Goal: Task Accomplishment & Management: Complete application form

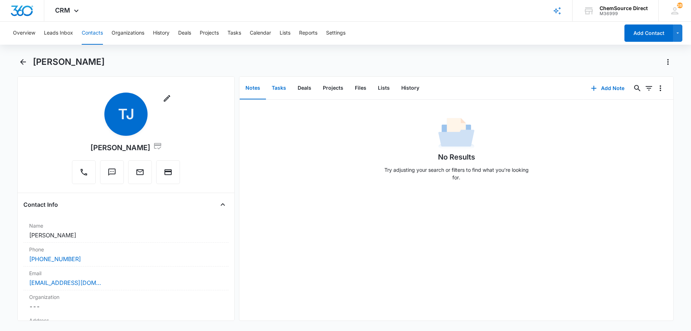
click at [279, 87] on button "Tasks" at bounding box center [279, 88] width 26 height 22
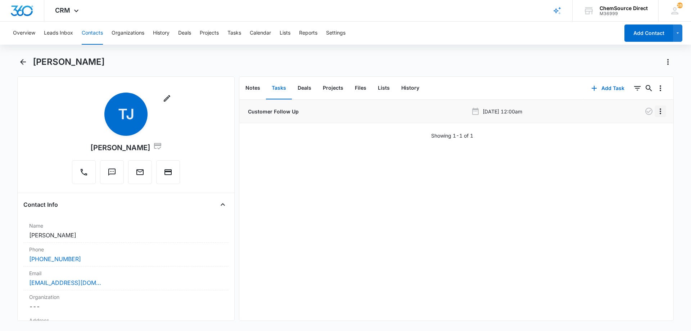
click at [656, 110] on icon "Overflow Menu" at bounding box center [660, 111] width 9 height 9
click at [635, 130] on div "Edit" at bounding box center [635, 131] width 15 height 5
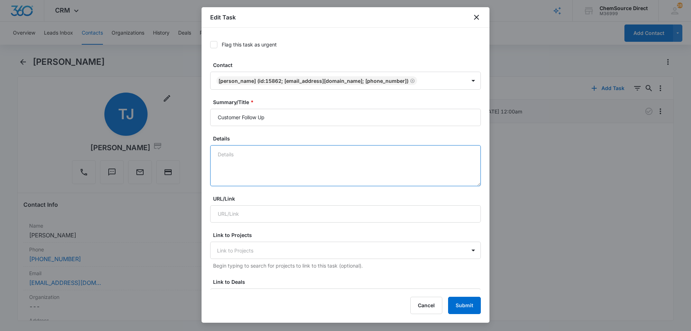
click at [239, 153] on textarea "Details" at bounding box center [345, 165] width 271 height 41
type textarea "New Customer Follow Up"
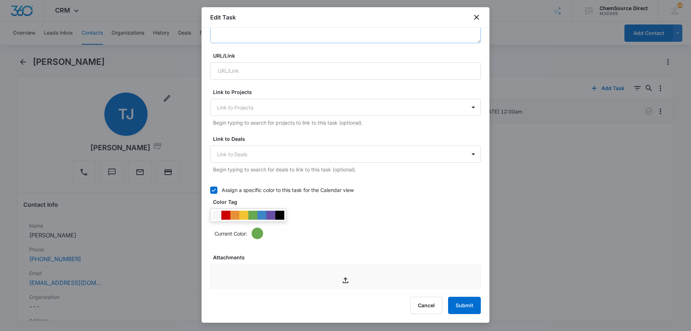
scroll to position [144, 0]
click at [271, 217] on div at bounding box center [270, 214] width 9 height 9
click at [351, 217] on div "Current Color:" at bounding box center [345, 222] width 271 height 31
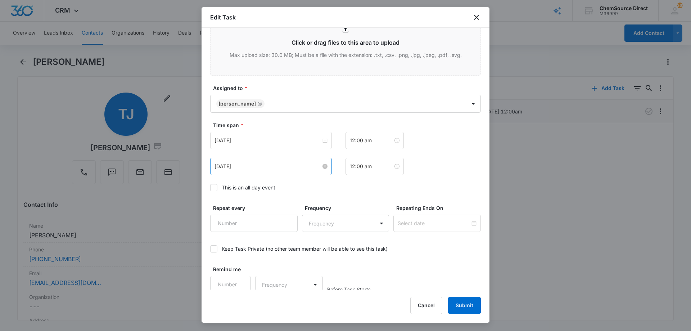
scroll to position [397, 0]
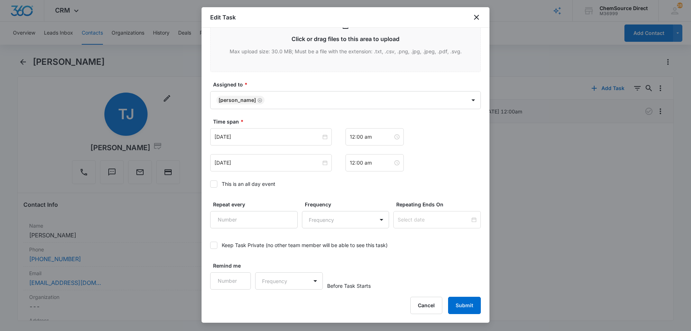
click at [214, 183] on icon at bounding box center [214, 184] width 6 height 6
click at [210, 184] on input "This is an all day event" at bounding box center [210, 184] width 0 height 0
click at [277, 136] on input "[DATE]" at bounding box center [268, 137] width 107 height 8
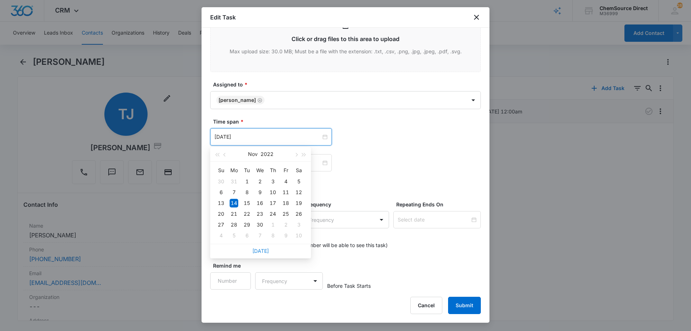
click at [264, 250] on link "[DATE]" at bounding box center [260, 251] width 17 height 6
type input "[DATE]"
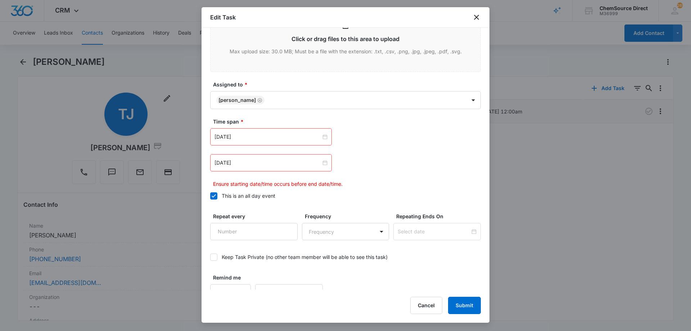
click at [265, 154] on div "[DATE]" at bounding box center [271, 162] width 122 height 17
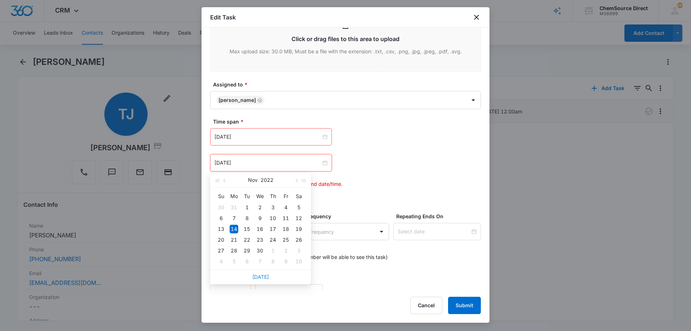
click at [261, 278] on link "[DATE]" at bounding box center [260, 277] width 17 height 6
type input "[DATE]"
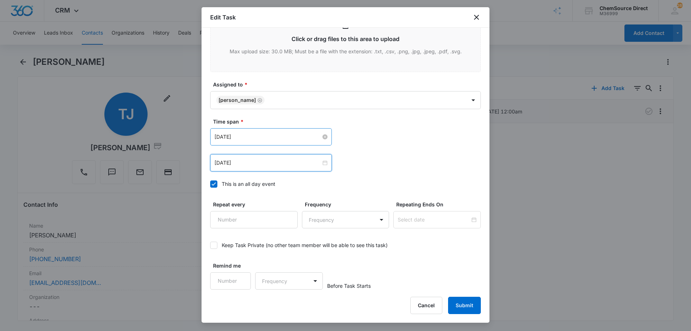
click at [277, 136] on input "[DATE]" at bounding box center [268, 137] width 107 height 8
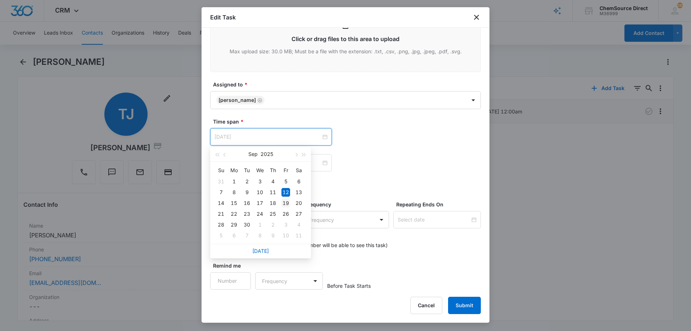
type input "[DATE]"
click at [284, 202] on div "19" at bounding box center [286, 203] width 9 height 9
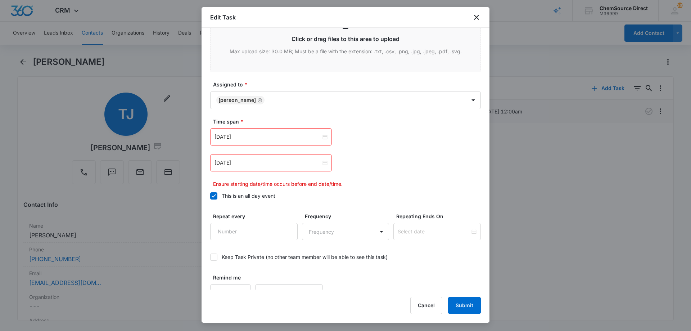
click at [266, 158] on div "[DATE]" at bounding box center [271, 162] width 122 height 17
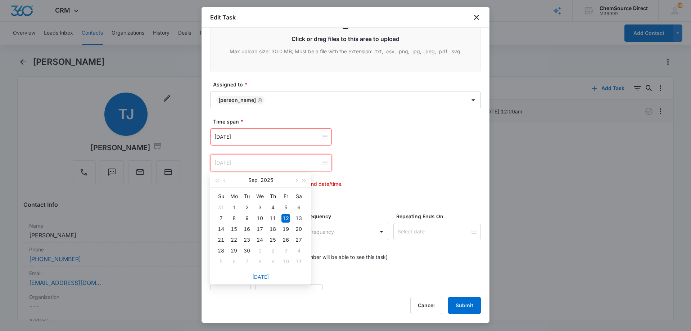
type input "[DATE]"
click at [270, 161] on input "[DATE]" at bounding box center [268, 163] width 107 height 8
click at [264, 138] on input "[DATE]" at bounding box center [268, 137] width 107 height 8
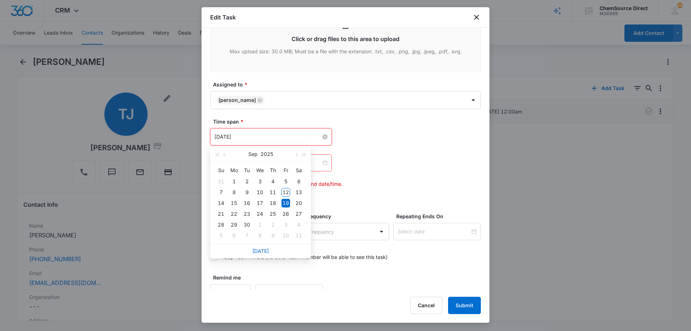
click at [264, 138] on input "[DATE]" at bounding box center [268, 137] width 107 height 8
type input "[DATE]"
click at [260, 202] on div "17" at bounding box center [260, 203] width 9 height 9
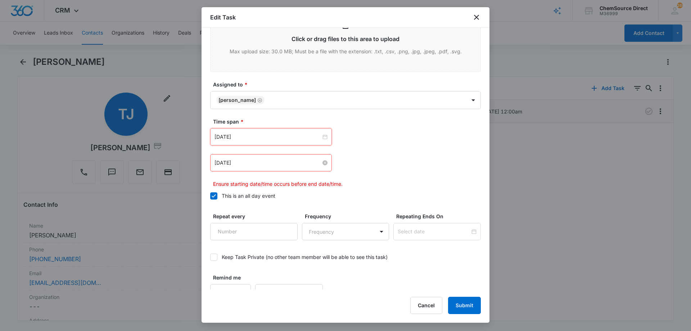
click at [258, 162] on input "[DATE]" at bounding box center [268, 163] width 107 height 8
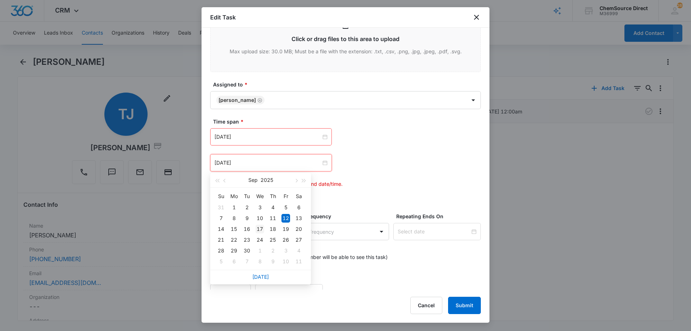
type input "[DATE]"
click at [260, 229] on div "17" at bounding box center [260, 229] width 9 height 9
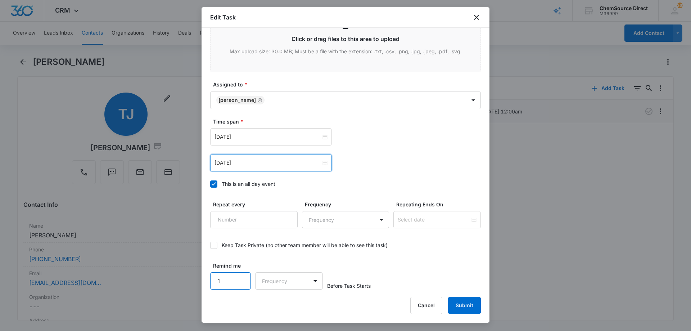
type input "1"
click at [240, 276] on input "1" at bounding box center [230, 280] width 41 height 17
click at [278, 282] on body "CRM Apps Reputation Forms CRM Email Social Payments POS Content Ads Intelligenc…" at bounding box center [345, 165] width 691 height 331
click at [284, 306] on div "Days" at bounding box center [287, 306] width 48 height 8
click at [414, 264] on div "Remind me 1 Days Before Task Starts" at bounding box center [345, 276] width 271 height 28
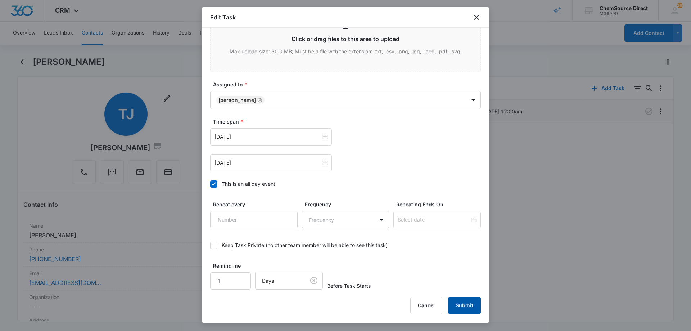
click at [459, 303] on button "Submit" at bounding box center [464, 305] width 33 height 17
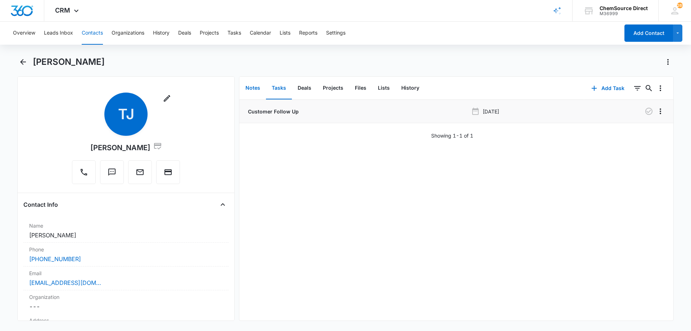
click at [251, 87] on button "Notes" at bounding box center [253, 88] width 26 height 22
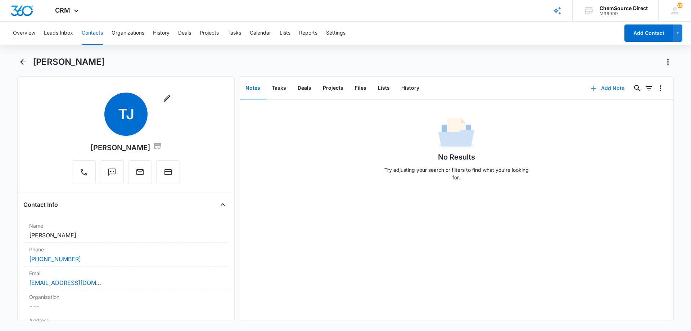
click at [605, 86] on button "Add Note" at bounding box center [608, 88] width 48 height 17
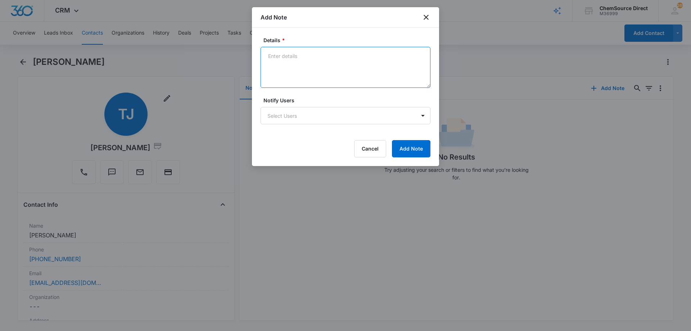
click at [292, 59] on textarea "Details *" at bounding box center [346, 67] width 170 height 41
click at [282, 66] on textarea "New Customer" at bounding box center [346, 67] width 170 height 41
paste textarea "Karcher Puzzi Extractor, Refurbished - Website"
type textarea "New Customer Karcher Puzzi Extractor, Refurbished - Website"
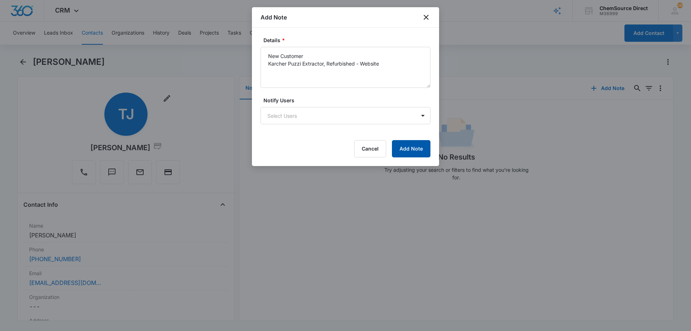
click at [414, 149] on button "Add Note" at bounding box center [411, 148] width 39 height 17
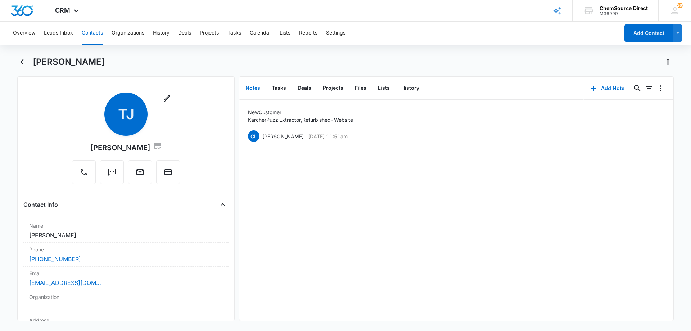
click at [92, 31] on button "Contacts" at bounding box center [92, 33] width 21 height 23
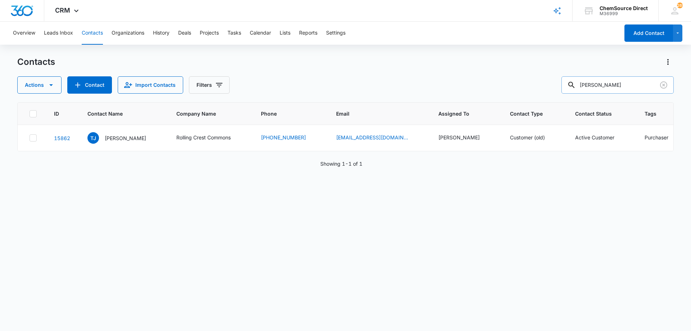
click at [590, 84] on input "[PERSON_NAME]" at bounding box center [618, 84] width 112 height 17
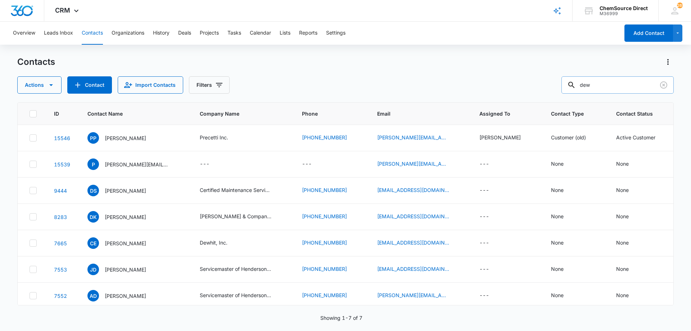
click at [587, 83] on input "dew" at bounding box center [618, 84] width 112 height 17
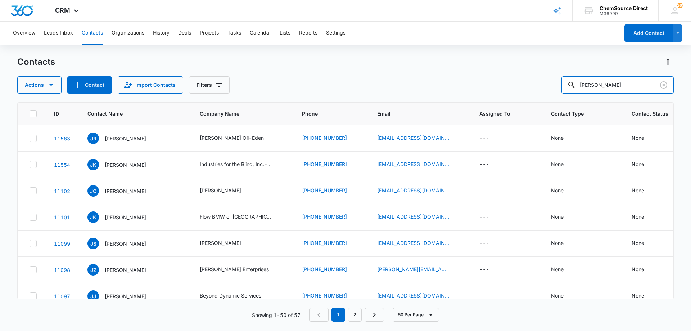
scroll to position [612, 0]
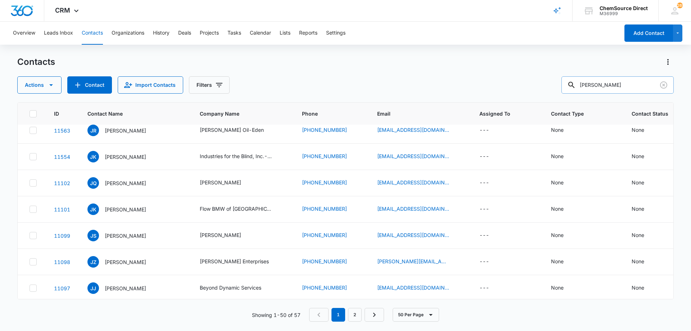
click at [595, 84] on input "[PERSON_NAME]" at bounding box center [618, 84] width 112 height 17
type input "bhi"
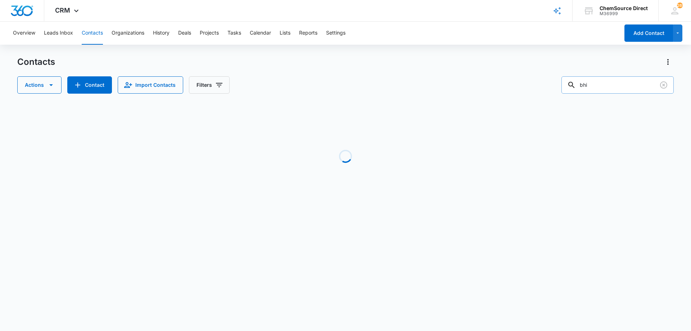
scroll to position [0, 0]
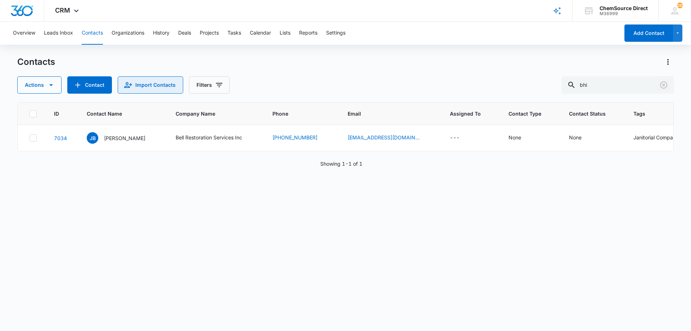
drag, startPoint x: 662, startPoint y: 84, endPoint x: 85, endPoint y: 83, distance: 577.2
click at [662, 84] on icon "Clear" at bounding box center [664, 85] width 9 height 9
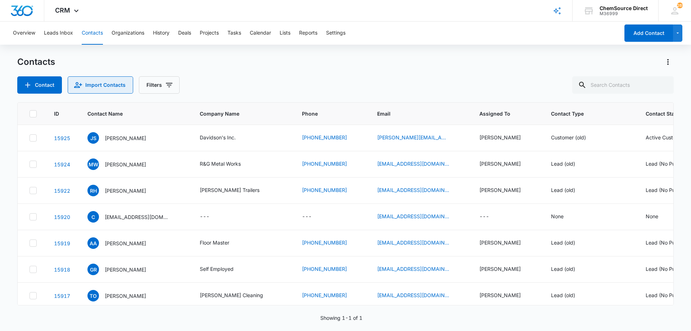
click at [85, 83] on button "Import Contacts" at bounding box center [101, 84] width 66 height 17
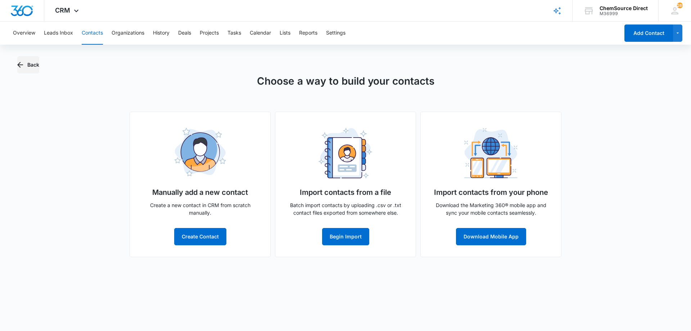
click at [21, 61] on icon "button" at bounding box center [20, 64] width 9 height 9
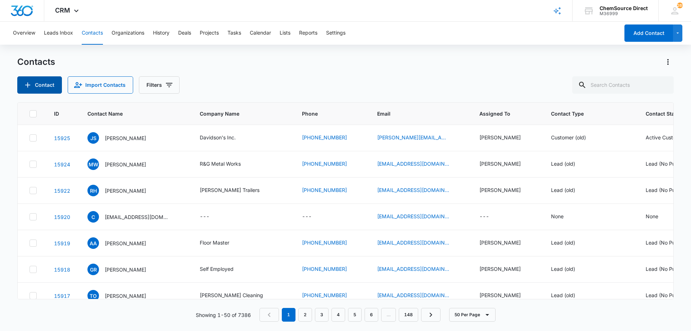
click at [32, 82] on button "Contact" at bounding box center [39, 84] width 45 height 17
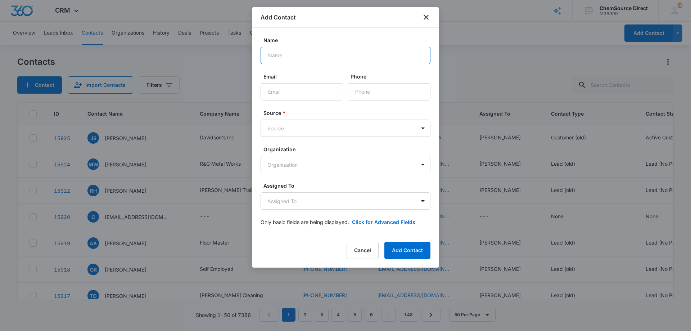
click at [288, 53] on input "Name" at bounding box center [346, 55] width 170 height 17
type input "[PERSON_NAME]"
paste input "[EMAIL_ADDRESS][DOMAIN_NAME]"
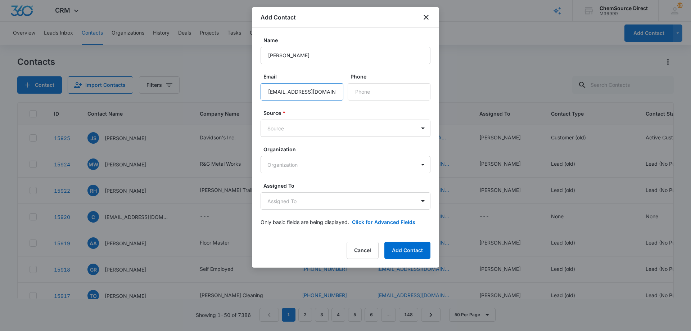
type input "[EMAIL_ADDRESS][DOMAIN_NAME]"
paste input "[PHONE_NUMBER]"
type input "[PHONE_NUMBER]"
click at [313, 127] on body "CRM Apps Reputation Forms CRM Email Social Payments POS Content Ads Intelligenc…" at bounding box center [345, 165] width 691 height 331
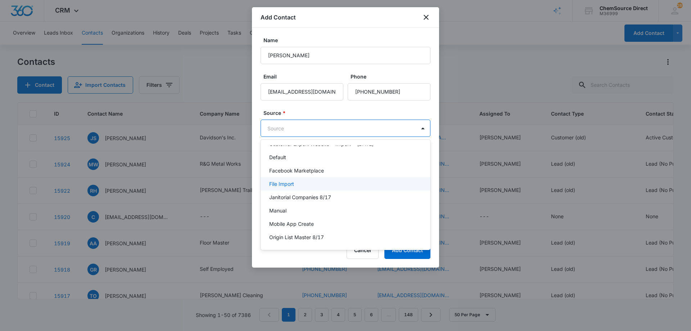
scroll to position [72, 0]
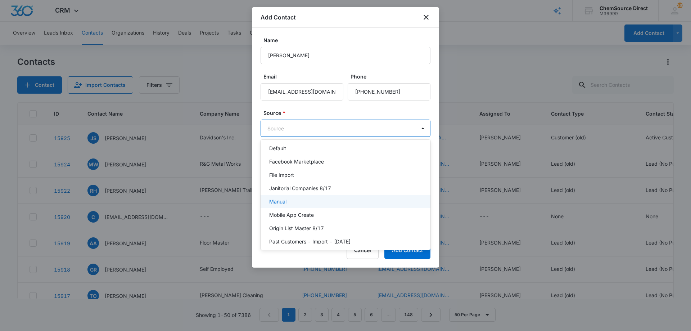
click at [307, 197] on div "Manual" at bounding box center [346, 201] width 170 height 13
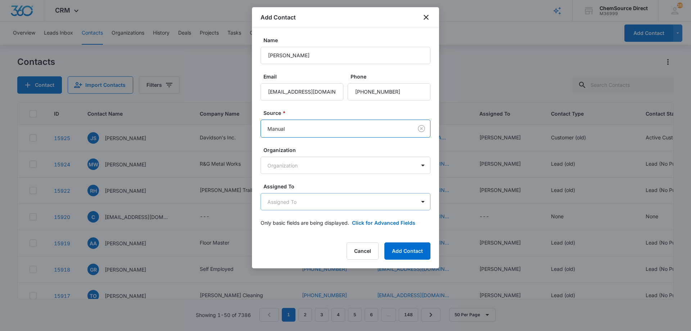
click at [310, 203] on body "CRM Apps Reputation Forms CRM Email Social Payments POS Content Ads Intelligenc…" at bounding box center [345, 165] width 691 height 331
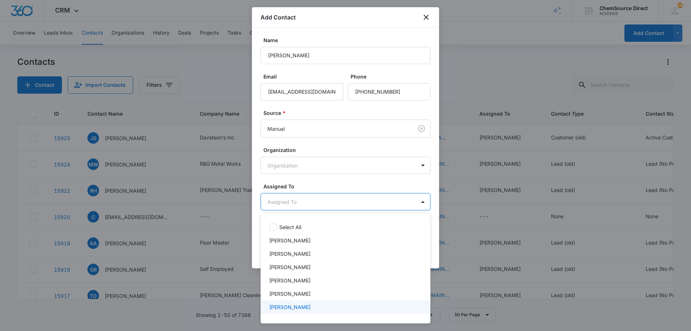
click at [297, 304] on div "[PERSON_NAME]" at bounding box center [344, 307] width 151 height 8
click at [324, 184] on div at bounding box center [345, 165] width 691 height 331
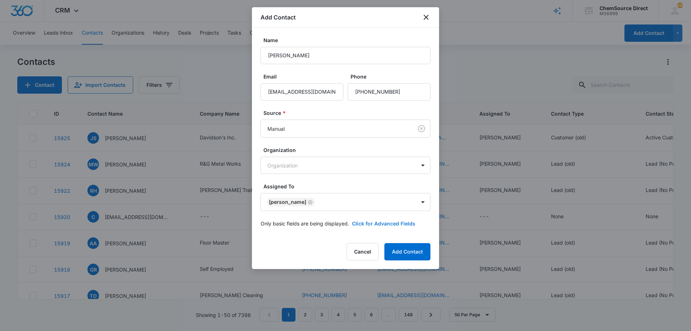
click at [382, 224] on button "Click for Advanced Fields" at bounding box center [383, 224] width 63 height 8
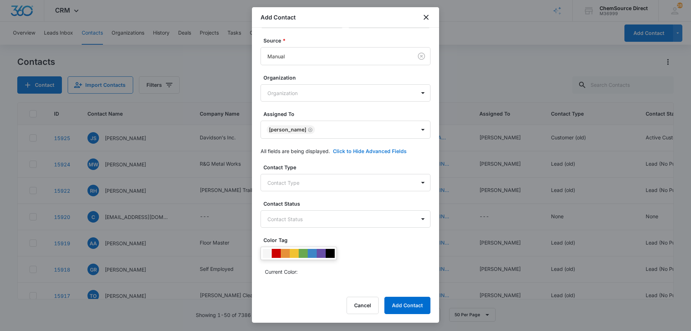
scroll to position [139, 0]
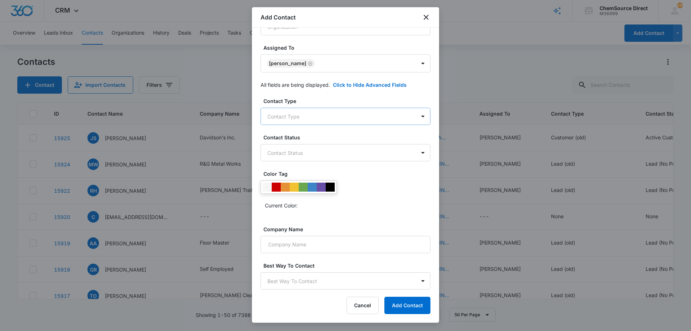
click at [318, 111] on body "CRM Apps Reputation Forms CRM Email Social Payments POS Content Ads Intelligenc…" at bounding box center [345, 165] width 691 height 331
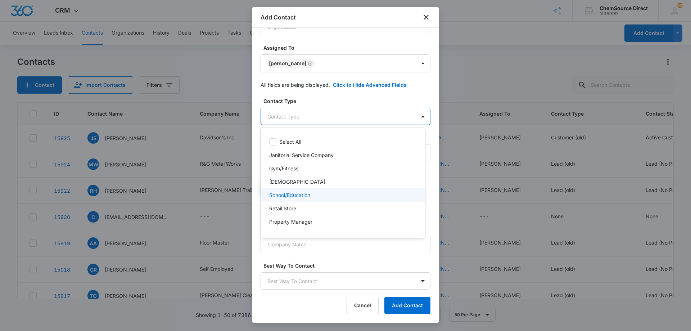
scroll to position [77, 0]
click at [318, 192] on div "Customer (old)" at bounding box center [343, 197] width 165 height 13
click at [330, 100] on div at bounding box center [345, 165] width 691 height 331
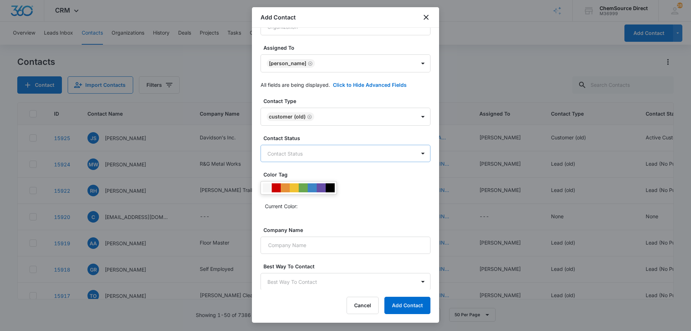
click at [329, 150] on body "CRM Apps Reputation Forms CRM Email Social Payments POS Content Ads Intelligenc…" at bounding box center [345, 165] width 691 height 331
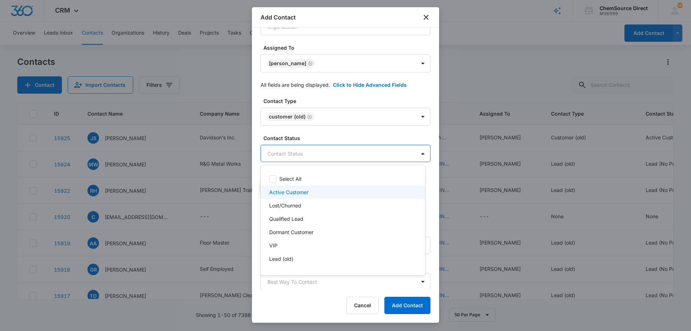
click at [319, 189] on div "Active Customer" at bounding box center [342, 192] width 146 height 8
click at [331, 134] on div at bounding box center [345, 165] width 691 height 331
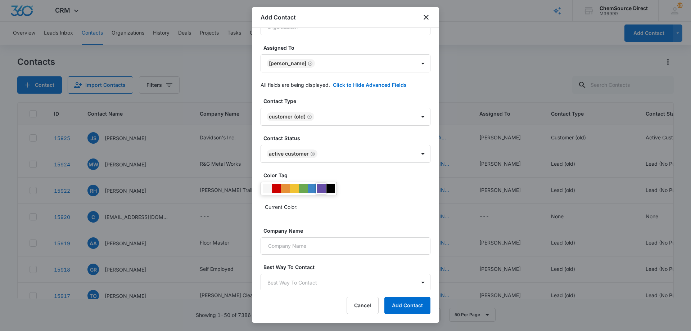
click at [320, 186] on div at bounding box center [321, 188] width 9 height 9
click at [357, 207] on div "Current Color:" at bounding box center [348, 207] width 166 height 12
click at [337, 247] on input "Company Name" at bounding box center [346, 245] width 170 height 17
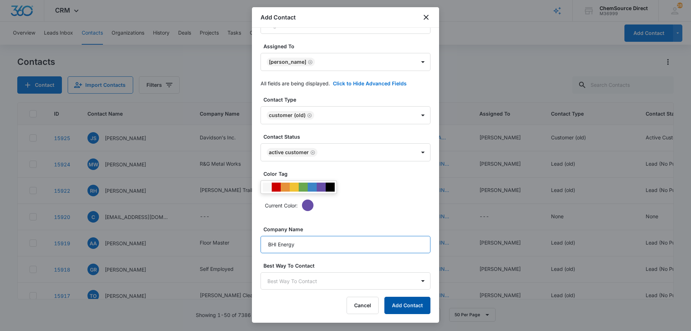
type input "BHI Energy"
click at [403, 305] on button "Add Contact" at bounding box center [408, 305] width 46 height 17
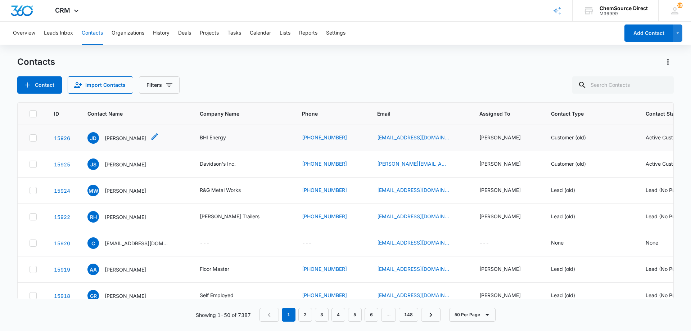
click at [114, 136] on p "[PERSON_NAME]" at bounding box center [125, 138] width 41 height 8
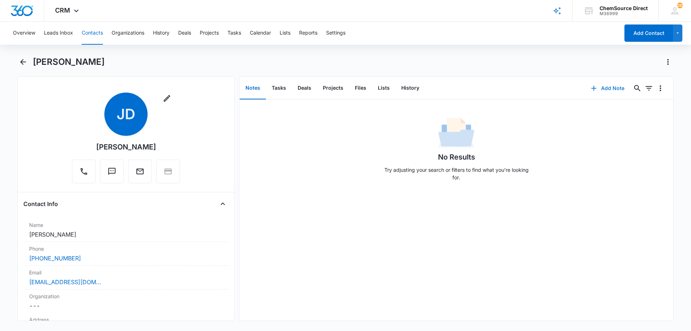
click at [604, 87] on button "Add Note" at bounding box center [608, 88] width 48 height 17
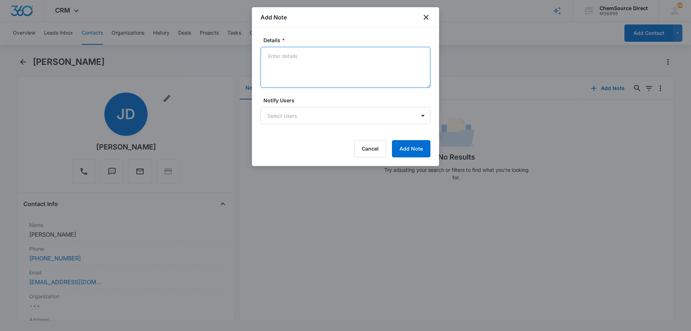
click at [291, 54] on textarea "Details *" at bounding box center [346, 67] width 170 height 41
paste textarea "Misc janitorial supplies"
type textarea "New Customer Misc janitorial supplies"
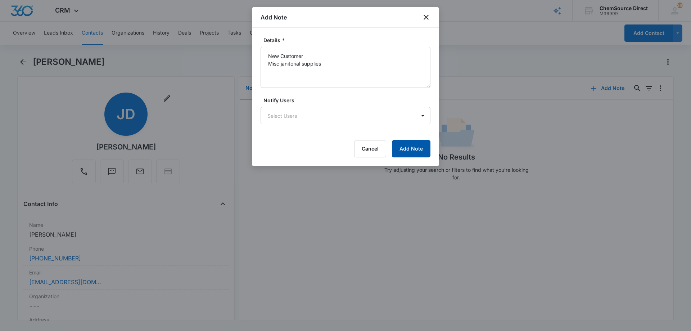
click at [409, 144] on button "Add Note" at bounding box center [411, 148] width 39 height 17
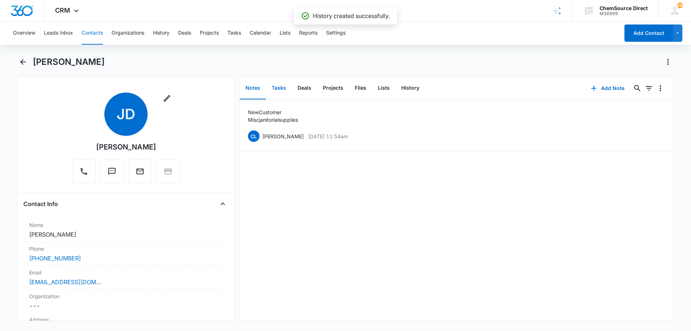
click at [279, 87] on button "Tasks" at bounding box center [279, 88] width 26 height 22
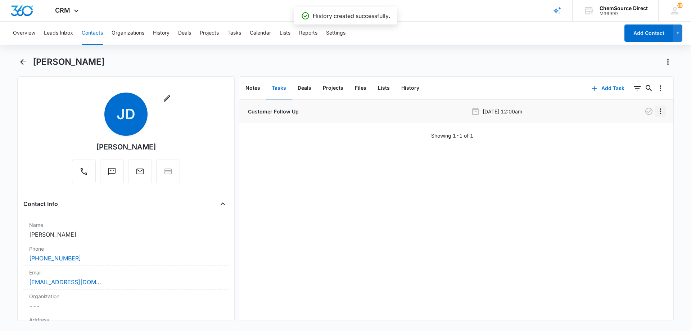
click at [656, 110] on icon "Overflow Menu" at bounding box center [660, 111] width 9 height 9
click at [628, 130] on button "Edit" at bounding box center [640, 131] width 41 height 11
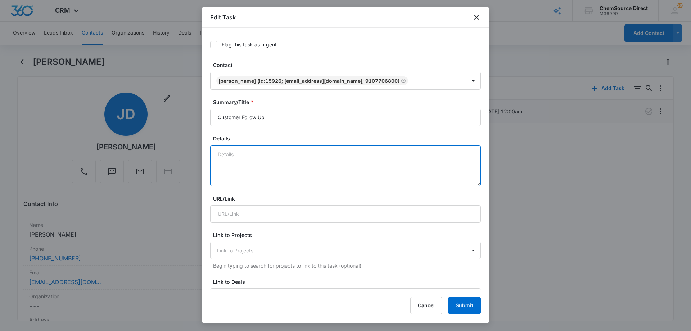
click at [226, 156] on textarea "Details" at bounding box center [345, 165] width 271 height 41
paste textarea "Misc janitorial supplies"
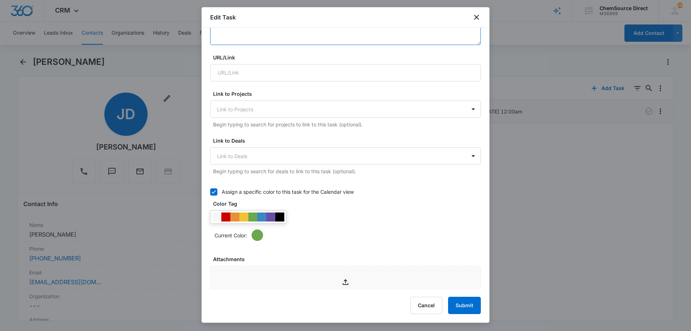
scroll to position [144, 0]
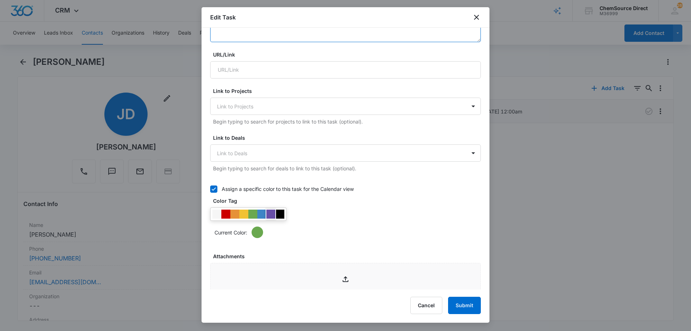
type textarea "New Customer Misc janitorial supplies"
click at [273, 211] on div at bounding box center [270, 214] width 9 height 9
click at [329, 207] on div "Color Tag Current Color:" at bounding box center [345, 217] width 271 height 41
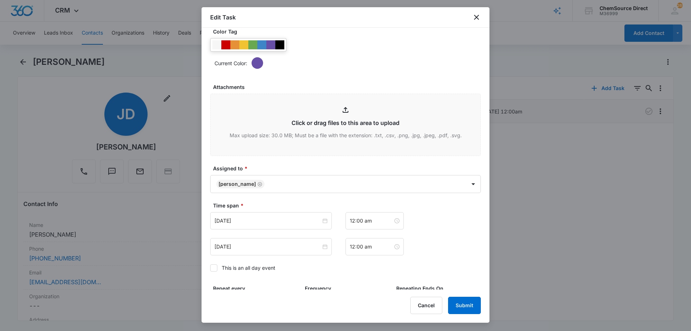
scroll to position [396, 0]
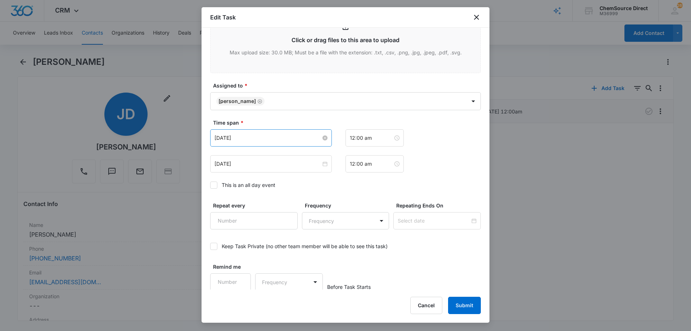
click at [261, 138] on input "[DATE]" at bounding box center [268, 138] width 107 height 8
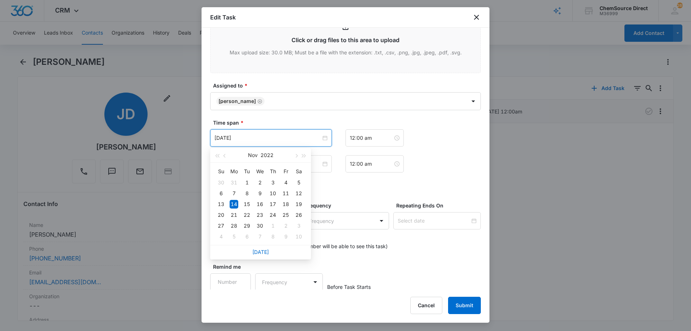
type input "[DATE]"
click at [282, 123] on label "Time span *" at bounding box center [348, 123] width 271 height 8
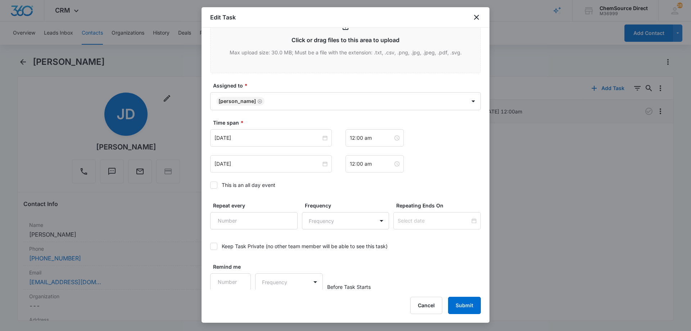
click at [214, 187] on icon at bounding box center [214, 185] width 6 height 6
click at [210, 185] on input "This is an all day event" at bounding box center [210, 185] width 0 height 0
click at [263, 138] on input "[DATE]" at bounding box center [268, 138] width 107 height 8
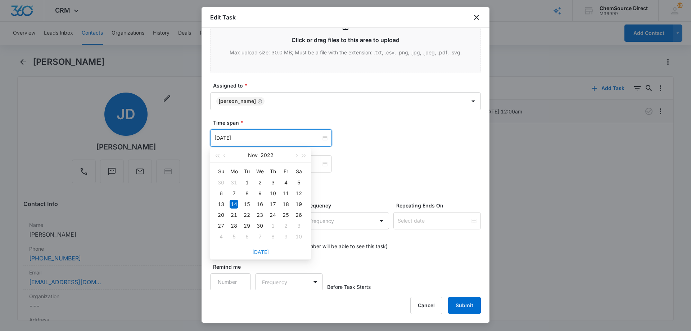
click at [257, 251] on link "[DATE]" at bounding box center [260, 252] width 17 height 6
type input "[DATE]"
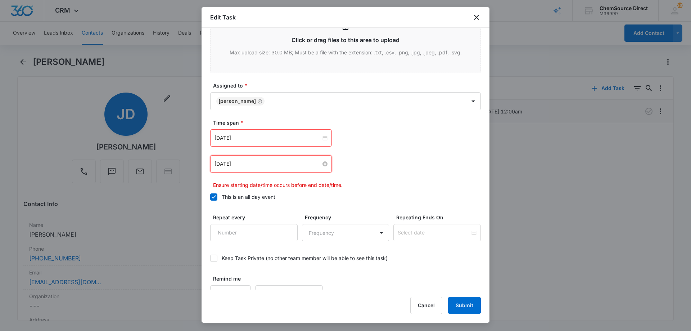
click at [262, 162] on input "[DATE]" at bounding box center [268, 164] width 107 height 8
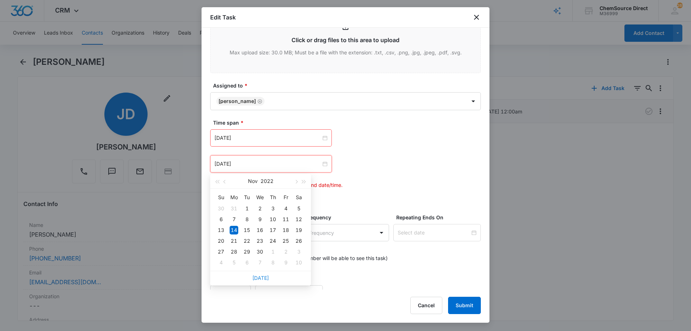
click at [258, 277] on link "[DATE]" at bounding box center [260, 278] width 17 height 6
type input "[DATE]"
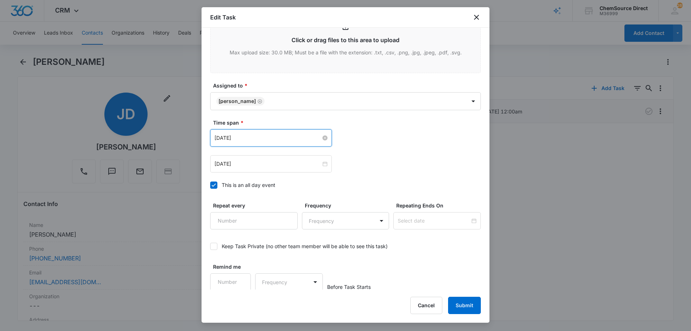
click at [274, 139] on input "[DATE]" at bounding box center [268, 138] width 107 height 8
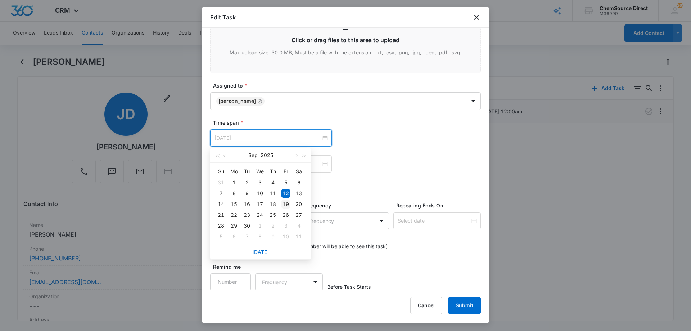
type input "[DATE]"
click at [286, 203] on div "19" at bounding box center [286, 204] width 9 height 9
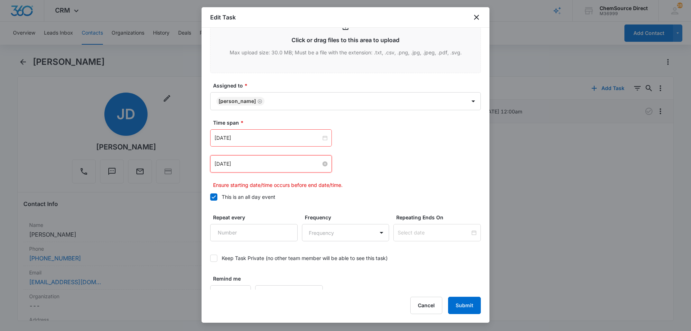
click at [278, 164] on input "[DATE]" at bounding box center [268, 164] width 107 height 8
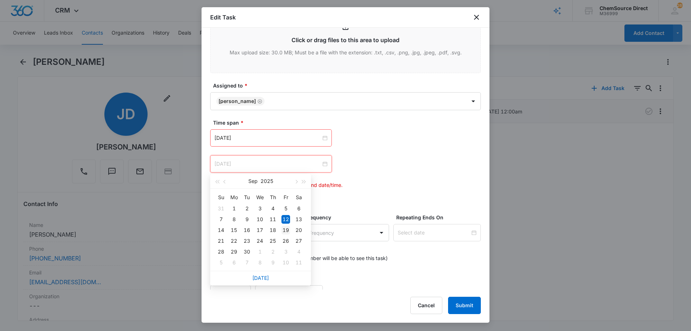
type input "[DATE]"
click at [287, 227] on div "19" at bounding box center [286, 230] width 9 height 9
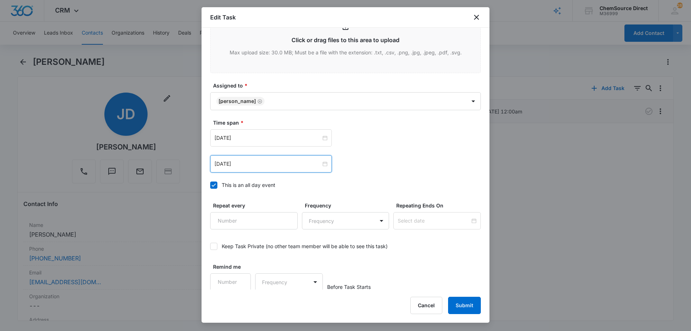
scroll to position [397, 0]
type input "1"
click at [239, 278] on input "1" at bounding box center [230, 280] width 41 height 17
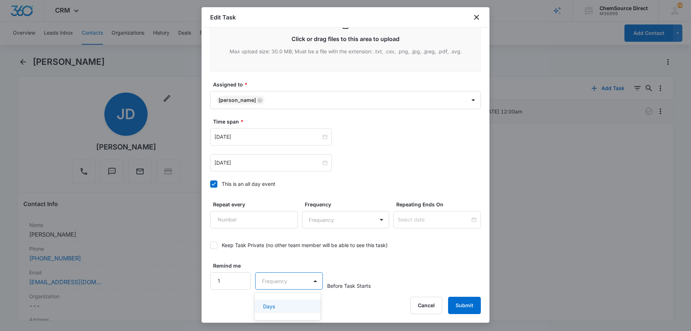
click at [268, 282] on body "CRM Apps Reputation Forms CRM Email Social Payments POS Content Ads Intelligenc…" at bounding box center [345, 165] width 691 height 331
click at [273, 304] on p "Days" at bounding box center [269, 306] width 12 height 8
click at [388, 270] on div "Remind me 1 option Days, selected. Days Before Task Starts" at bounding box center [345, 276] width 271 height 28
click at [462, 301] on button "Submit" at bounding box center [464, 305] width 33 height 17
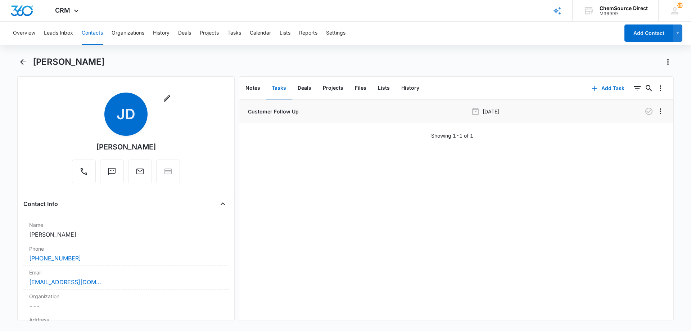
click at [94, 32] on button "Contacts" at bounding box center [92, 33] width 21 height 23
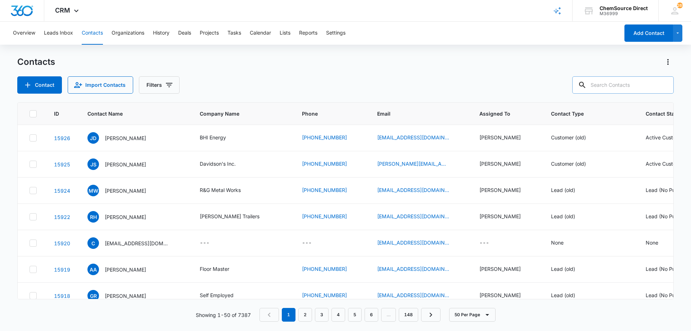
click at [614, 85] on input "text" at bounding box center [623, 84] width 102 height 17
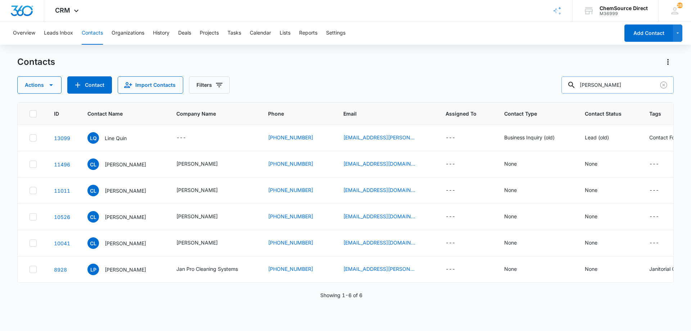
click at [594, 85] on input "[PERSON_NAME]" at bounding box center [618, 84] width 112 height 17
type input "[PERSON_NAME] road"
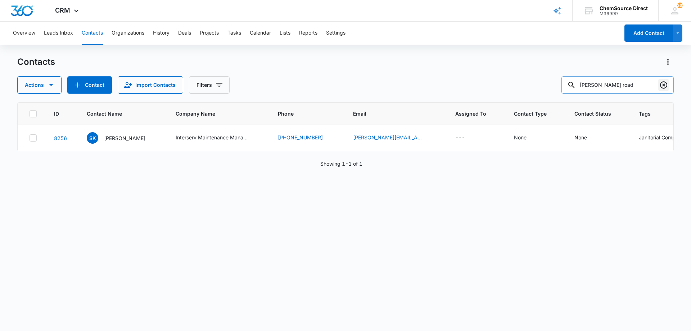
click at [666, 84] on icon "Clear" at bounding box center [664, 85] width 9 height 9
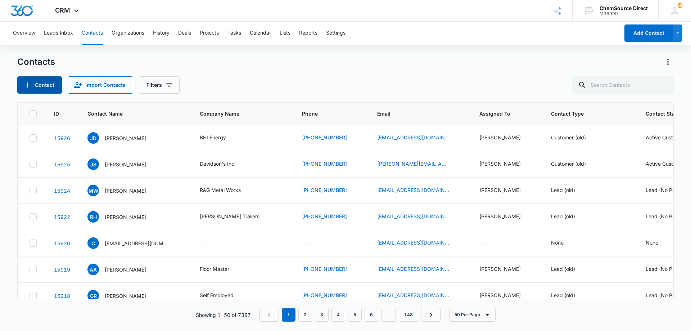
click at [44, 86] on button "Contact" at bounding box center [39, 84] width 45 height 17
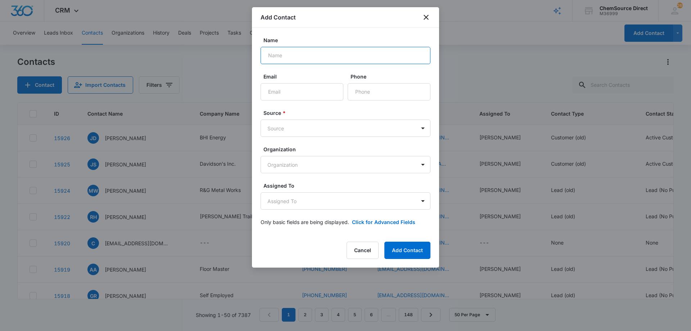
click at [280, 57] on input "Name" at bounding box center [346, 55] width 170 height 17
type input "[PERSON_NAME]"
paste input "[EMAIL_ADDRESS][DOMAIN_NAME]"
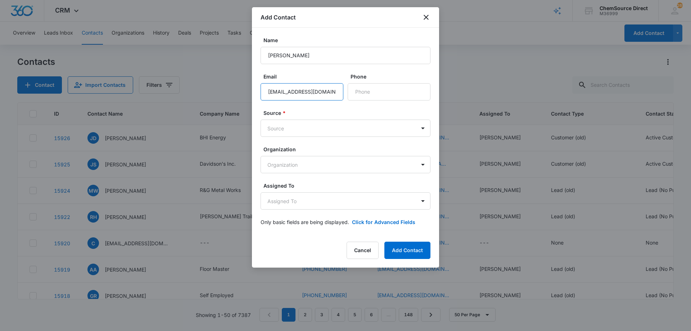
type input "[EMAIL_ADDRESS][DOMAIN_NAME]"
click at [373, 93] on input "Phone" at bounding box center [389, 91] width 83 height 17
paste input "[PHONE_NUMBER]"
type input "[PHONE_NUMBER]"
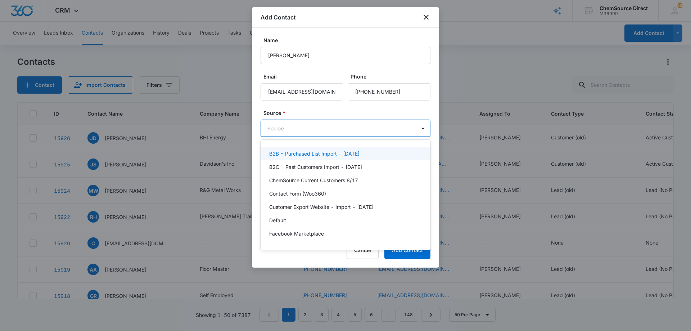
click at [318, 128] on body "CRM Apps Reputation Forms CRM Email Social Payments POS Content Ads Intelligenc…" at bounding box center [345, 165] width 691 height 331
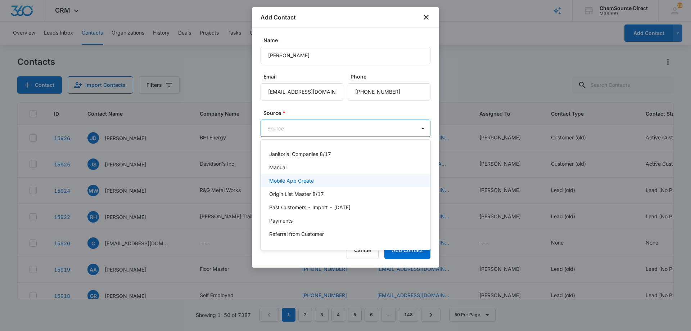
scroll to position [108, 0]
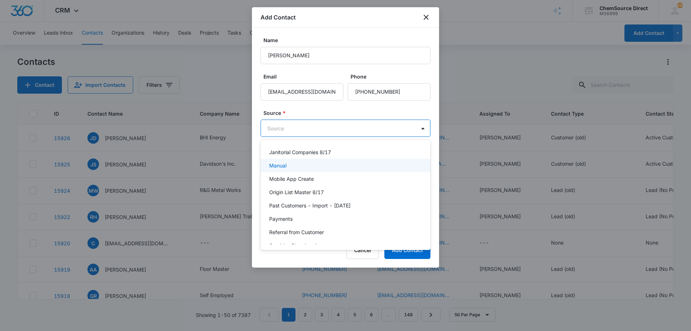
click at [309, 165] on div "Manual" at bounding box center [344, 166] width 151 height 8
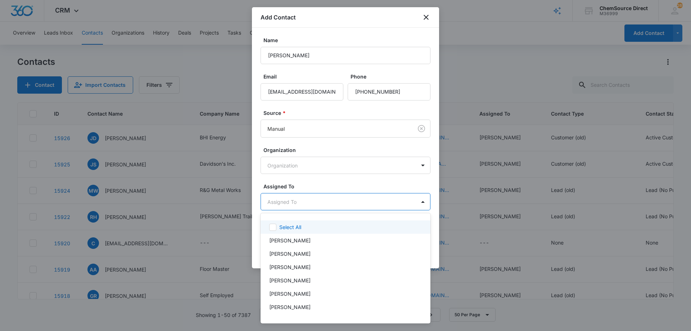
click at [318, 202] on body "CRM Apps Reputation Forms CRM Email Social Payments POS Content Ads Intelligenc…" at bounding box center [345, 165] width 691 height 331
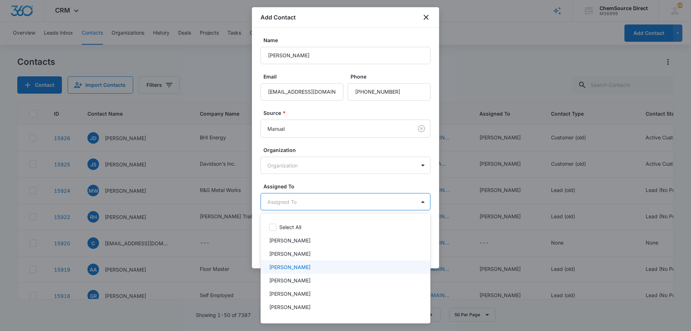
scroll to position [37, 0]
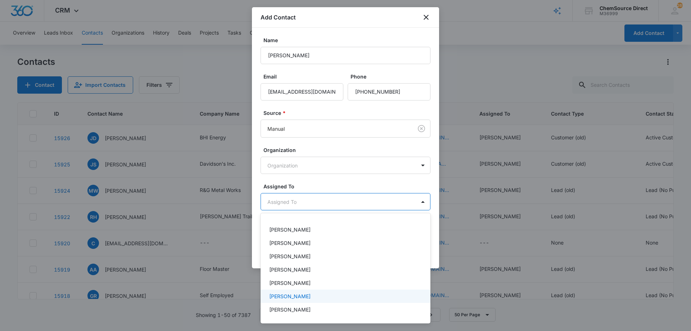
click at [302, 297] on div "[PERSON_NAME]" at bounding box center [344, 296] width 151 height 8
click at [322, 183] on div at bounding box center [345, 165] width 691 height 331
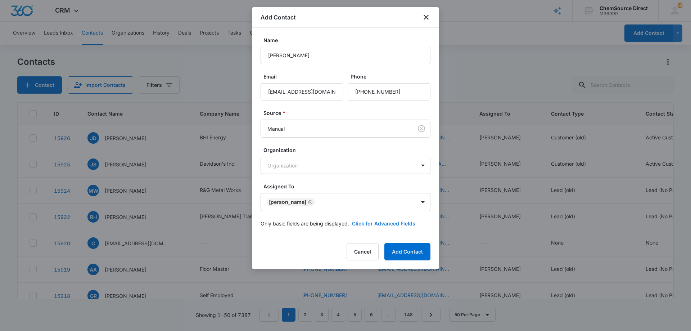
click at [361, 221] on button "Click for Advanced Fields" at bounding box center [383, 224] width 63 height 8
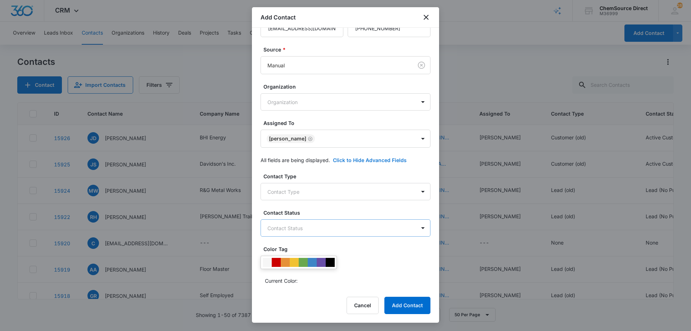
scroll to position [139, 0]
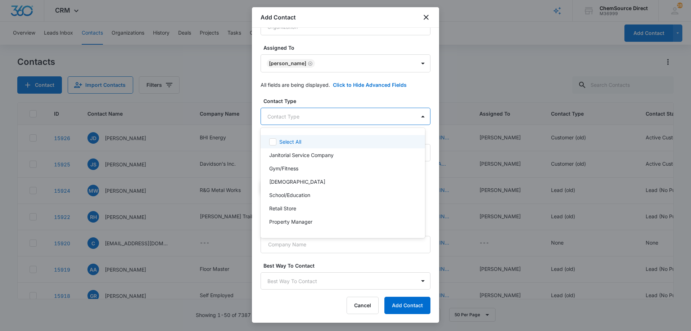
click at [323, 117] on body "CRM Apps Reputation Forms CRM Email Social Payments POS Content Ads Intelligenc…" at bounding box center [345, 165] width 691 height 331
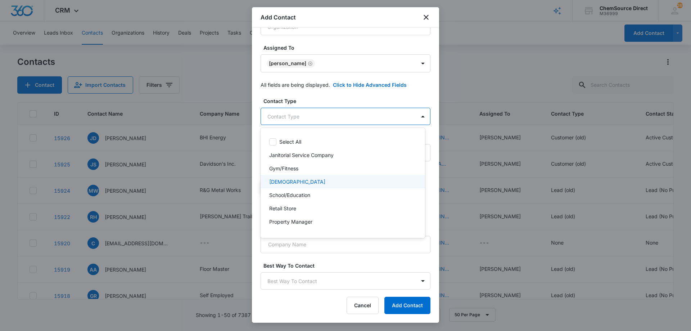
click at [313, 181] on div "[DEMOGRAPHIC_DATA]" at bounding box center [342, 182] width 146 height 8
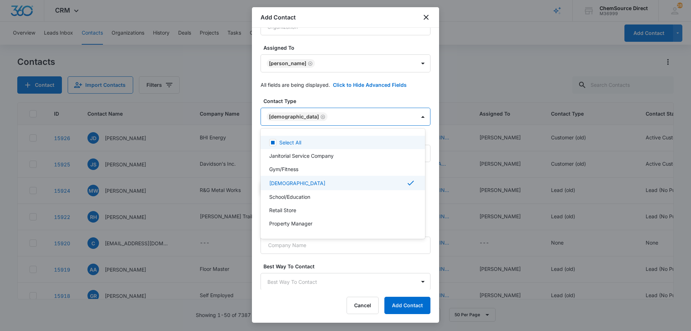
click at [355, 98] on div at bounding box center [345, 165] width 691 height 331
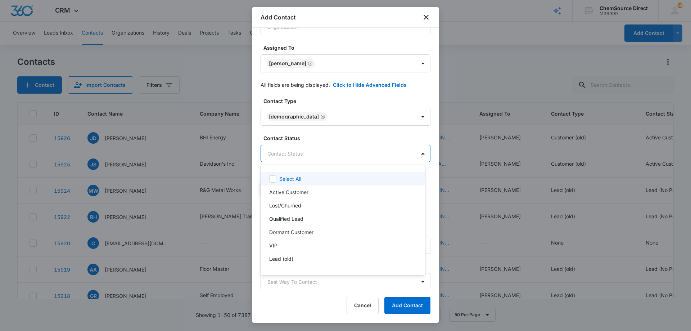
click at [323, 150] on body "CRM Apps Reputation Forms CRM Email Social Payments POS Content Ads Intelligenc…" at bounding box center [345, 165] width 691 height 331
click at [307, 191] on p "Active Customer" at bounding box center [288, 192] width 39 height 8
click at [324, 133] on div at bounding box center [345, 165] width 691 height 331
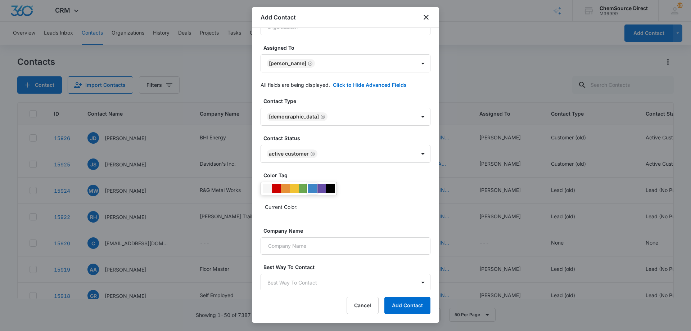
click at [314, 187] on div at bounding box center [312, 188] width 9 height 9
click at [360, 199] on div "Current Color:" at bounding box center [346, 197] width 170 height 31
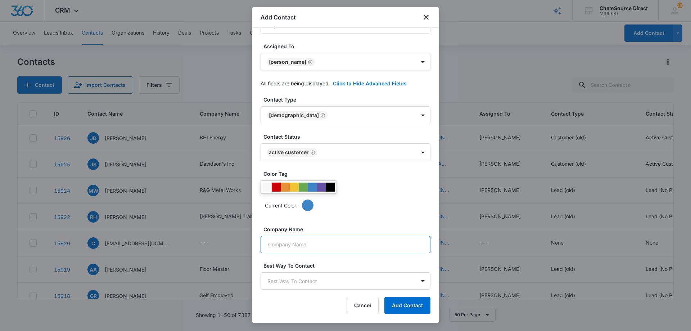
click at [334, 244] on input "Company Name" at bounding box center [346, 244] width 170 height 17
paste input "[PERSON_NAME][GEOGRAPHIC_DATA][DEMOGRAPHIC_DATA]"
type input "[PERSON_NAME][GEOGRAPHIC_DATA][DEMOGRAPHIC_DATA]"
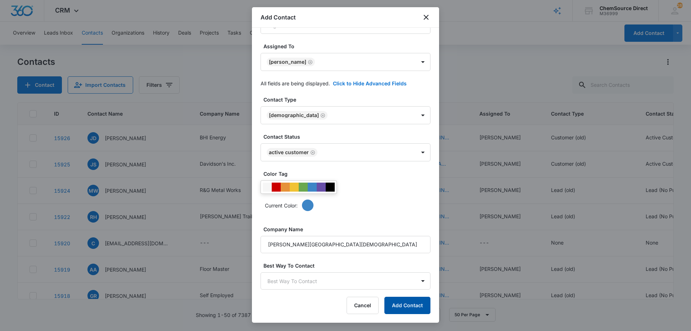
click at [411, 301] on button "Add Contact" at bounding box center [408, 305] width 46 height 17
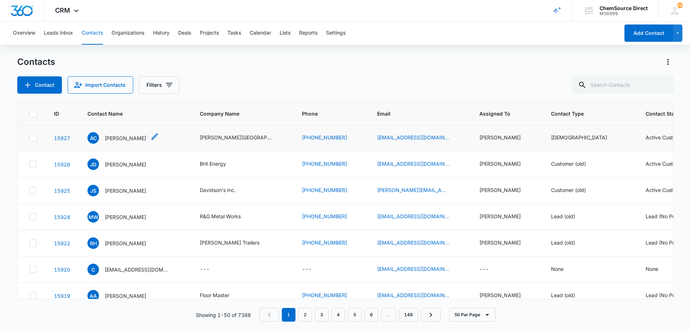
click at [116, 136] on p "[PERSON_NAME]" at bounding box center [125, 138] width 41 height 8
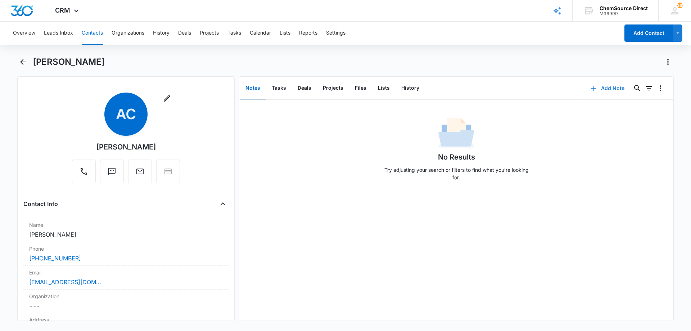
click at [606, 87] on button "Add Note" at bounding box center [608, 88] width 48 height 17
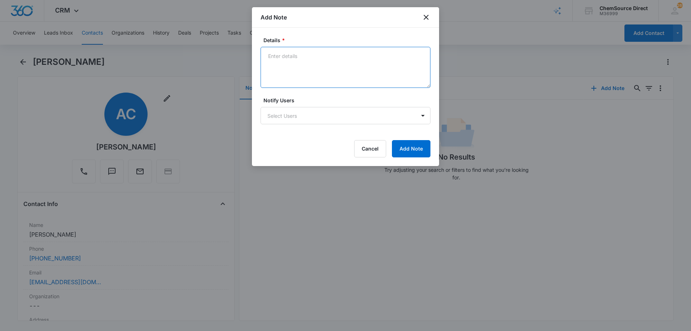
click at [295, 61] on textarea "Details *" at bounding box center [346, 67] width 170 height 41
click at [291, 69] on textarea "New Customer" at bounding box center [346, 67] width 170 height 41
type textarea "New Customer Logo Mat"
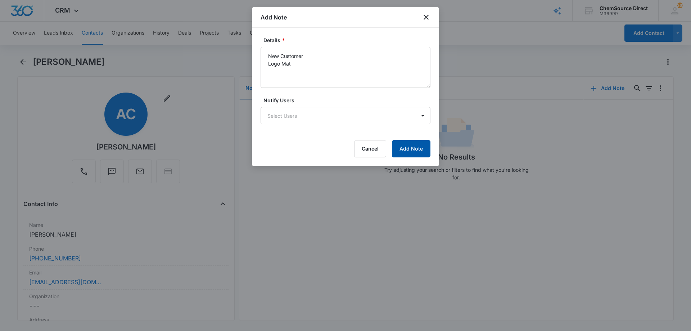
click at [409, 145] on button "Add Note" at bounding box center [411, 148] width 39 height 17
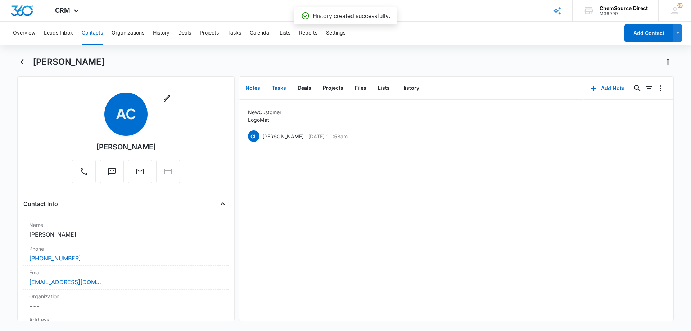
click at [278, 87] on button "Tasks" at bounding box center [279, 88] width 26 height 22
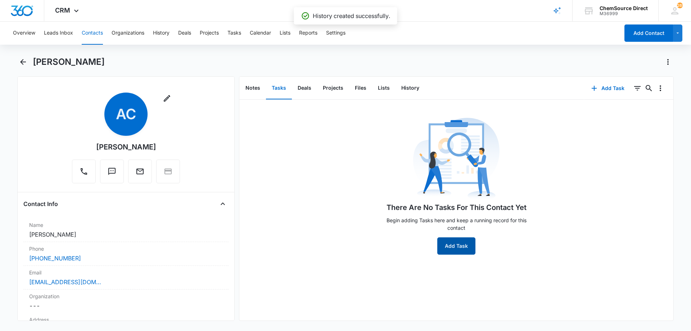
click at [452, 242] on button "Add Task" at bounding box center [456, 245] width 38 height 17
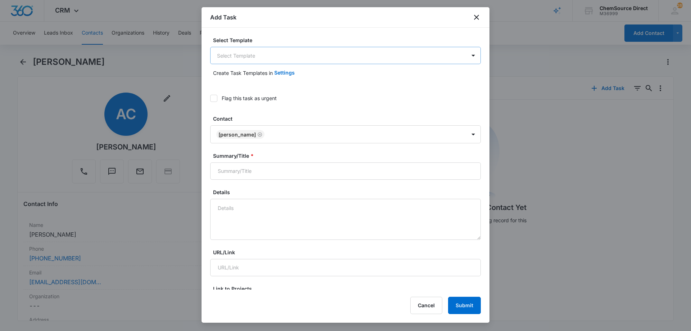
click at [228, 51] on body "CRM Apps Reputation Forms CRM Email Social Payments POS Content Ads Intelligenc…" at bounding box center [345, 165] width 691 height 331
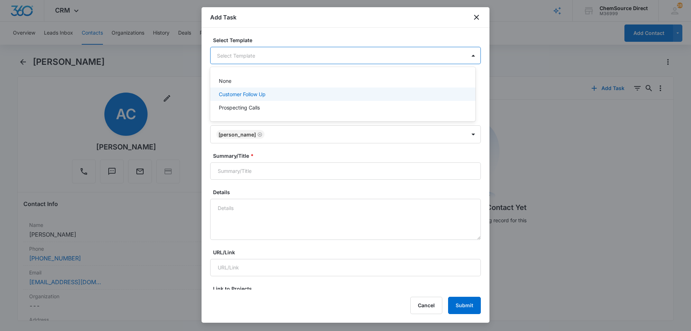
click at [233, 92] on p "Customer Follow Up" at bounding box center [242, 94] width 47 height 8
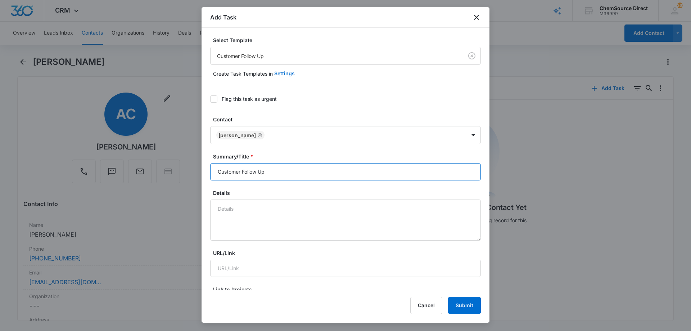
click at [231, 171] on input "Customer Follow Up" at bounding box center [345, 171] width 271 height 17
type input "Customer Follow Up"
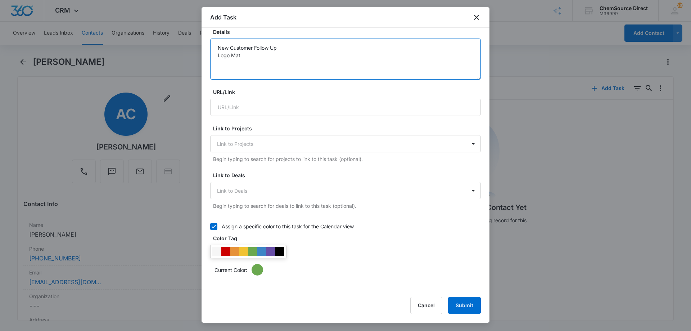
scroll to position [180, 0]
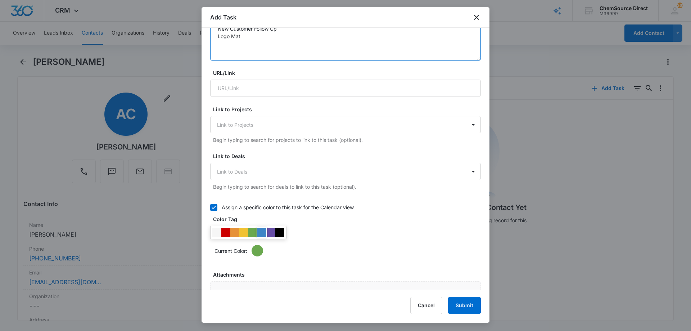
type textarea "New Customer Follow Up Logo Mat"
click at [263, 232] on div at bounding box center [261, 232] width 9 height 9
click at [328, 231] on div "Current Color:" at bounding box center [345, 241] width 271 height 31
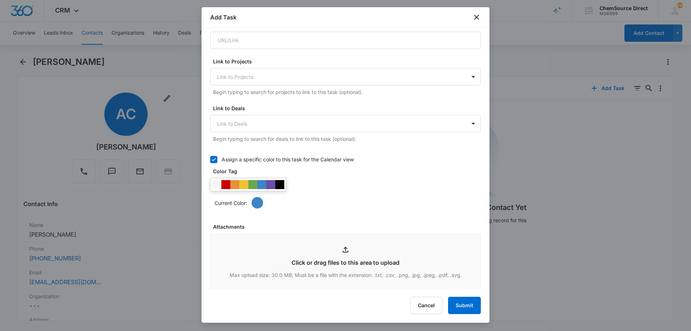
scroll to position [324, 0]
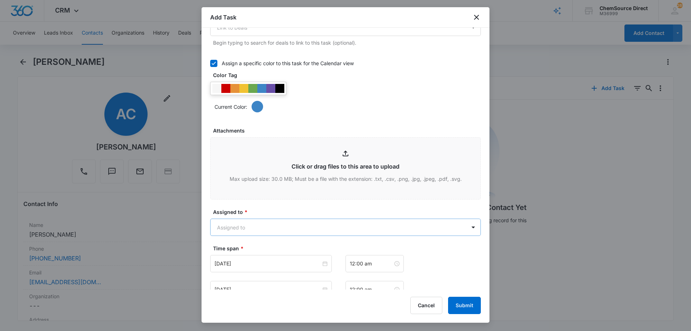
click at [278, 226] on body "CRM Apps Reputation Forms CRM Email Social Payments POS Content Ads Intelligenc…" at bounding box center [345, 165] width 691 height 331
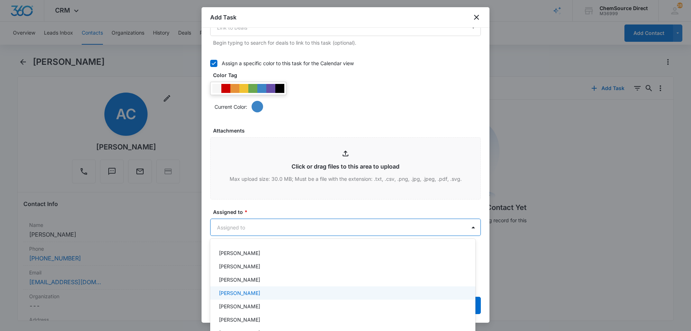
scroll to position [47, 0]
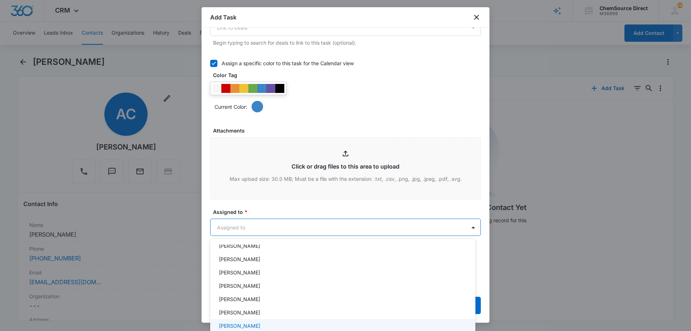
click at [251, 322] on div "[PERSON_NAME]" at bounding box center [342, 325] width 265 height 13
click at [280, 205] on div at bounding box center [345, 165] width 691 height 331
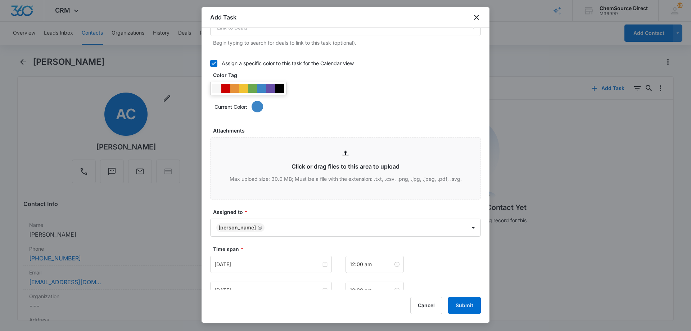
scroll to position [452, 0]
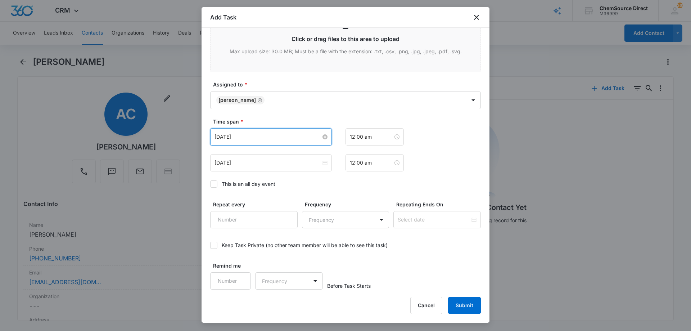
click at [263, 138] on input "[DATE]" at bounding box center [268, 137] width 107 height 8
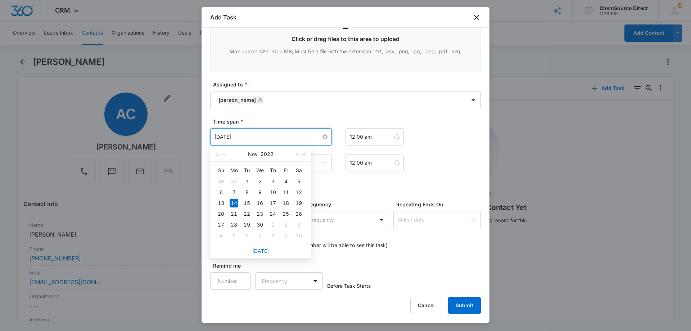
click at [263, 138] on input "[DATE]" at bounding box center [268, 137] width 107 height 8
type input "[DATE]"
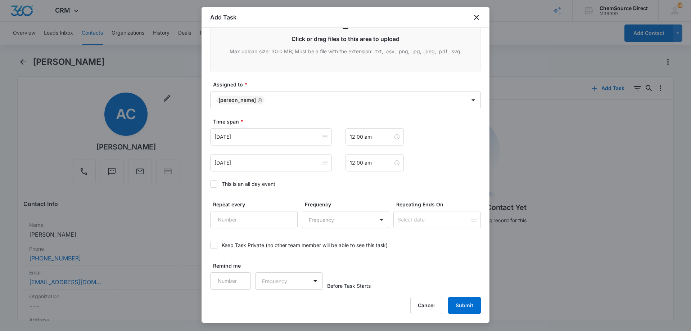
click at [282, 122] on label "Time span *" at bounding box center [348, 122] width 271 height 8
click at [211, 184] on icon at bounding box center [214, 184] width 6 height 6
click at [210, 184] on input "This is an all day event" at bounding box center [210, 184] width 0 height 0
click at [263, 135] on input "[DATE]" at bounding box center [268, 137] width 107 height 8
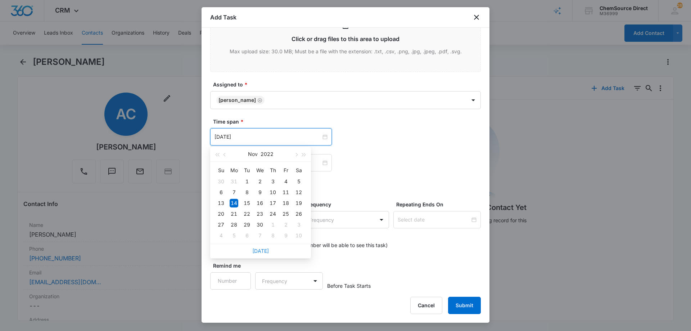
click at [261, 249] on link "[DATE]" at bounding box center [260, 251] width 17 height 6
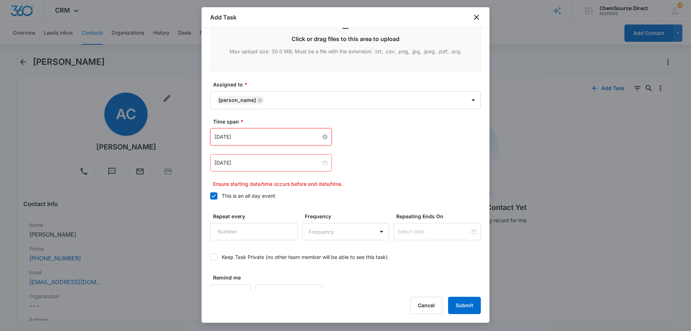
click at [270, 139] on input "[DATE]" at bounding box center [268, 137] width 107 height 8
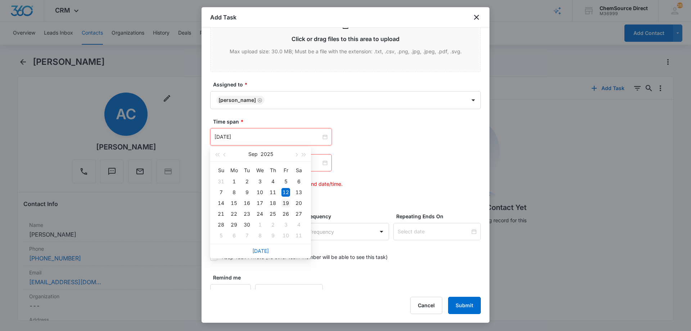
type input "[DATE]"
click at [286, 201] on div "19" at bounding box center [286, 203] width 9 height 9
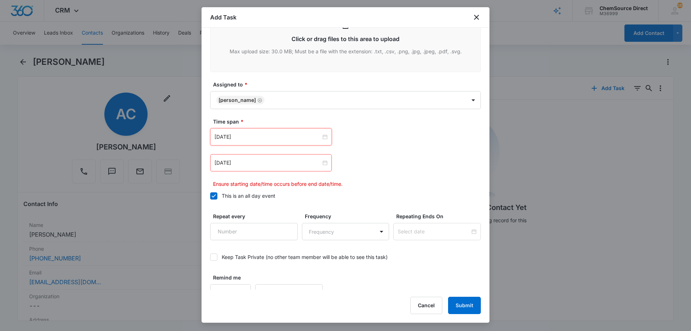
click at [266, 167] on div "[DATE]" at bounding box center [271, 162] width 122 height 17
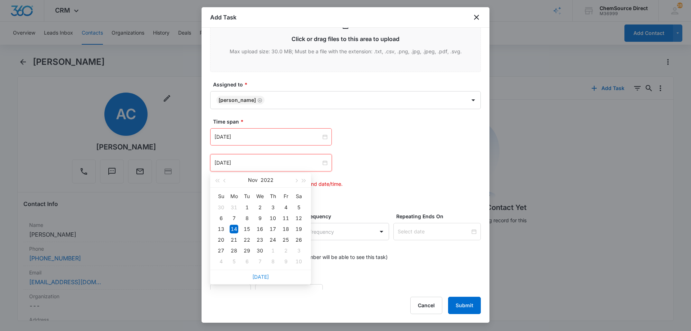
click at [260, 274] on link "[DATE]" at bounding box center [260, 277] width 17 height 6
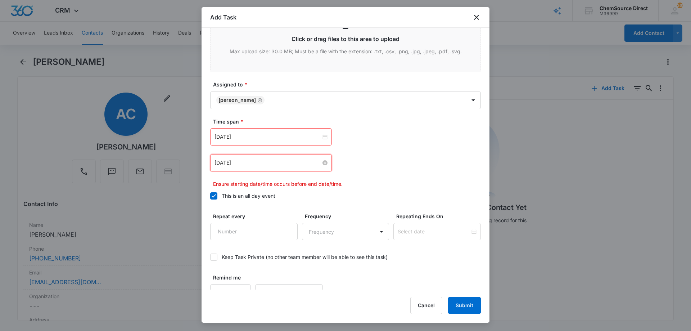
click at [273, 164] on input "[DATE]" at bounding box center [268, 163] width 107 height 8
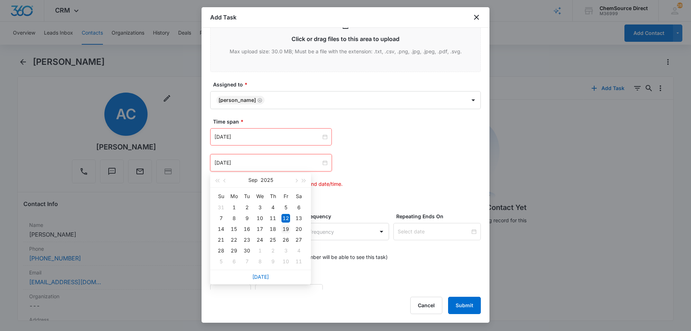
type input "[DATE]"
click at [285, 230] on div "19" at bounding box center [286, 229] width 9 height 9
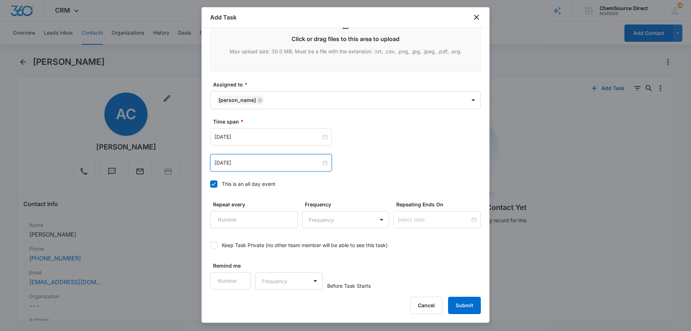
click at [371, 174] on div "Time span * [DATE] [DATE] Su Mo Tu We Th Fr Sa 31 1 2 3 4 5 6 7 8 9 10 11 12 13…" at bounding box center [345, 155] width 271 height 74
type input "1"
click at [239, 276] on input "1" at bounding box center [230, 280] width 41 height 17
click at [262, 279] on body "CRM Apps Reputation Forms CRM Email Social Payments POS Content Ads Intelligenc…" at bounding box center [345, 165] width 691 height 331
click at [268, 303] on p "Days" at bounding box center [269, 306] width 12 height 8
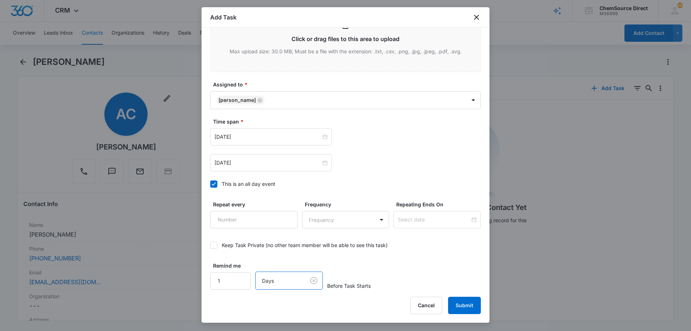
click at [404, 266] on div "Remind me 1 option Days, selected. Days Before Task Starts" at bounding box center [345, 276] width 271 height 28
click at [465, 302] on button "Submit" at bounding box center [464, 305] width 33 height 17
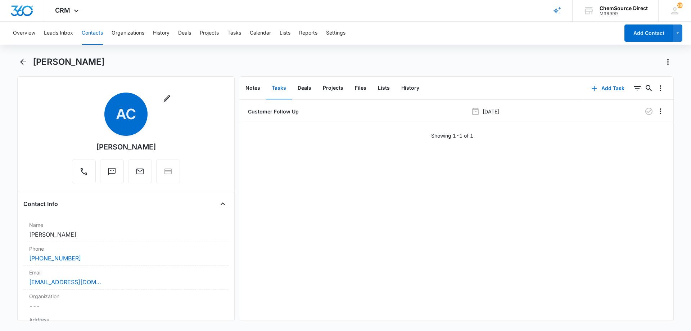
click at [91, 32] on button "Contacts" at bounding box center [92, 33] width 21 height 23
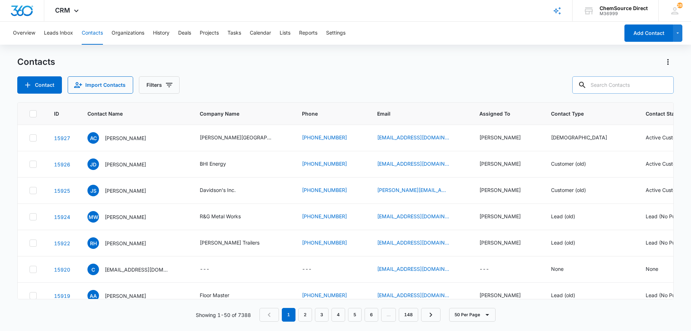
click at [597, 84] on input "text" at bounding box center [623, 84] width 102 height 17
type input "[PERSON_NAME]"
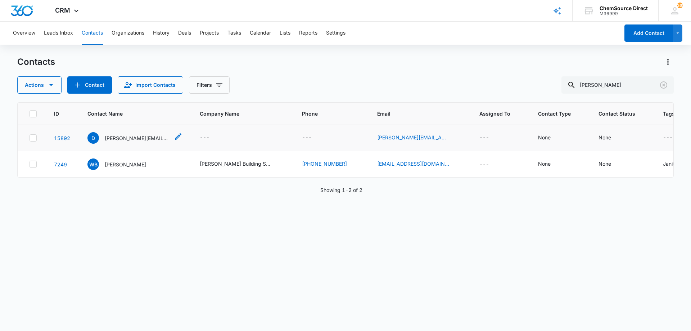
click at [125, 138] on p "[PERSON_NAME][EMAIL_ADDRESS][PERSON_NAME][DOMAIN_NAME]" at bounding box center [137, 138] width 65 height 8
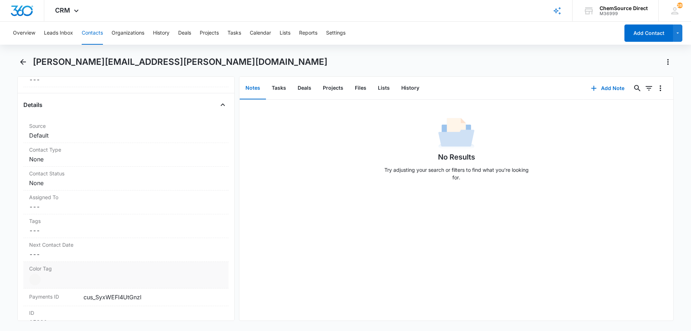
scroll to position [288, 0]
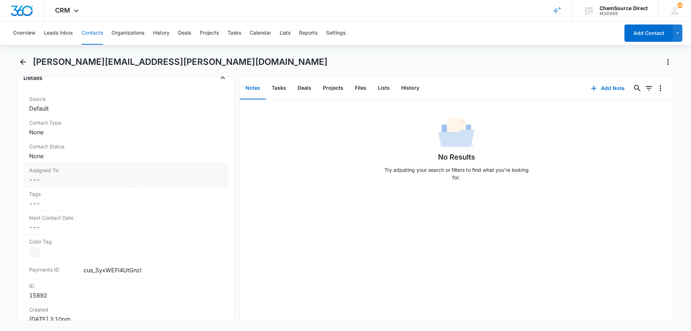
click at [58, 175] on dd "Cancel Save Changes ---" at bounding box center [126, 179] width 194 height 9
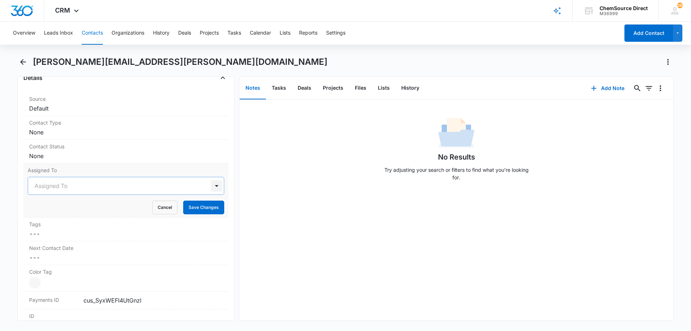
click at [213, 180] on div at bounding box center [217, 186] width 12 height 12
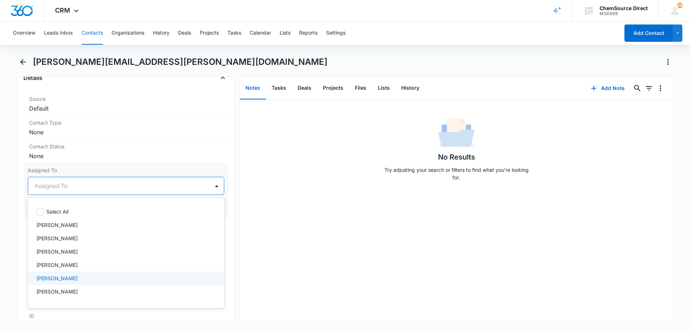
scroll to position [37, 0]
click at [80, 274] on div "[PERSON_NAME]" at bounding box center [126, 280] width 197 height 13
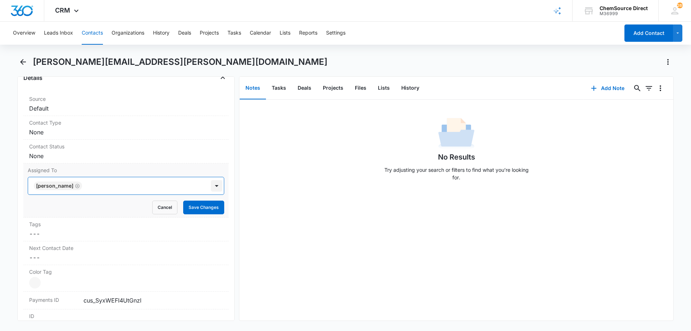
click at [211, 180] on div at bounding box center [217, 186] width 12 height 12
click at [203, 201] on button "Save Changes" at bounding box center [203, 208] width 41 height 14
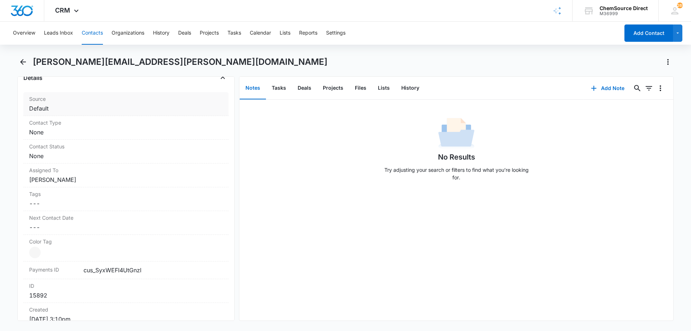
click at [109, 105] on div "Source Cancel Save Changes Default" at bounding box center [125, 104] width 205 height 24
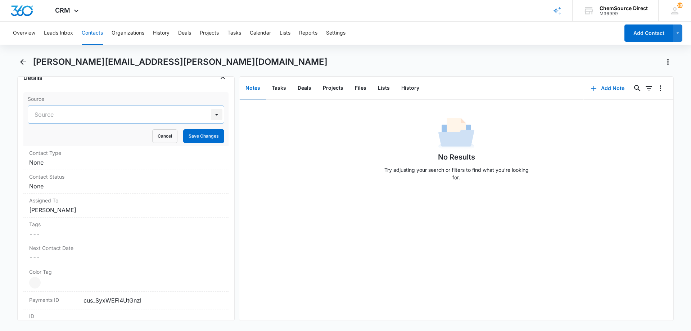
click at [211, 109] on div at bounding box center [217, 115] width 12 height 12
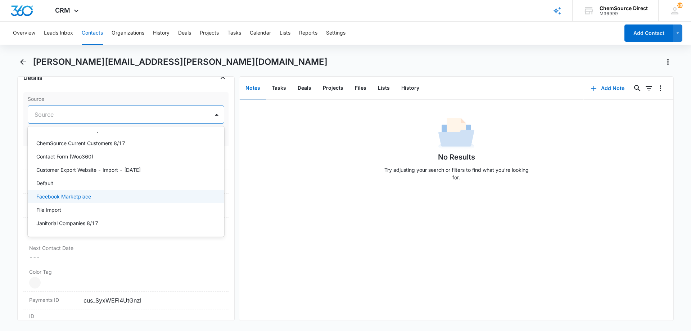
scroll to position [36, 0]
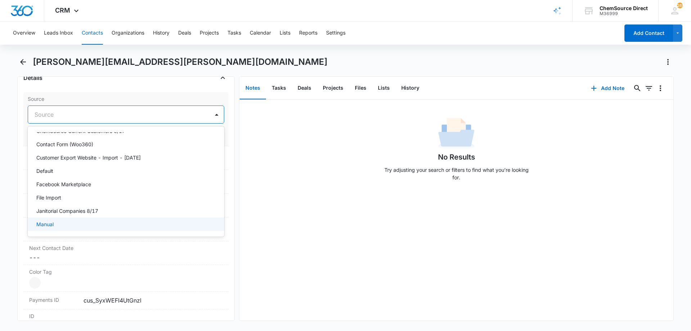
click at [76, 220] on div "Manual" at bounding box center [125, 224] width 178 height 8
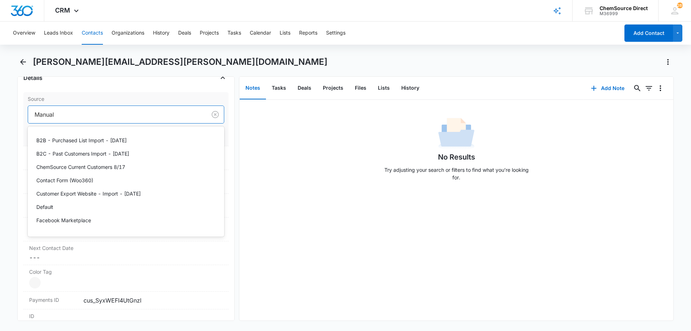
click at [122, 109] on div at bounding box center [116, 114] width 163 height 10
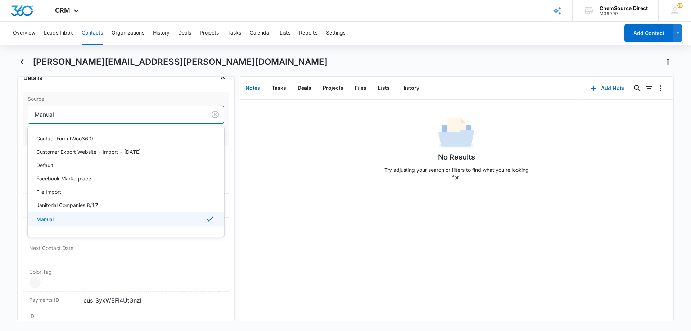
click at [122, 109] on div at bounding box center [116, 114] width 163 height 10
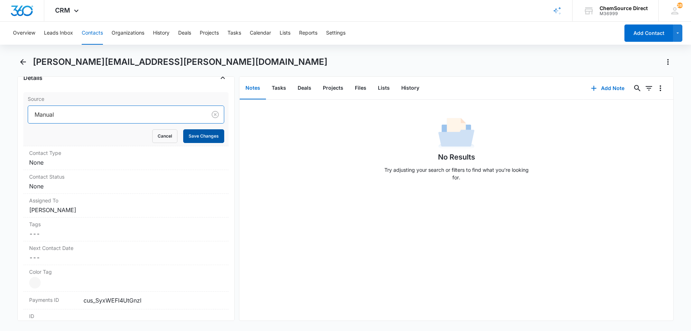
click at [187, 129] on button "Save Changes" at bounding box center [203, 136] width 41 height 14
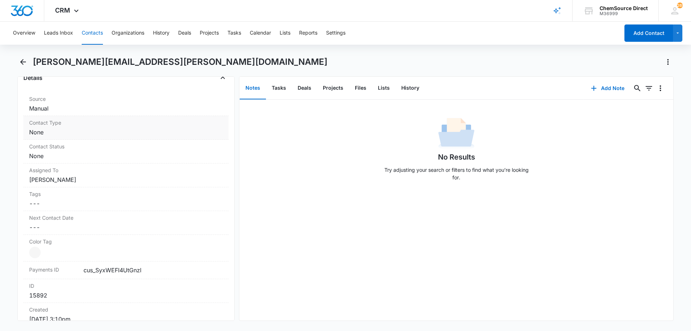
click at [113, 128] on dd "Cancel Save Changes None" at bounding box center [126, 132] width 194 height 9
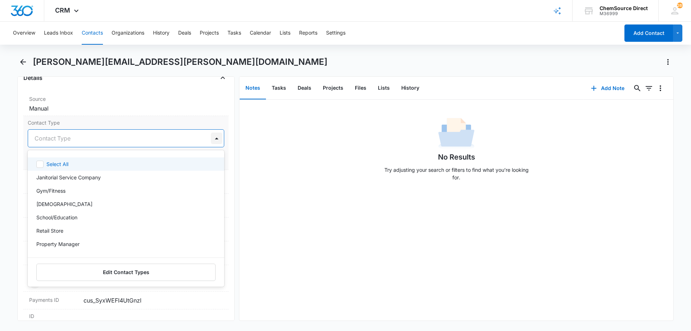
click at [211, 132] on div at bounding box center [217, 138] width 12 height 12
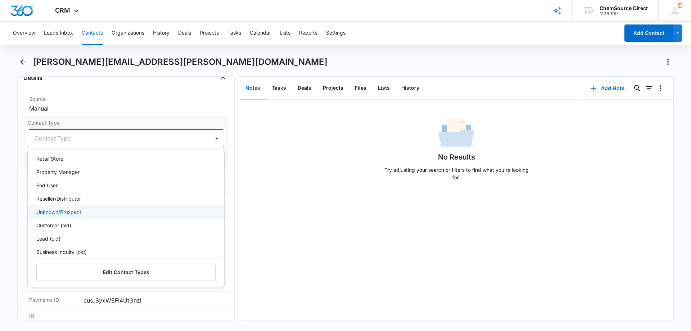
scroll to position [77, 0]
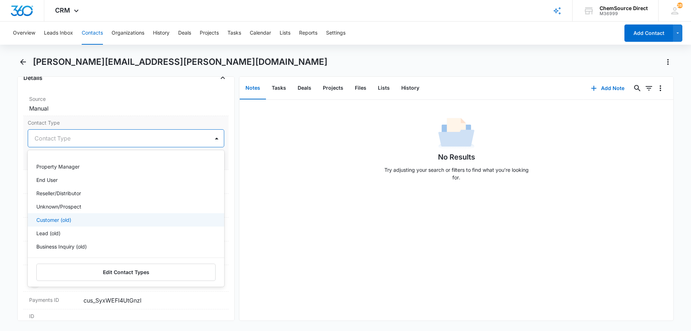
click at [145, 213] on div "Customer (old)" at bounding box center [126, 219] width 197 height 13
click at [156, 119] on label "Contact Type" at bounding box center [126, 123] width 197 height 8
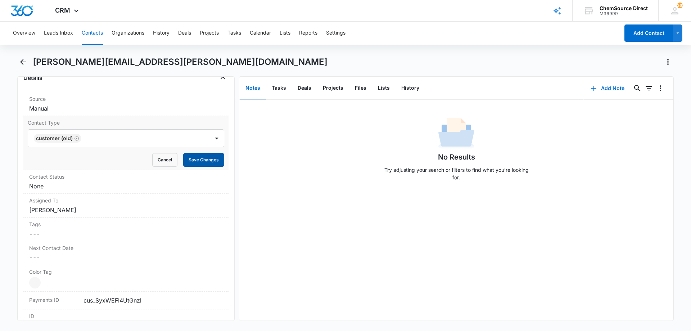
click at [190, 153] on button "Save Changes" at bounding box center [203, 160] width 41 height 14
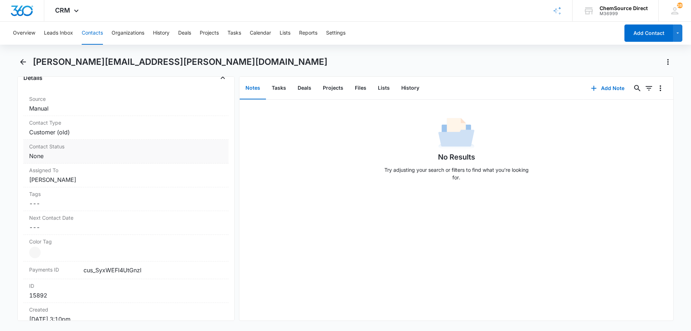
click at [165, 152] on dd "Cancel Save Changes None" at bounding box center [126, 156] width 194 height 9
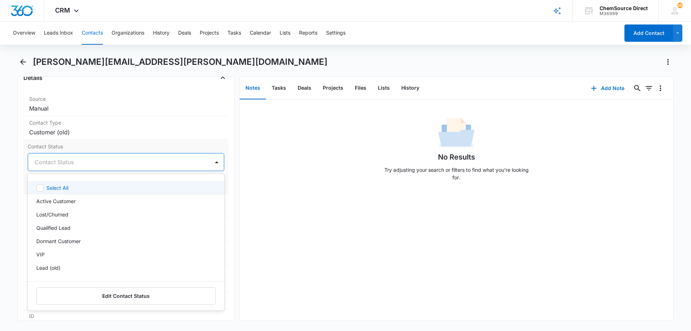
click at [157, 157] on div at bounding box center [118, 162] width 166 height 10
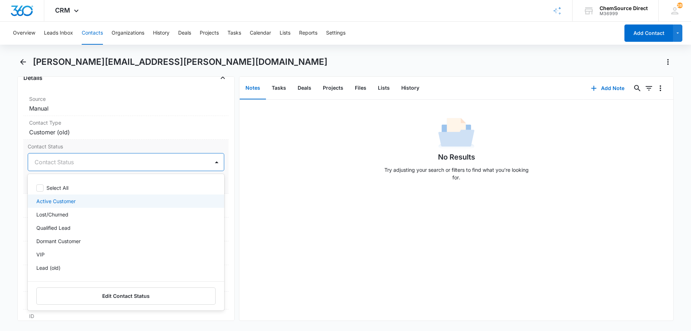
click at [73, 197] on p "Active Customer" at bounding box center [55, 201] width 39 height 8
click at [180, 157] on div at bounding box center [143, 162] width 113 height 10
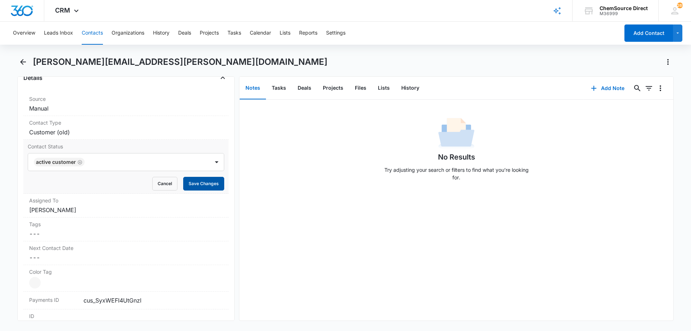
click at [192, 177] on button "Save Changes" at bounding box center [203, 184] width 41 height 14
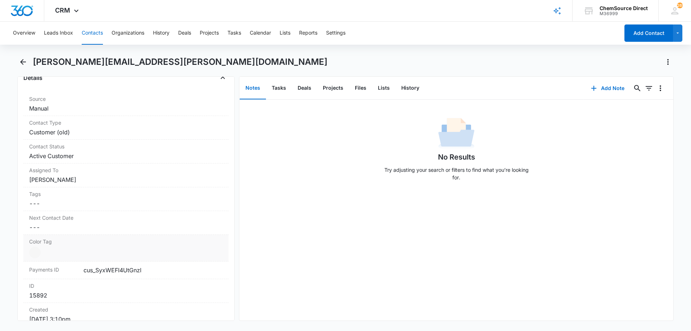
click at [101, 247] on dd "Current Color: Cancel Save Changes" at bounding box center [126, 253] width 194 height 12
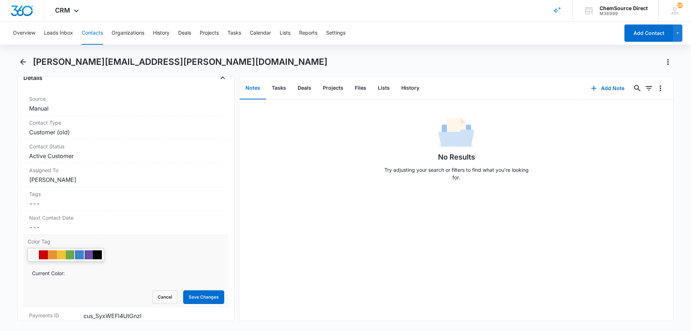
click at [80, 250] on div at bounding box center [79, 254] width 9 height 9
click at [193, 290] on button "Save Changes" at bounding box center [203, 297] width 41 height 14
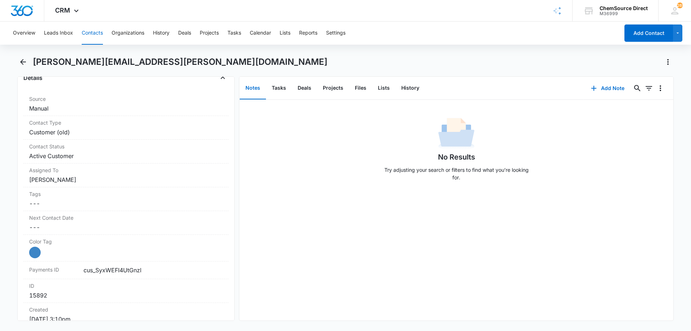
click at [249, 87] on button "Notes" at bounding box center [253, 88] width 26 height 22
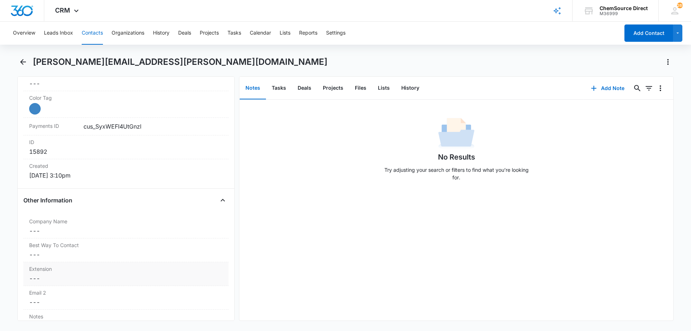
scroll to position [432, 0]
click at [79, 226] on dd "Cancel Save Changes ---" at bounding box center [126, 230] width 194 height 9
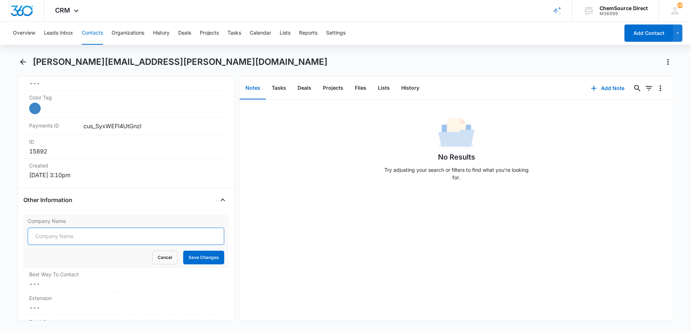
click at [61, 228] on input "Company Name" at bounding box center [126, 236] width 197 height 17
type input "Common Wealth Senior Living"
click at [200, 251] on button "Save Changes" at bounding box center [203, 258] width 41 height 14
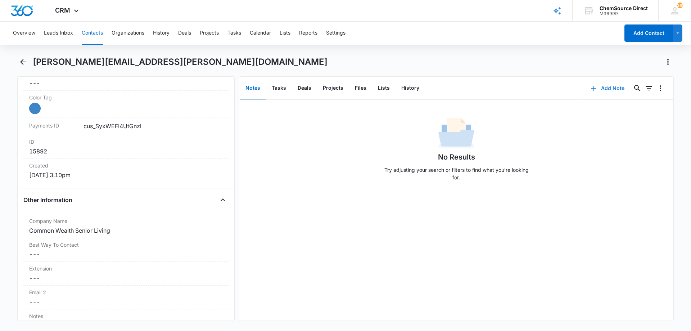
click at [609, 88] on button "Add Note" at bounding box center [608, 88] width 48 height 17
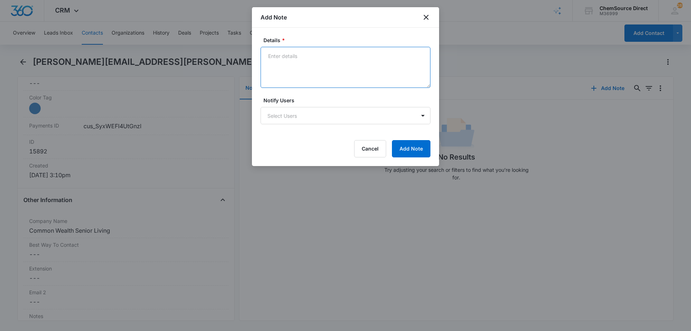
click at [289, 72] on textarea "Details *" at bounding box center [346, 67] width 170 height 41
click at [273, 67] on textarea "New Customer" at bounding box center [346, 67] width 170 height 41
drag, startPoint x: 273, startPoint y: 67, endPoint x: 270, endPoint y: 63, distance: 5.6
paste textarea "Parts for a [PERSON_NAME] Cleantrac S16"
click at [268, 70] on textarea "New Customer Parts for a [PERSON_NAME] Cleantrac S16" at bounding box center [346, 67] width 170 height 41
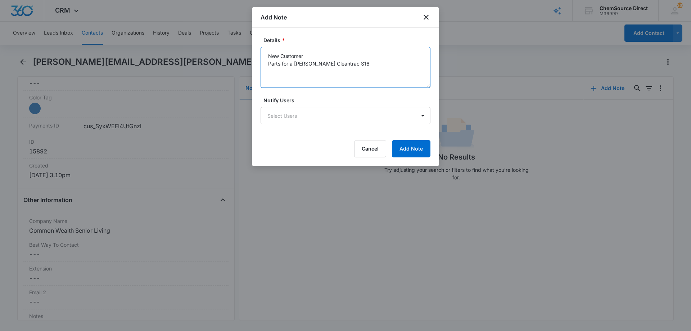
click at [346, 63] on textarea "New Customer Parts for a [PERSON_NAME] Cleantrac S16" at bounding box center [346, 67] width 170 height 41
type textarea "New Customer Parts for a [PERSON_NAME] Cleantrac S16"
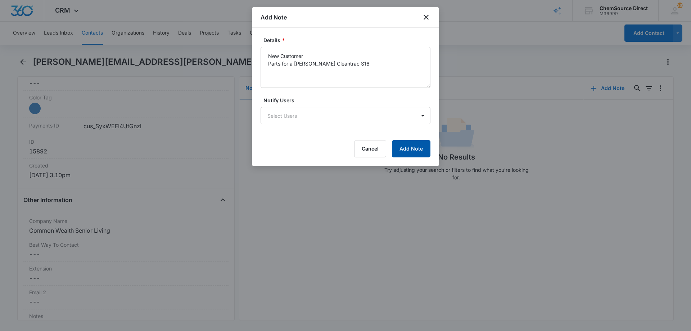
click at [410, 147] on button "Add Note" at bounding box center [411, 148] width 39 height 17
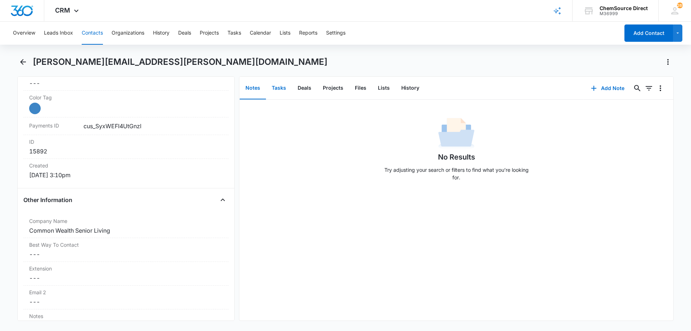
click at [278, 87] on button "Tasks" at bounding box center [279, 88] width 26 height 22
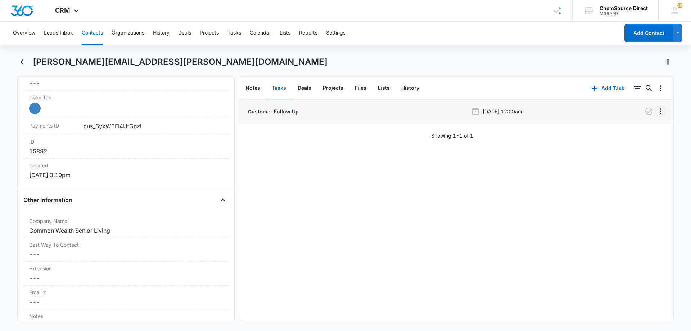
click at [656, 110] on icon "Overflow Menu" at bounding box center [660, 111] width 9 height 9
click at [639, 129] on div "Edit" at bounding box center [635, 131] width 15 height 5
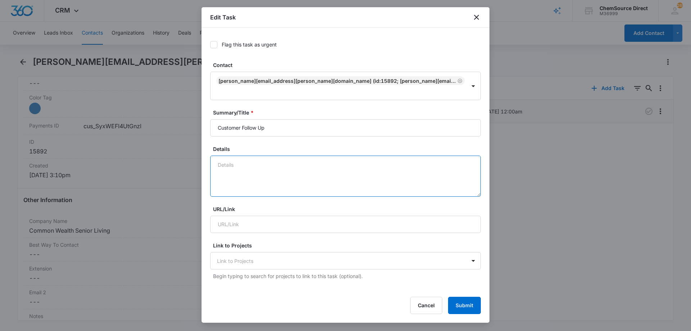
click at [233, 156] on textarea "Details" at bounding box center [345, 176] width 271 height 41
click at [225, 167] on textarea "New Customer" at bounding box center [345, 176] width 271 height 41
paste textarea "Parts for a [PERSON_NAME] Cleantrac S16"
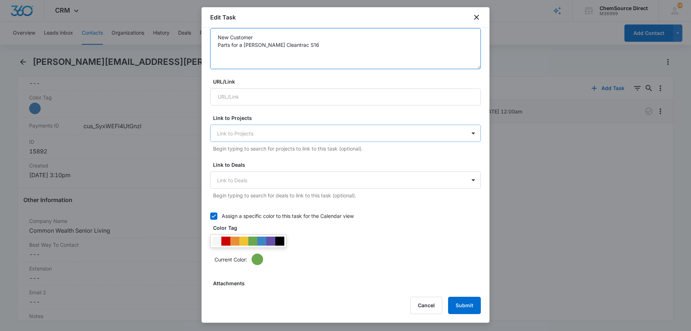
scroll to position [180, 0]
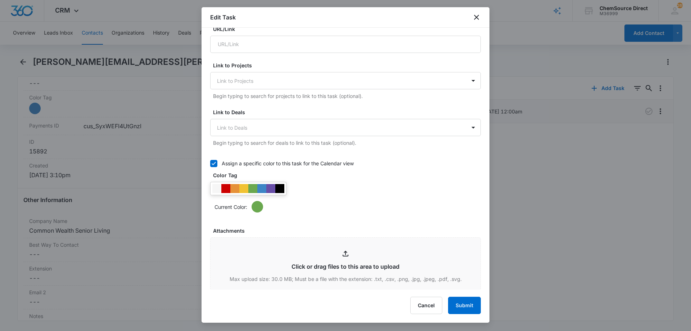
type textarea "New Customer Parts for a [PERSON_NAME] Cleantrac S16"
click at [263, 184] on div at bounding box center [261, 188] width 9 height 9
click at [316, 182] on div "Current Color:" at bounding box center [345, 197] width 271 height 31
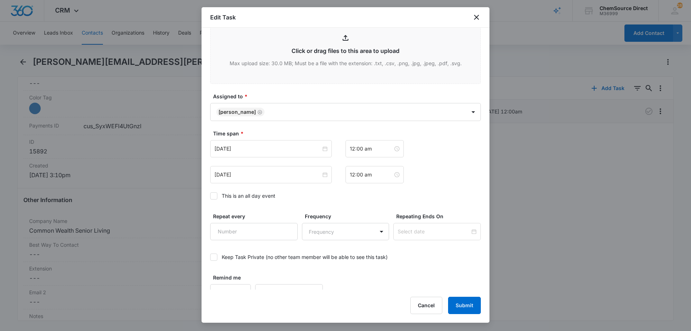
scroll to position [396, 0]
click at [214, 192] on icon at bounding box center [214, 195] width 6 height 6
click at [210, 196] on input "This is an all day event" at bounding box center [210, 196] width 0 height 0
click at [265, 144] on input "[DATE]" at bounding box center [268, 148] width 107 height 8
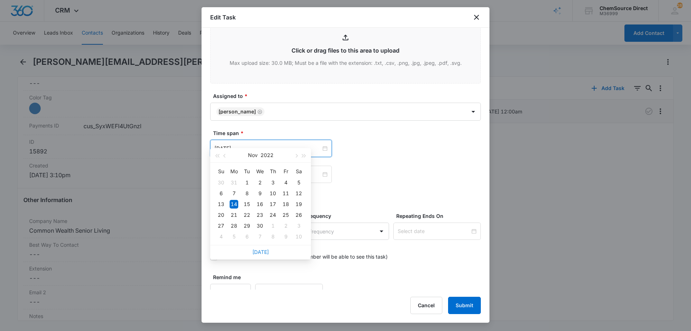
click at [262, 251] on link "[DATE]" at bounding box center [260, 252] width 17 height 6
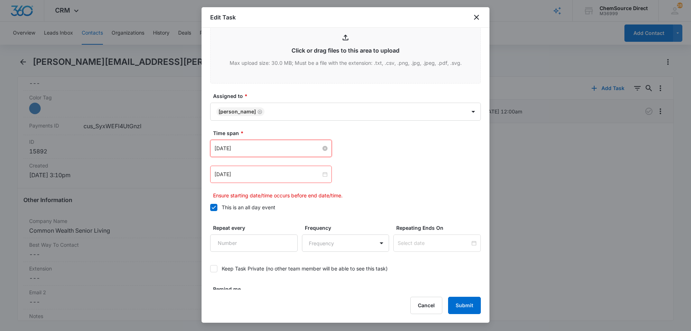
click at [271, 144] on input "[DATE]" at bounding box center [268, 148] width 107 height 8
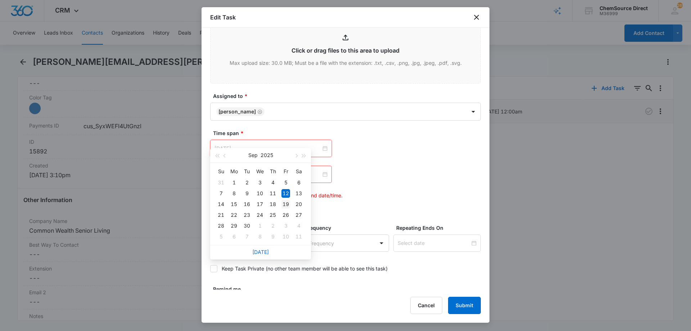
type input "[DATE]"
click at [286, 202] on div "19" at bounding box center [286, 204] width 9 height 9
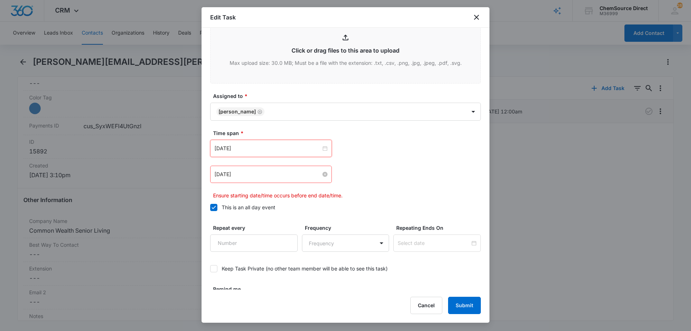
click at [280, 170] on input "[DATE]" at bounding box center [268, 174] width 107 height 8
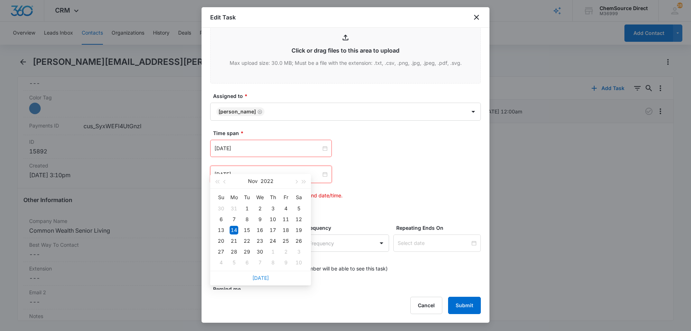
click at [264, 277] on link "[DATE]" at bounding box center [260, 278] width 17 height 6
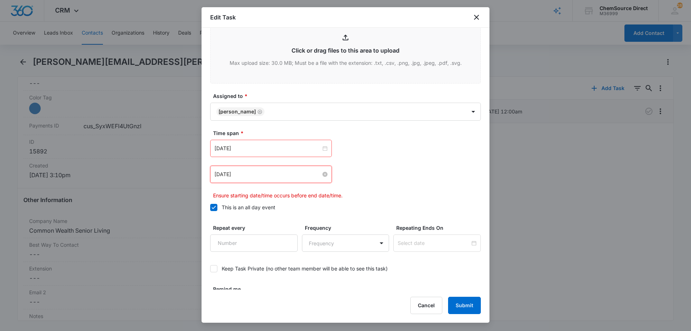
click at [278, 170] on input "[DATE]" at bounding box center [268, 174] width 107 height 8
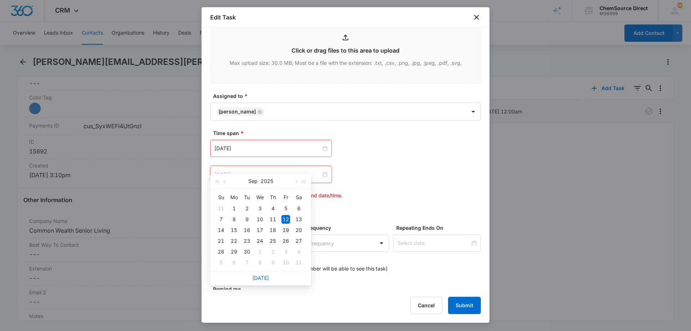
type input "[DATE]"
click at [286, 228] on div "19" at bounding box center [286, 230] width 9 height 9
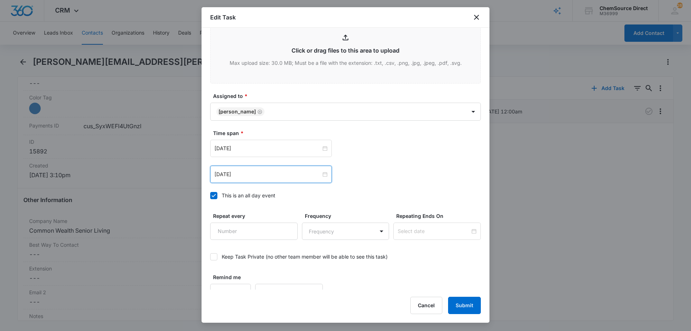
click at [364, 192] on label "This is an all day event" at bounding box center [345, 196] width 271 height 8
click at [210, 196] on input "This is an all day event" at bounding box center [210, 196] width 0 height 0
click at [213, 192] on icon at bounding box center [214, 195] width 6 height 6
click at [210, 196] on input "This is an all day event" at bounding box center [210, 196] width 0 height 0
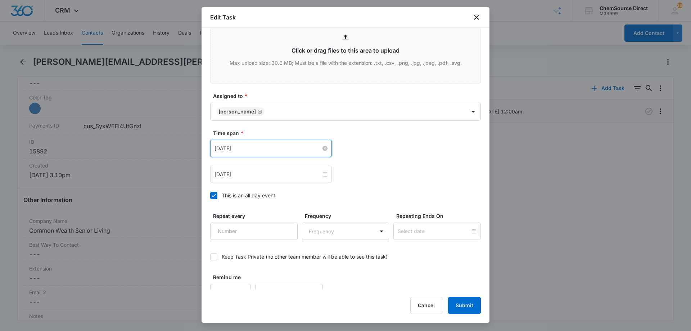
click at [278, 144] on input "[DATE]" at bounding box center [268, 148] width 107 height 8
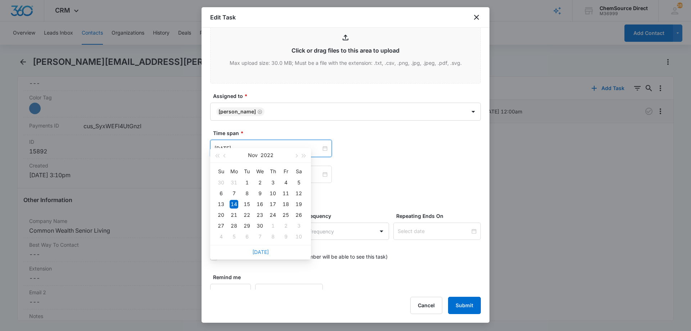
click at [263, 252] on link "[DATE]" at bounding box center [260, 252] width 17 height 6
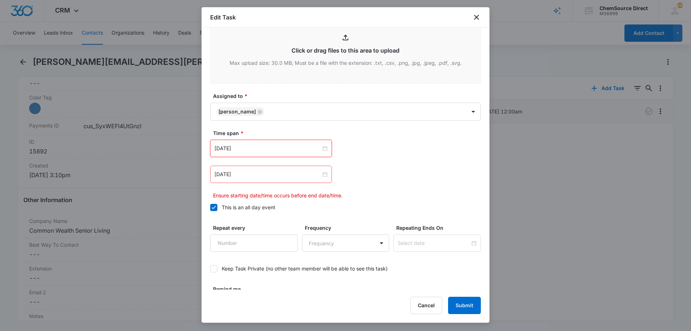
click at [272, 143] on div "[DATE]" at bounding box center [271, 148] width 122 height 17
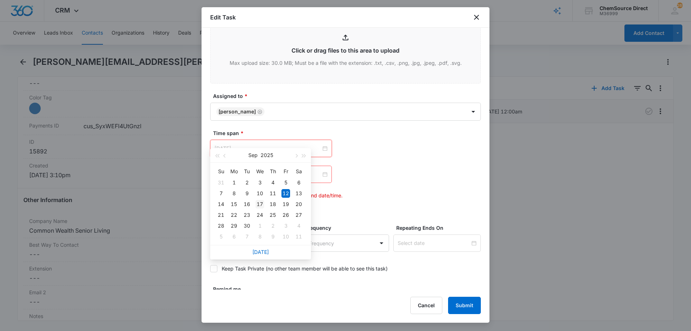
type input "[DATE]"
click at [261, 203] on div "17" at bounding box center [260, 204] width 9 height 9
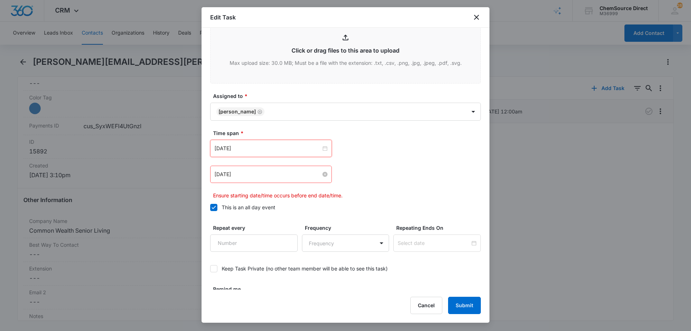
click at [268, 170] on input "[DATE]" at bounding box center [268, 174] width 107 height 8
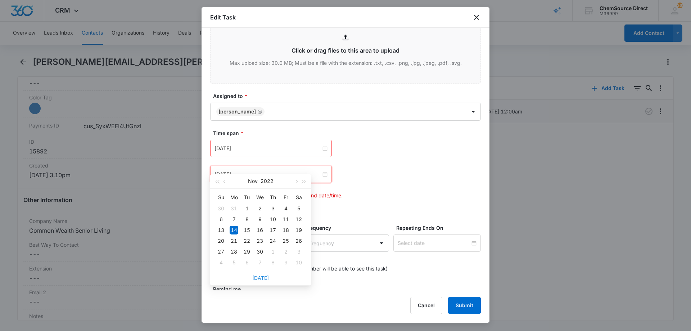
click at [260, 276] on link "[DATE]" at bounding box center [260, 278] width 17 height 6
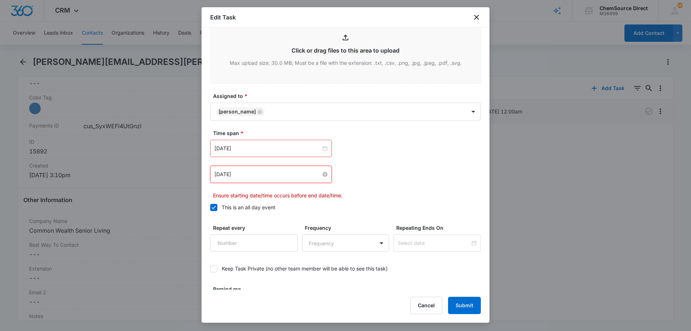
click at [267, 170] on input "[DATE]" at bounding box center [268, 174] width 107 height 8
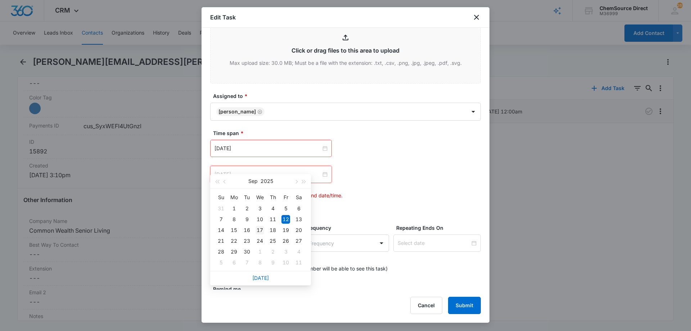
type input "[DATE]"
click at [260, 228] on div "17" at bounding box center [260, 230] width 9 height 9
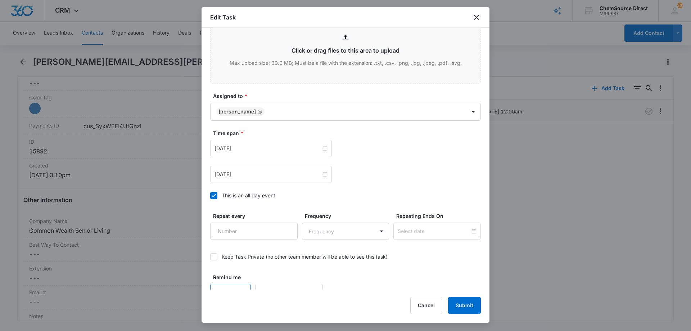
type input "1"
click at [238, 284] on input "1" at bounding box center [230, 292] width 41 height 17
click at [266, 280] on body "CRM Apps Reputation Forms CRM Email Social Payments POS Content Ads Intelligenc…" at bounding box center [345, 165] width 691 height 331
click at [274, 305] on p "Days" at bounding box center [269, 306] width 12 height 8
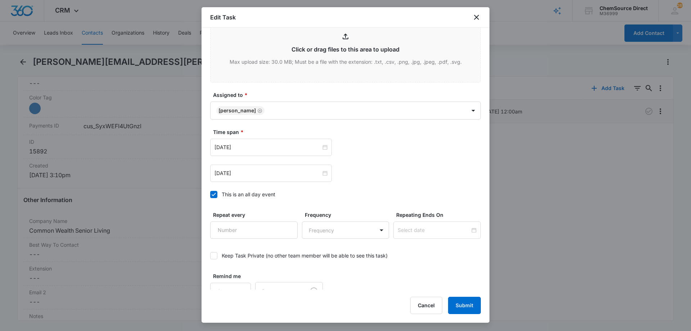
drag, startPoint x: 388, startPoint y: 267, endPoint x: 431, endPoint y: 283, distance: 45.0
click at [389, 272] on div "Remind me 1 Days Before Task Starts" at bounding box center [345, 286] width 271 height 28
click at [457, 301] on button "Submit" at bounding box center [464, 305] width 33 height 17
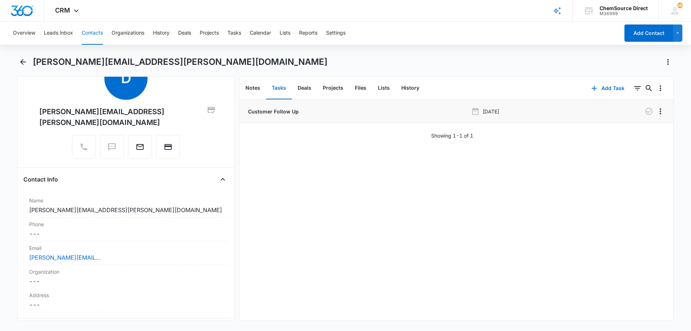
scroll to position [0, 0]
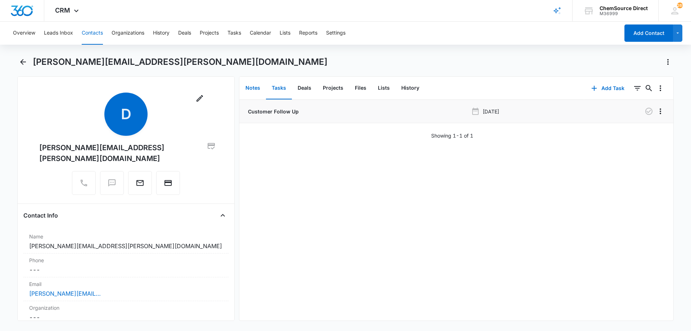
click at [249, 84] on button "Notes" at bounding box center [253, 88] width 26 height 22
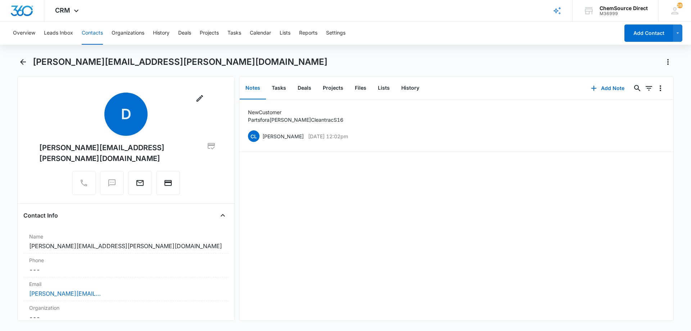
click at [97, 31] on button "Contacts" at bounding box center [92, 33] width 21 height 23
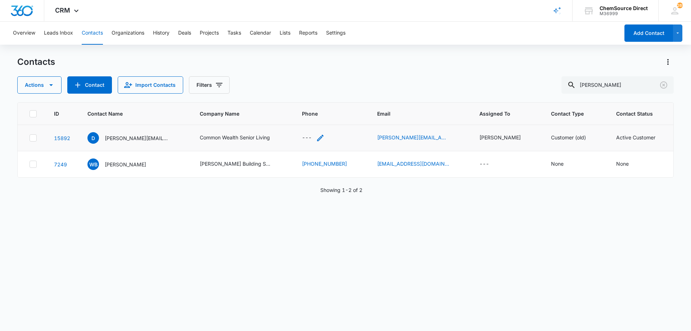
click at [320, 138] on icon "Phone - - Select to Edit Field" at bounding box center [320, 138] width 6 height 6
paste input "[PHONE_NUMBER]"
type input "[PHONE_NUMBER]"
click at [345, 112] on button "Save" at bounding box center [351, 115] width 21 height 14
click at [266, 257] on div "ID Contact Name Company Name Phone Email Assigned To Contact Type Contact Statu…" at bounding box center [345, 211] width 657 height 219
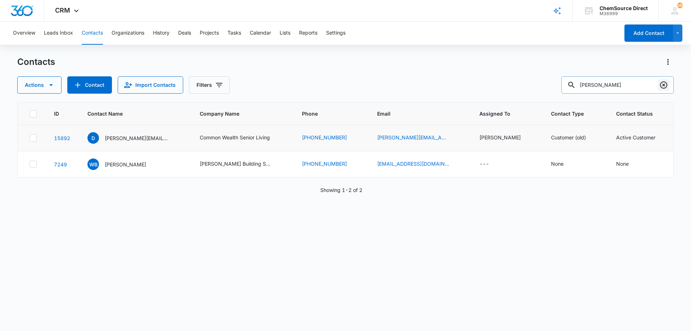
click at [664, 81] on icon "Clear" at bounding box center [664, 85] width 9 height 9
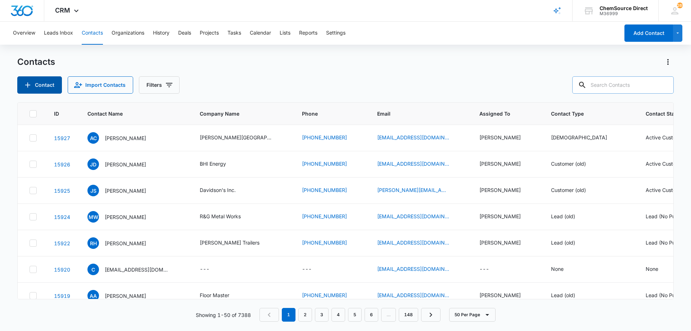
click at [32, 82] on button "Contact" at bounding box center [39, 84] width 45 height 17
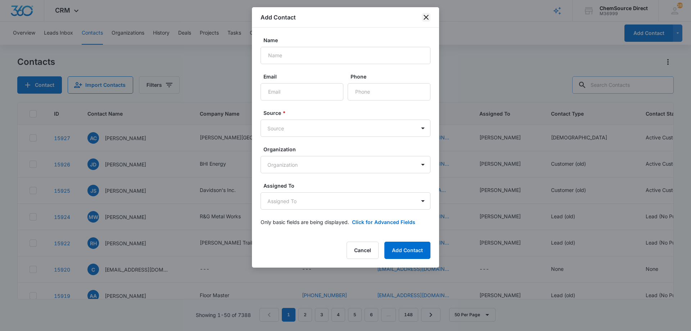
click at [424, 17] on icon "close" at bounding box center [426, 17] width 9 height 9
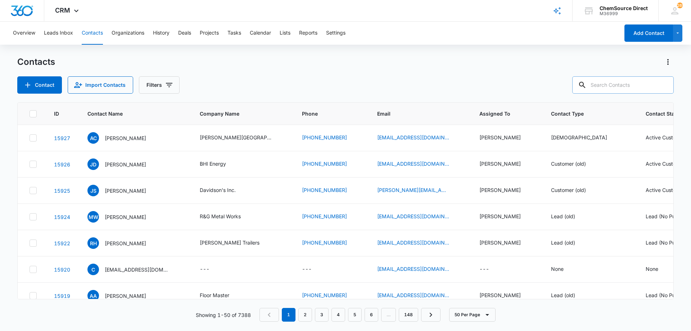
click at [624, 87] on input "text" at bounding box center [623, 84] width 102 height 17
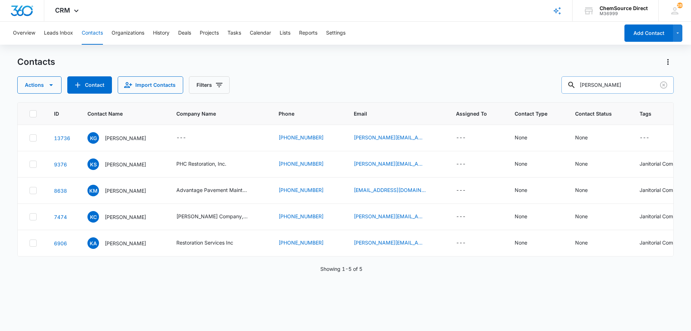
click at [591, 86] on input "[PERSON_NAME]" at bounding box center [618, 84] width 112 height 17
type input "workout anytime"
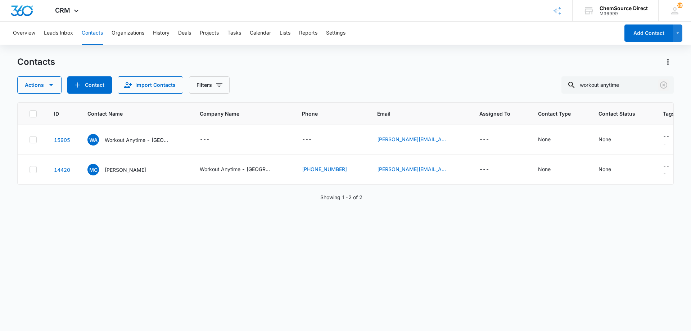
drag, startPoint x: 663, startPoint y: 85, endPoint x: 241, endPoint y: 65, distance: 422.4
click at [663, 84] on icon "Clear" at bounding box center [664, 85] width 9 height 9
click at [413, 79] on div "Actions Contact Import Contacts Filters workout anytime" at bounding box center [345, 84] width 657 height 17
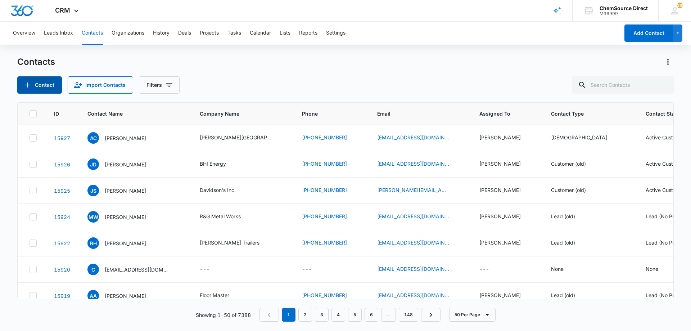
click at [31, 81] on icon "Add Contact" at bounding box center [27, 85] width 9 height 9
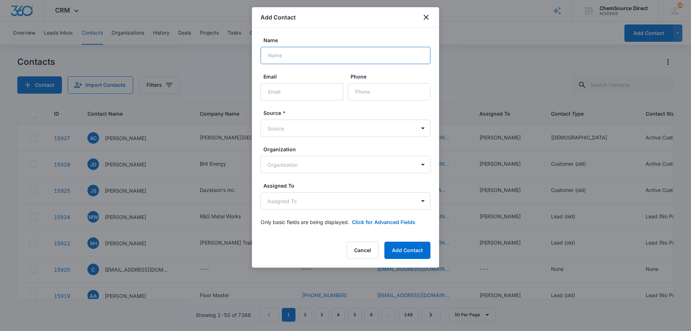
click at [297, 57] on input "Name" at bounding box center [346, 55] width 170 height 17
type input "[PERSON_NAME]"
paste input "[DOMAIN_NAME][EMAIL_ADDRESS][DOMAIN_NAME]"
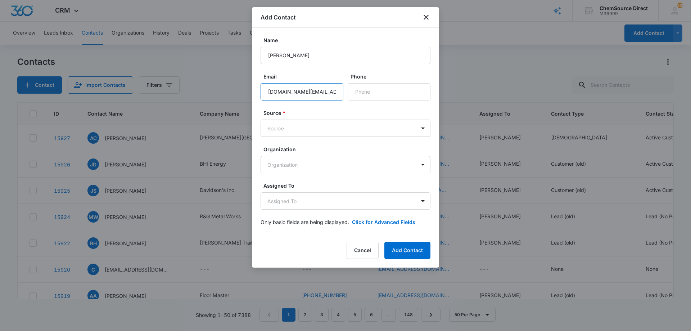
scroll to position [0, 17]
type input "[DOMAIN_NAME][EMAIL_ADDRESS][DOMAIN_NAME]"
click at [363, 90] on input "Phone" at bounding box center [389, 91] width 83 height 17
paste input "[PHONE_NUMBER]"
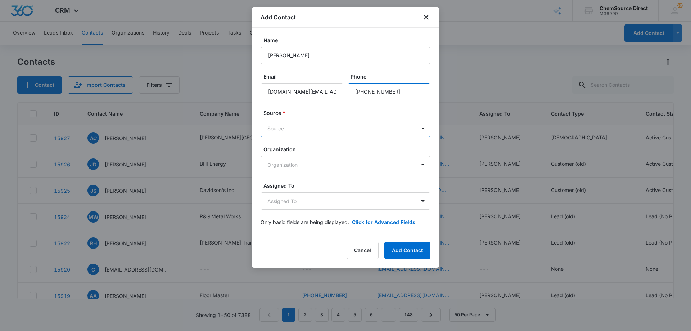
type input "[PHONE_NUMBER]"
click at [318, 127] on body "CRM Apps Reputation Forms CRM Email Social Payments POS Content Ads Intelligenc…" at bounding box center [345, 165] width 691 height 331
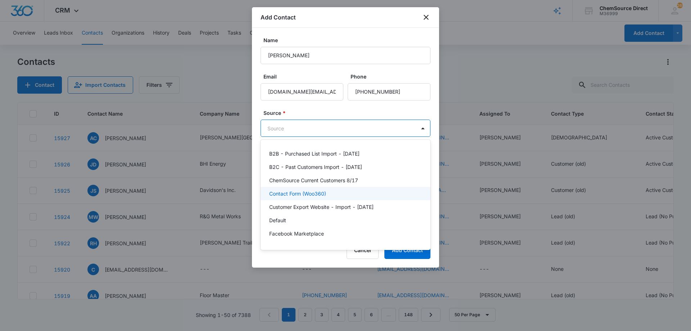
scroll to position [36, 0]
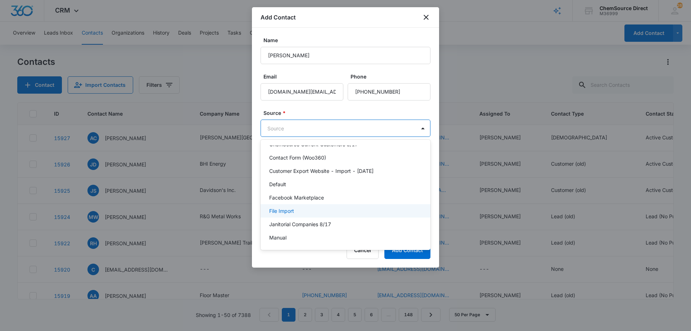
click at [313, 207] on div "File Import" at bounding box center [344, 211] width 151 height 8
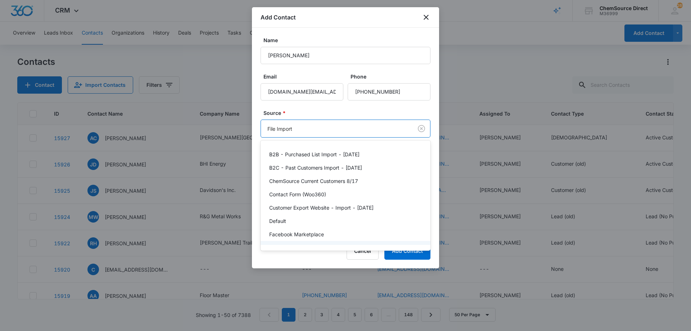
click at [320, 129] on body "CRM Apps Reputation Forms CRM Email Social Payments POS Content Ads Intelligenc…" at bounding box center [345, 165] width 691 height 331
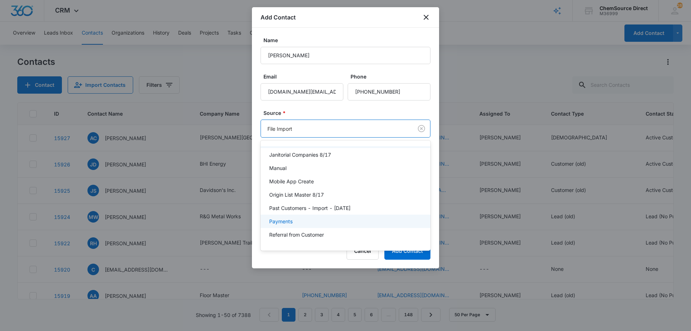
scroll to position [108, 0]
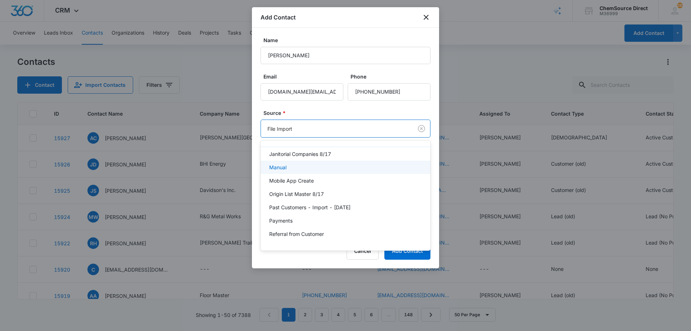
click at [298, 166] on div "Manual" at bounding box center [344, 167] width 151 height 8
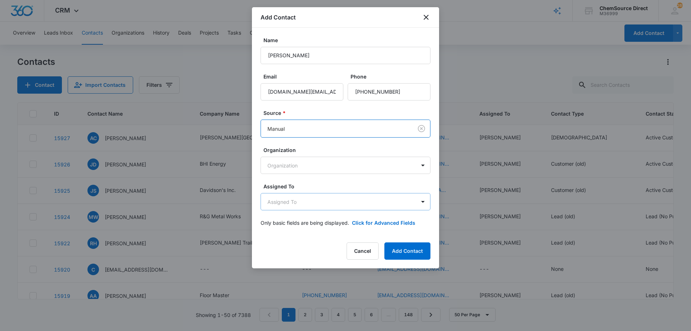
click at [309, 201] on body "CRM Apps Reputation Forms CRM Email Social Payments POS Content Ads Intelligenc…" at bounding box center [345, 165] width 691 height 331
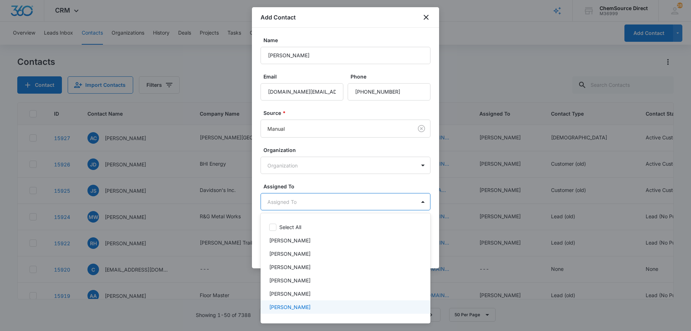
click at [295, 305] on p "[PERSON_NAME]" at bounding box center [289, 307] width 41 height 8
click at [321, 182] on div at bounding box center [345, 165] width 691 height 331
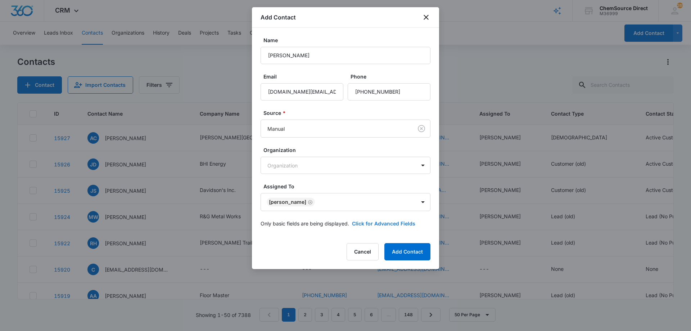
click at [368, 222] on button "Click for Advanced Fields" at bounding box center [383, 224] width 63 height 8
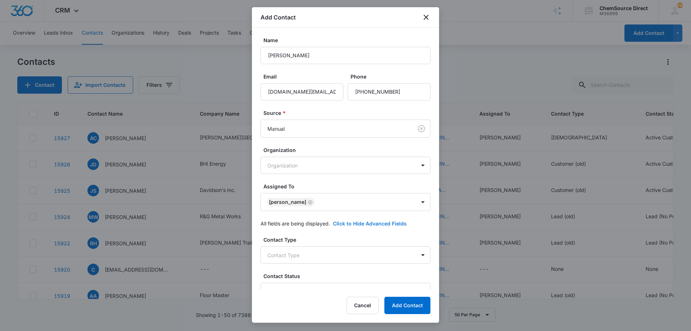
scroll to position [139, 0]
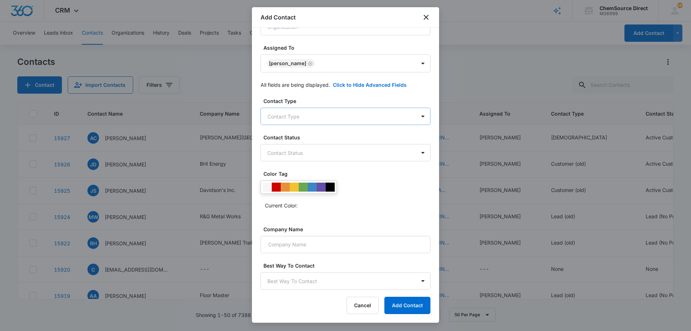
click at [320, 117] on body "CRM Apps Reputation Forms CRM Email Social Payments POS Content Ads Intelligenc…" at bounding box center [345, 165] width 691 height 331
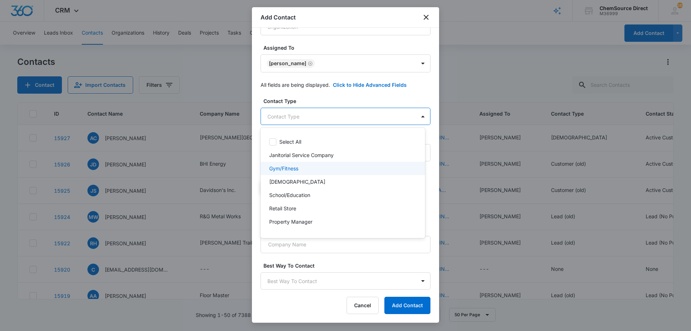
click at [320, 171] on div "Gym/Fitness" at bounding box center [342, 169] width 146 height 8
click at [339, 98] on div at bounding box center [345, 165] width 691 height 331
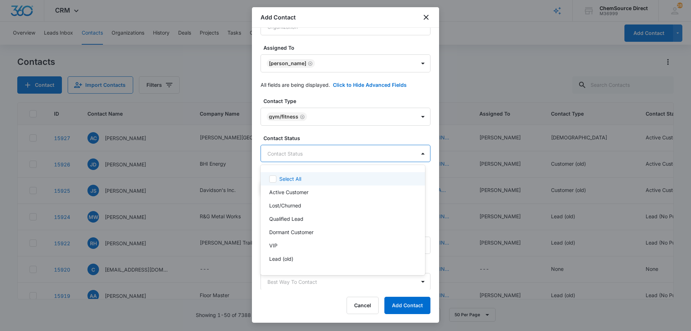
click at [309, 149] on body "CRM Apps Reputation Forms CRM Email Social Payments POS Content Ads Intelligenc…" at bounding box center [345, 165] width 691 height 331
click at [305, 190] on p "Active Customer" at bounding box center [288, 192] width 39 height 8
click at [324, 137] on div at bounding box center [345, 165] width 691 height 331
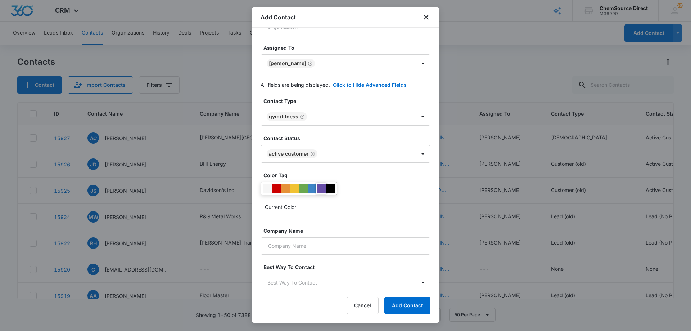
click at [322, 188] on div at bounding box center [321, 188] width 9 height 9
click at [345, 211] on div "Current Color:" at bounding box center [348, 207] width 166 height 12
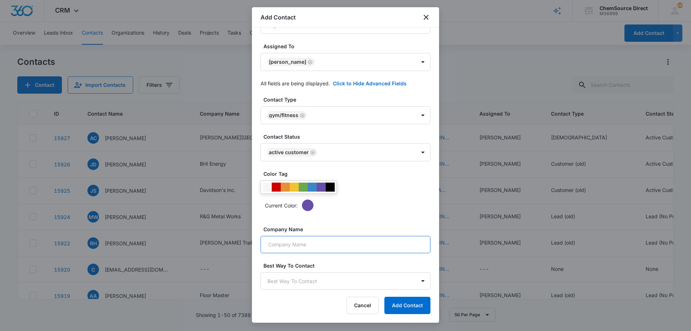
click at [325, 242] on input "Company Name" at bounding box center [346, 244] width 170 height 17
type input "Workout Anytime - [GEOGRAPHIC_DATA]"
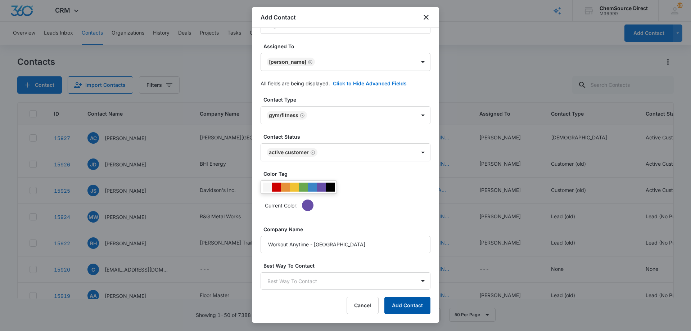
click at [411, 304] on button "Add Contact" at bounding box center [408, 305] width 46 height 17
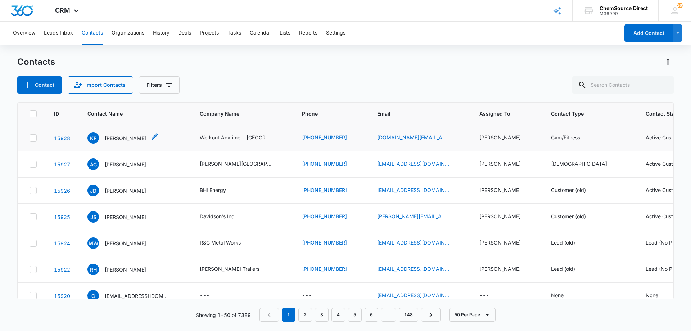
click at [119, 138] on p "[PERSON_NAME]" at bounding box center [125, 138] width 41 height 8
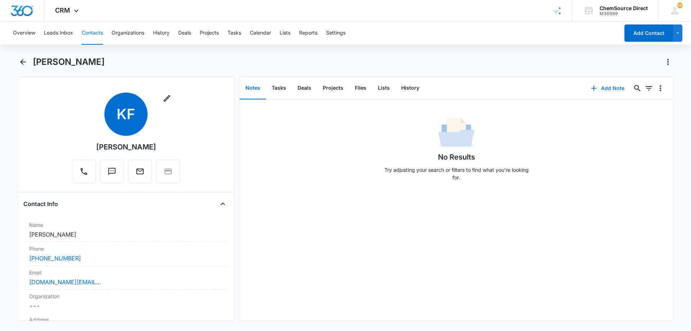
click at [606, 85] on button "Add Note" at bounding box center [608, 88] width 48 height 17
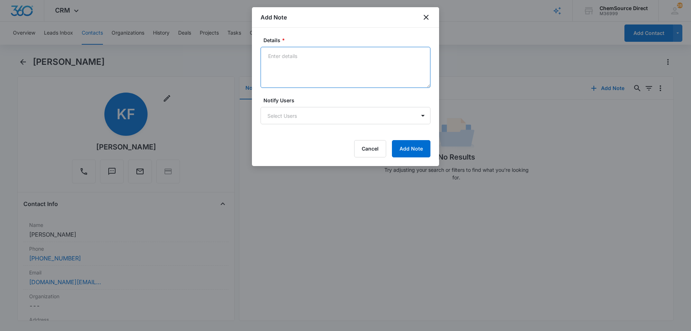
click at [296, 61] on textarea "Details *" at bounding box center [346, 67] width 170 height 41
paste textarea "Cleanmax backpack vac & accessories"
type textarea "New Customer Cleanmax backpack vac & accessories"
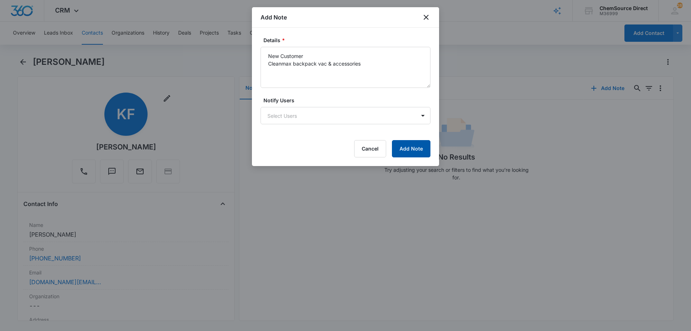
click at [414, 148] on button "Add Note" at bounding box center [411, 148] width 39 height 17
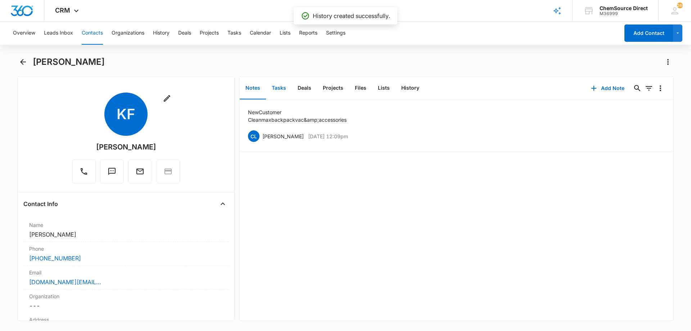
click at [282, 89] on button "Tasks" at bounding box center [279, 88] width 26 height 22
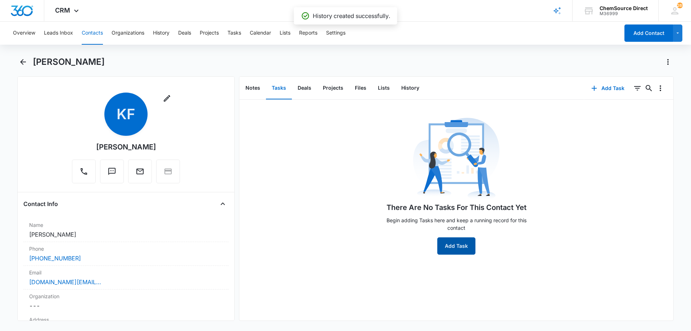
click at [455, 243] on button "Add Task" at bounding box center [456, 245] width 38 height 17
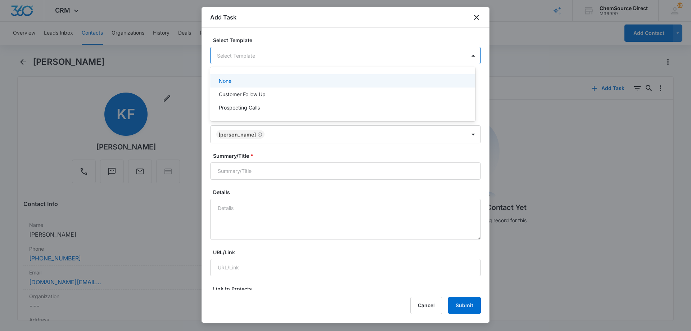
click at [234, 56] on body "CRM Apps Reputation Forms CRM Email Social Payments POS Content Ads Intelligenc…" at bounding box center [345, 165] width 691 height 331
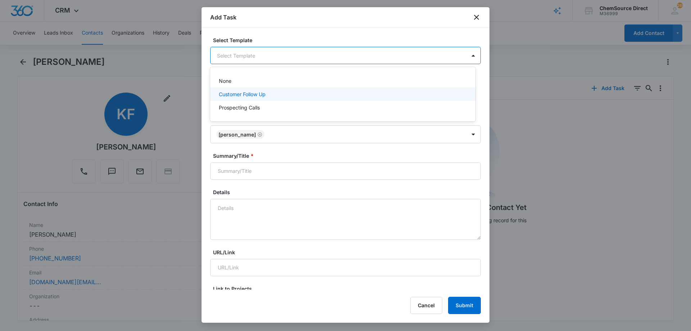
click at [227, 98] on div "Customer Follow Up" at bounding box center [342, 93] width 265 height 13
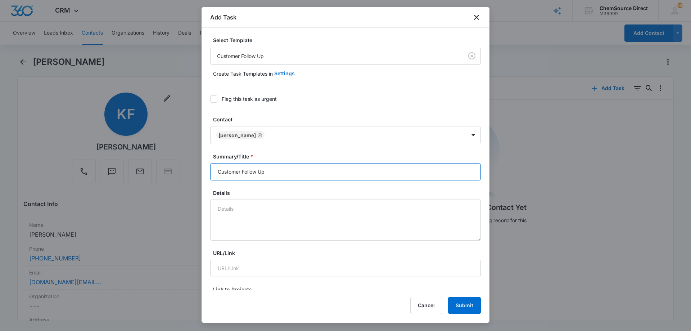
click at [224, 171] on input "Customer Follow Up" at bounding box center [345, 171] width 271 height 17
type input "Customer Follow Up"
paste textarea "Cleanmax backpack vac & accessories"
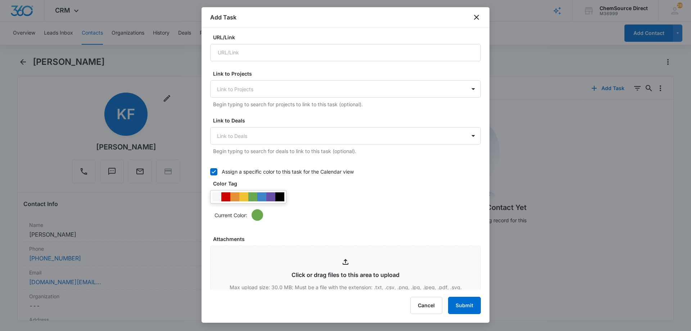
scroll to position [216, 0]
type textarea "New Customer Cleanmax backpack vac & accessories"
click at [272, 194] on div at bounding box center [270, 196] width 9 height 9
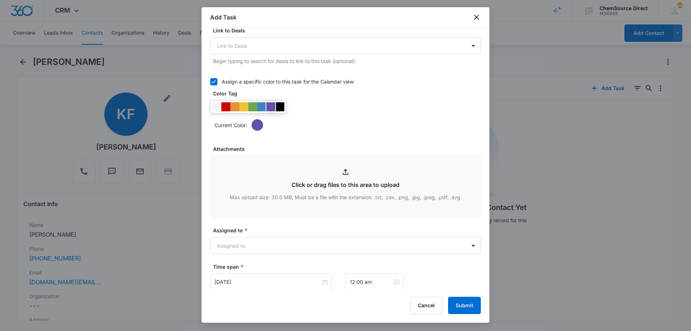
scroll to position [396, 0]
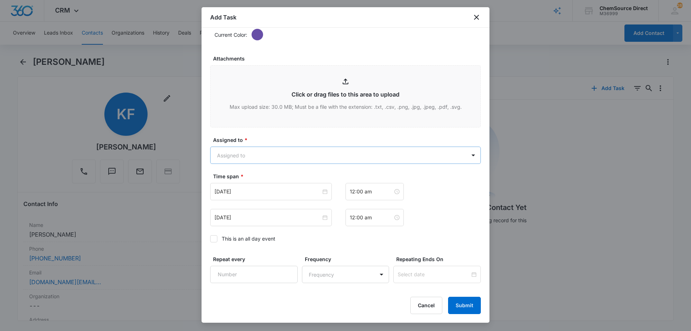
click at [281, 158] on body "CRM Apps Reputation Forms CRM Email Social Payments POS Content Ads Intelligenc…" at bounding box center [345, 165] width 691 height 331
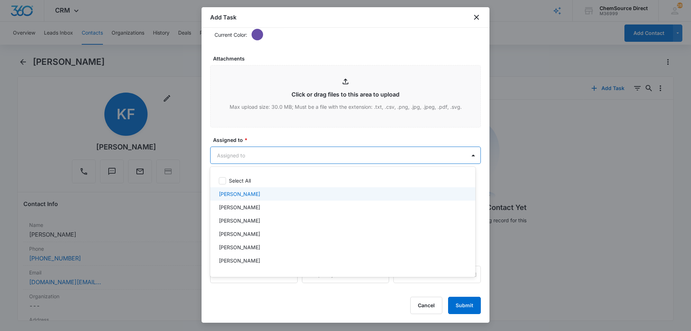
click at [253, 192] on div "[PERSON_NAME]" at bounding box center [342, 194] width 247 height 8
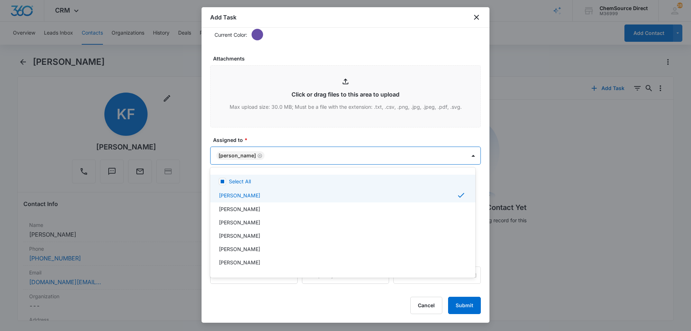
click at [279, 136] on div at bounding box center [345, 165] width 691 height 331
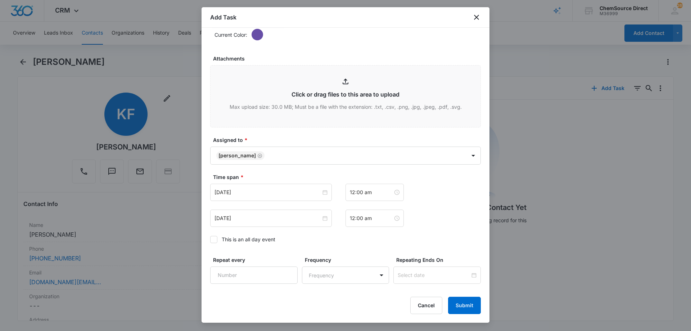
scroll to position [452, 0]
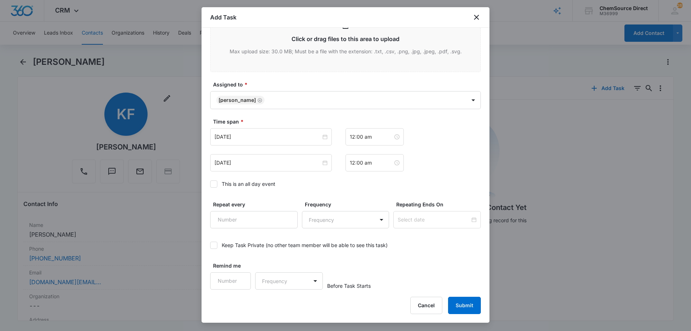
click at [215, 185] on icon at bounding box center [214, 184] width 6 height 6
click at [210, 184] on input "This is an all day event" at bounding box center [210, 184] width 0 height 0
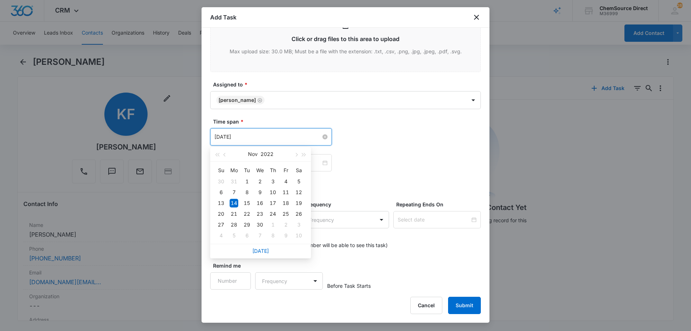
click at [265, 135] on input "[DATE]" at bounding box center [268, 137] width 107 height 8
click at [261, 252] on link "[DATE]" at bounding box center [260, 251] width 17 height 6
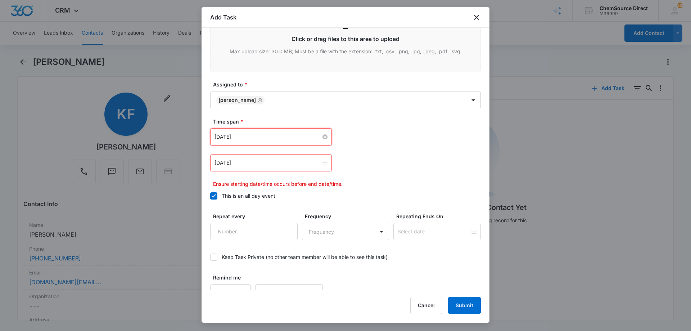
click at [271, 138] on input "[DATE]" at bounding box center [268, 137] width 107 height 8
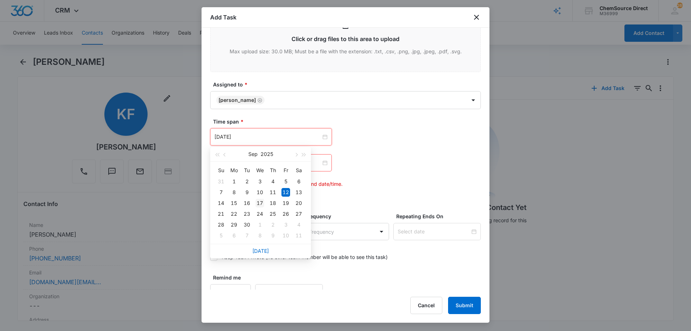
type input "[DATE]"
click at [261, 203] on div "17" at bounding box center [260, 203] width 9 height 9
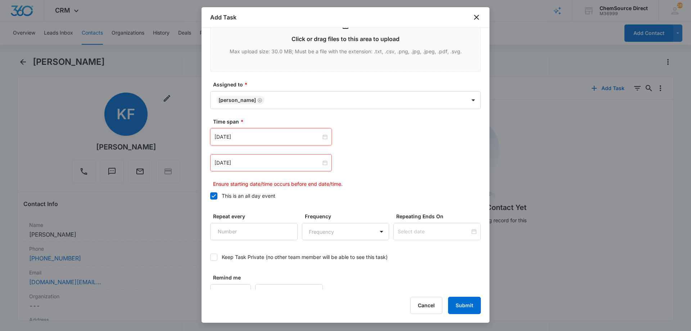
click at [281, 158] on div "[DATE]" at bounding box center [271, 162] width 122 height 17
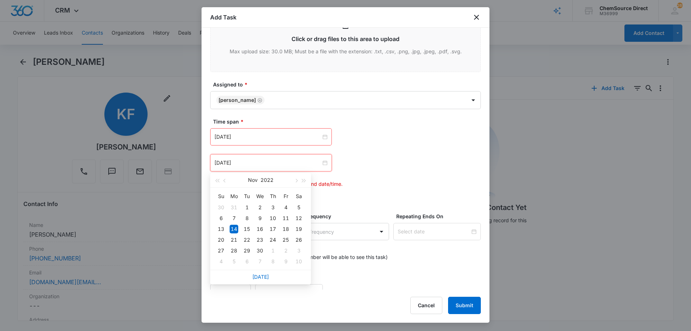
click at [261, 273] on div "[DATE]" at bounding box center [260, 277] width 101 height 14
click at [260, 276] on link "[DATE]" at bounding box center [260, 277] width 17 height 6
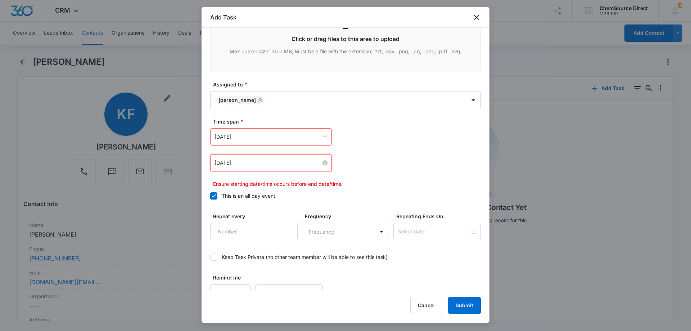
click at [267, 163] on input "[DATE]" at bounding box center [268, 163] width 107 height 8
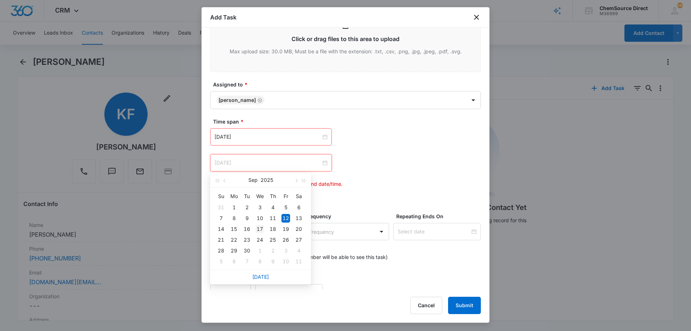
type input "[DATE]"
click at [260, 228] on div "17" at bounding box center [260, 229] width 9 height 9
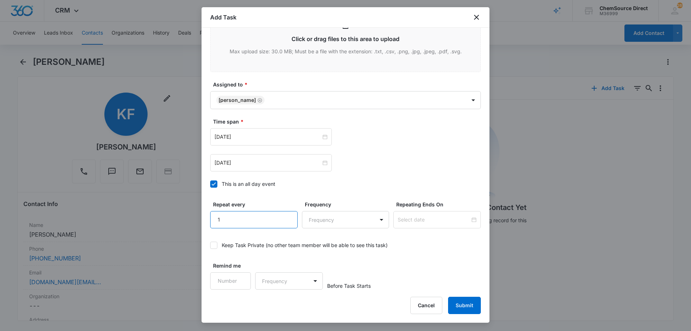
type input "1"
click at [286, 215] on input "1" at bounding box center [253, 219] width 87 height 17
click at [319, 221] on body "CRM Apps Reputation Forms CRM Email Social Payments POS Content Ads Intelligenc…" at bounding box center [345, 165] width 691 height 331
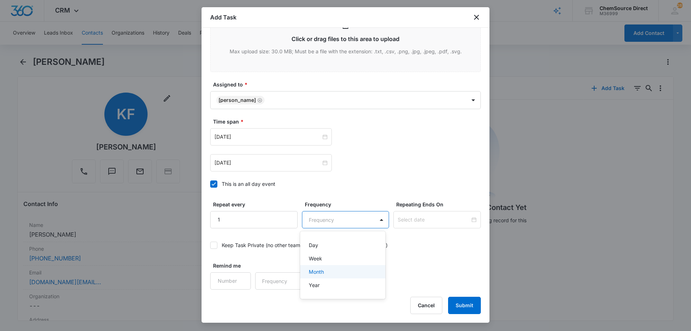
click at [321, 271] on p "Month" at bounding box center [316, 272] width 15 height 8
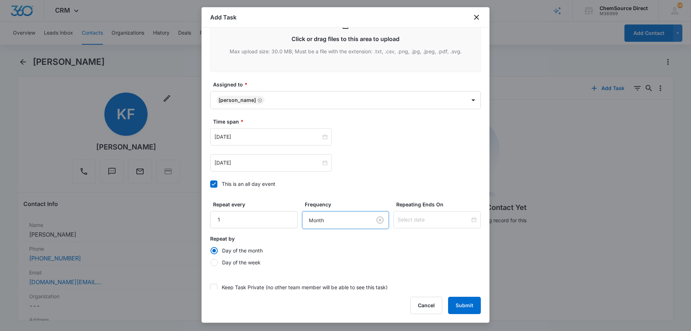
radio input "true"
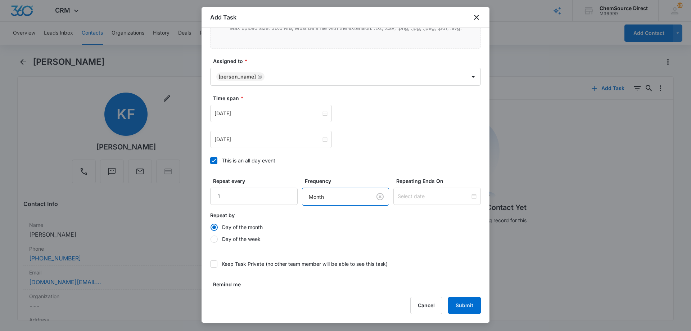
scroll to position [494, 0]
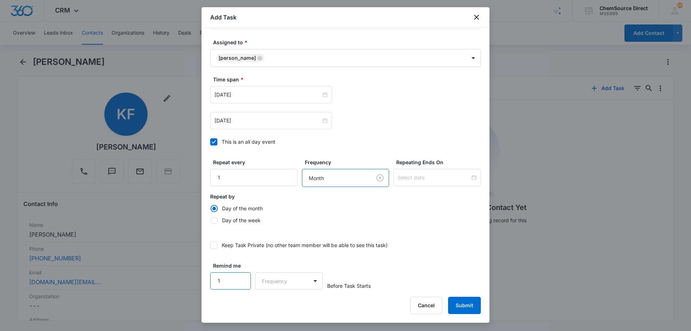
type input "1"
click at [241, 276] on input "1" at bounding box center [230, 280] width 41 height 17
click at [277, 279] on body "CRM Apps Reputation Forms CRM Email Social Payments POS Content Ads Intelligenc…" at bounding box center [345, 165] width 691 height 331
click at [279, 304] on div "Days" at bounding box center [287, 306] width 48 height 8
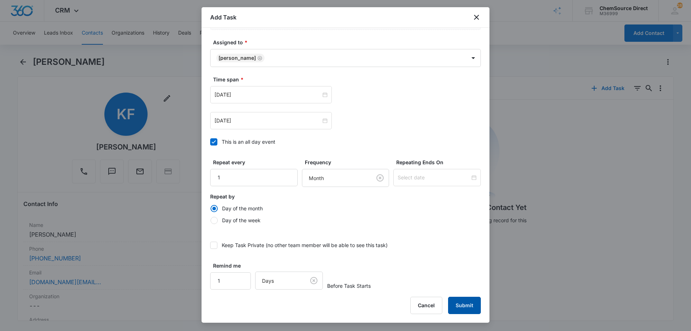
click at [462, 304] on button "Submit" at bounding box center [464, 305] width 33 height 17
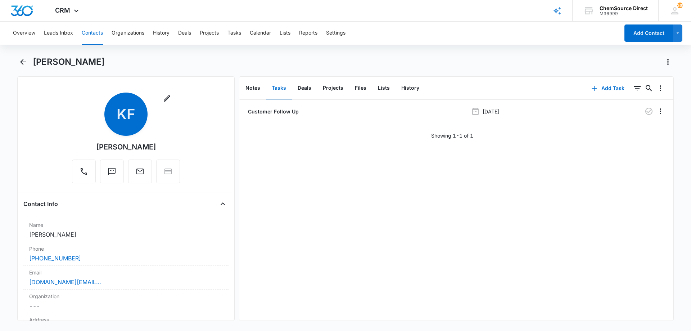
click at [98, 32] on button "Contacts" at bounding box center [92, 33] width 21 height 23
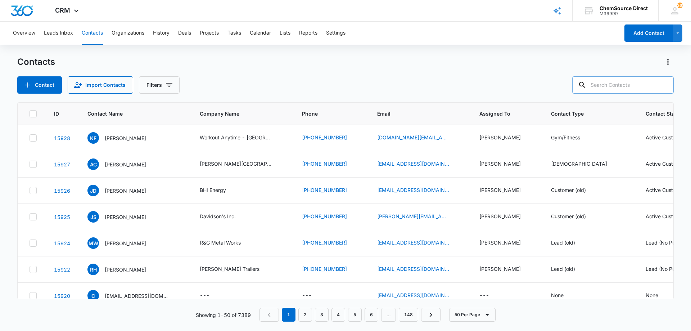
click at [607, 83] on input "text" at bounding box center [623, 84] width 102 height 17
type input "[PERSON_NAME]"
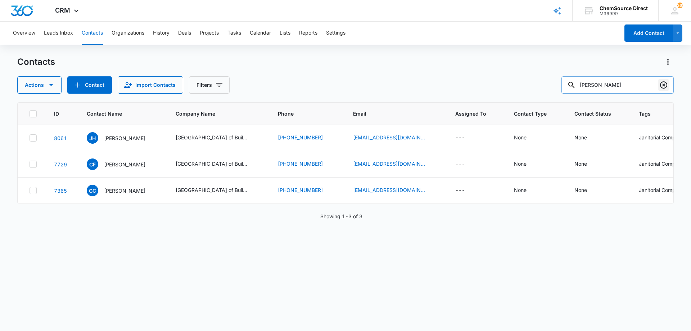
click at [664, 86] on icon "Clear" at bounding box center [664, 85] width 9 height 9
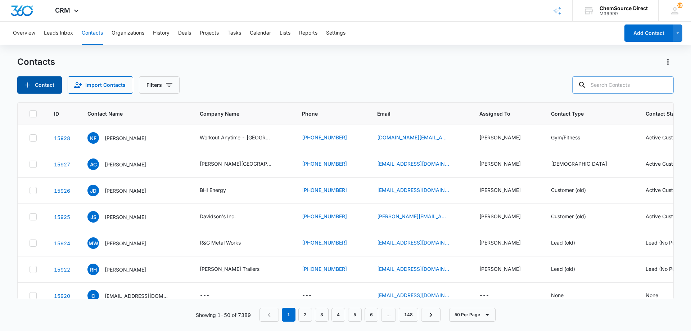
click at [37, 82] on button "Contact" at bounding box center [39, 84] width 45 height 17
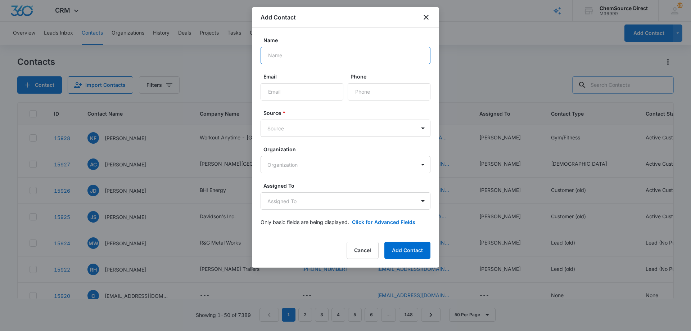
click at [291, 54] on input "Name" at bounding box center [346, 55] width 170 height 17
type input "[PERSON_NAME]"
click at [287, 91] on input "Email" at bounding box center [302, 91] width 83 height 17
paste input "[EMAIL_ADDRESS][DOMAIN_NAME]"
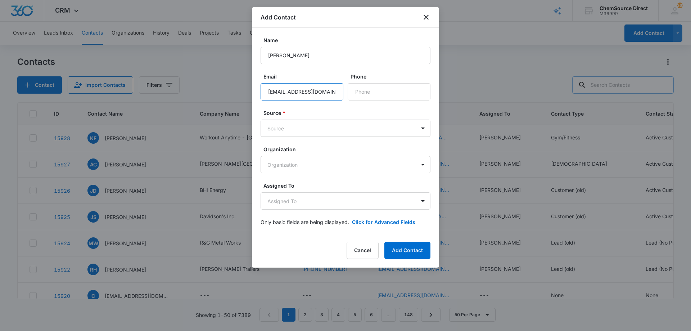
scroll to position [0, 13]
type input "[EMAIL_ADDRESS][DOMAIN_NAME]"
paste input "[PHONE_NUMBER]"
type input "[PHONE_NUMBER]"
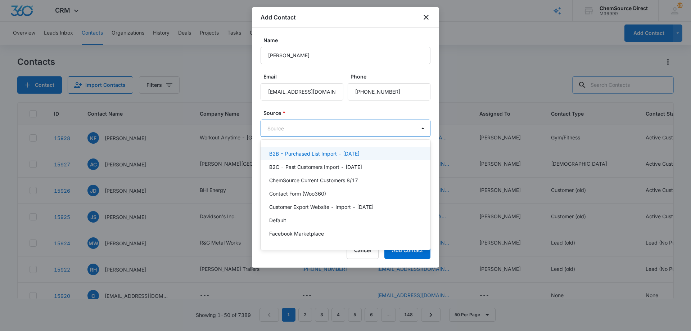
click at [288, 126] on body "CRM Apps Reputation Forms CRM Email Social Payments POS Content Ads Intelligenc…" at bounding box center [345, 165] width 691 height 331
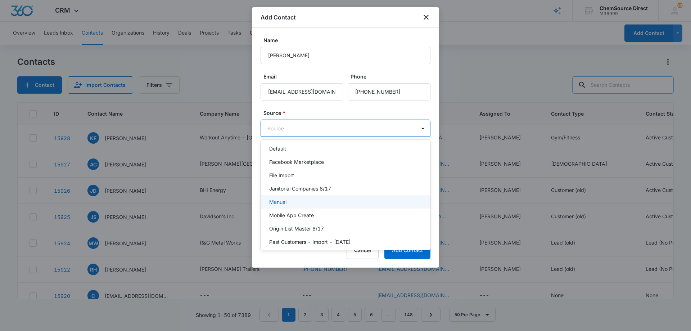
scroll to position [72, 0]
click at [293, 201] on div "Manual" at bounding box center [344, 202] width 151 height 8
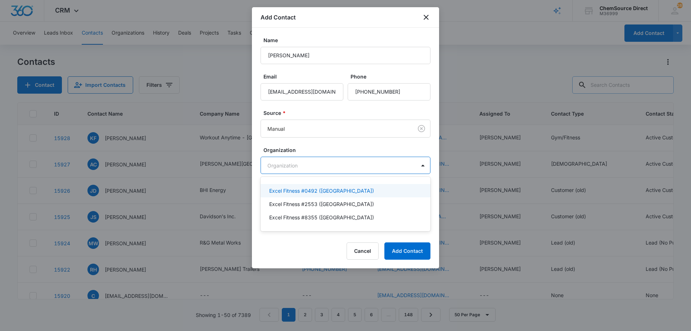
click at [311, 166] on body "CRM Apps Reputation Forms CRM Email Social Payments POS Content Ads Intelligenc…" at bounding box center [345, 165] width 691 height 331
click at [313, 168] on div at bounding box center [345, 165] width 691 height 331
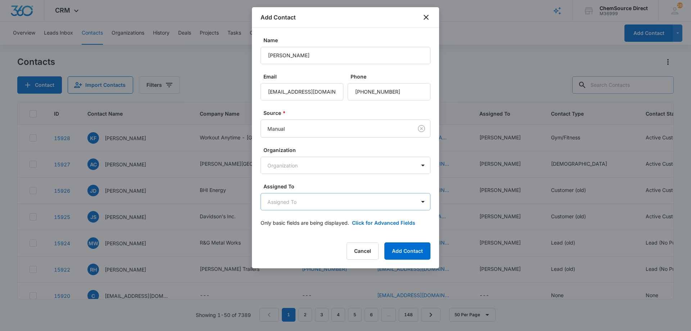
click at [313, 207] on body "CRM Apps Reputation Forms CRM Email Social Payments POS Content Ads Intelligenc…" at bounding box center [345, 165] width 691 height 331
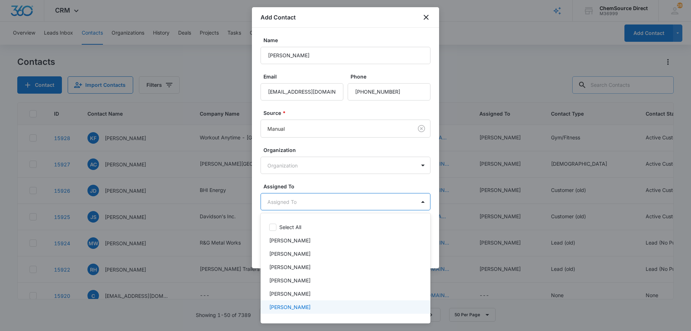
click at [307, 306] on div "[PERSON_NAME]" at bounding box center [344, 307] width 151 height 8
click at [341, 182] on div at bounding box center [345, 165] width 691 height 331
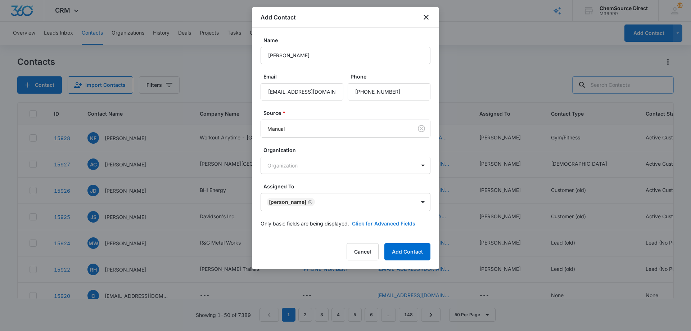
click at [363, 222] on button "Click for Advanced Fields" at bounding box center [383, 224] width 63 height 8
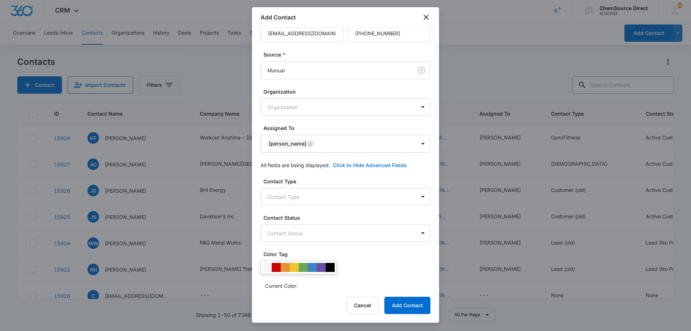
scroll to position [139, 0]
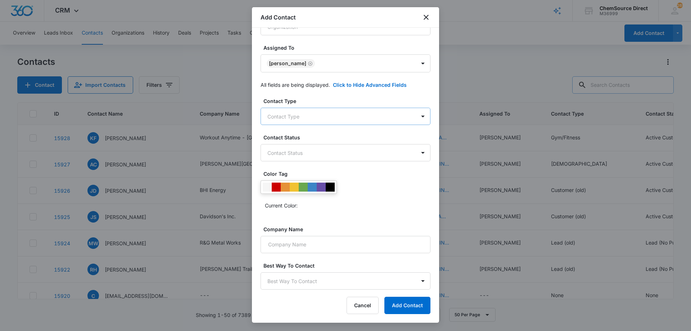
click at [315, 114] on body "CRM Apps Reputation Forms CRM Email Social Payments POS Content Ads Intelligenc…" at bounding box center [345, 165] width 691 height 331
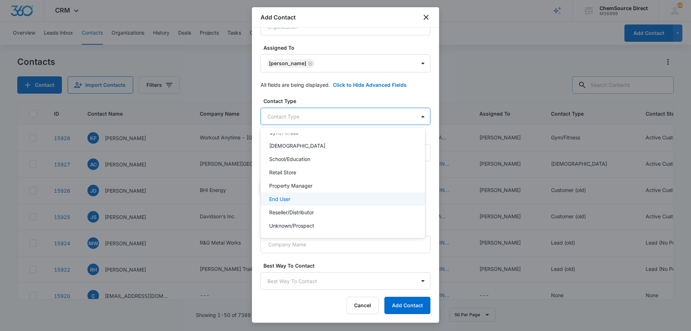
scroll to position [72, 0]
click at [305, 202] on div "Customer (old)" at bounding box center [342, 203] width 146 height 8
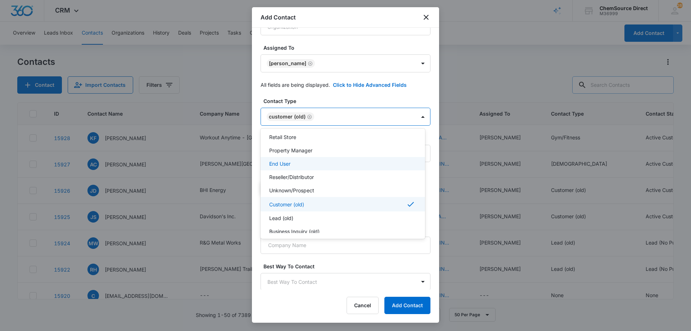
click at [318, 102] on div at bounding box center [345, 165] width 691 height 331
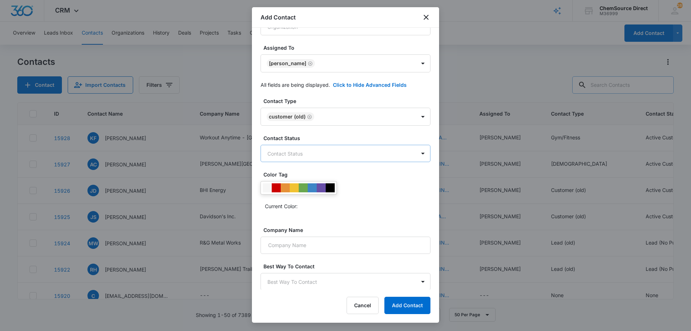
click at [318, 150] on body "CRM Apps Reputation Forms CRM Email Social Payments POS Content Ads Intelligenc…" at bounding box center [345, 165] width 691 height 331
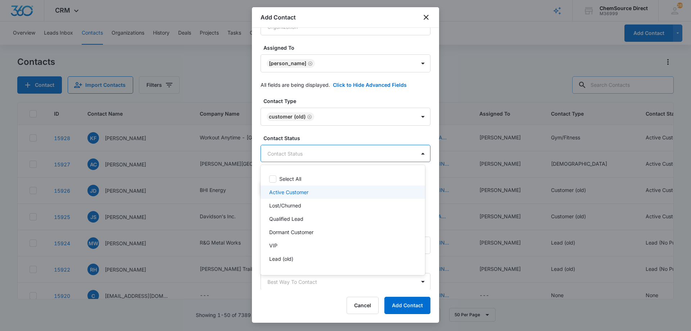
click at [310, 193] on div "Active Customer" at bounding box center [342, 192] width 146 height 8
click at [326, 136] on div at bounding box center [345, 165] width 691 height 331
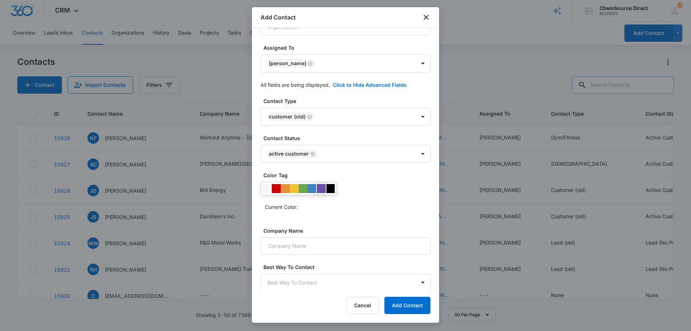
click at [322, 188] on div at bounding box center [321, 188] width 9 height 9
click at [320, 247] on input "Company Name" at bounding box center [346, 245] width 170 height 17
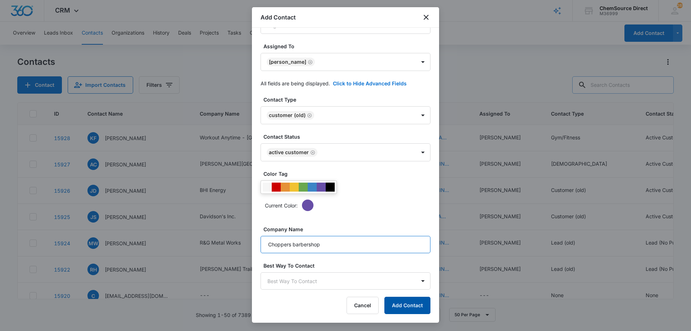
type input "Choppers barbershop"
click at [412, 301] on button "Add Contact" at bounding box center [408, 305] width 46 height 17
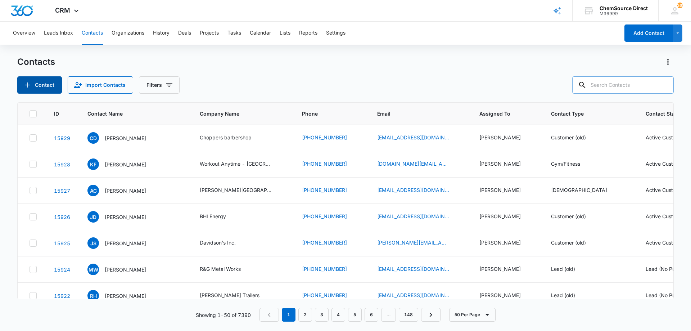
click at [48, 81] on button "Contact" at bounding box center [39, 84] width 45 height 17
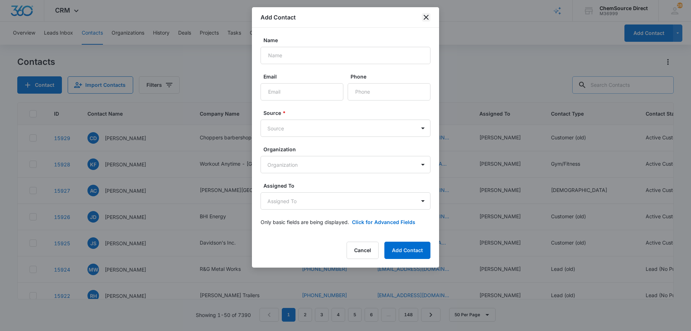
click at [425, 19] on icon "close" at bounding box center [426, 17] width 5 height 5
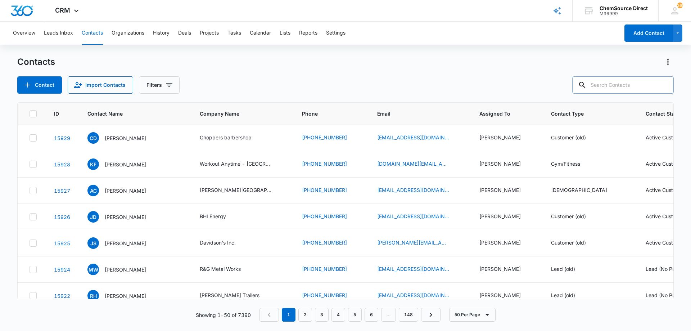
click at [606, 83] on input "text" at bounding box center [623, 84] width 102 height 17
click at [612, 81] on input "text" at bounding box center [623, 84] width 102 height 17
type input "[PERSON_NAME]"
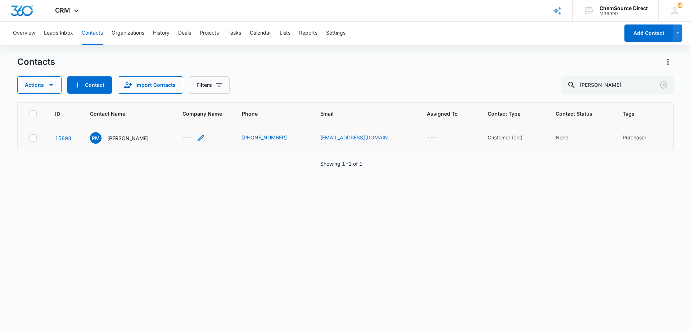
click at [197, 136] on icon "Company Name - - Select to Edit Field" at bounding box center [201, 138] width 9 height 9
click at [175, 89] on input "Company Name" at bounding box center [186, 91] width 91 height 17
type input "[PERSON_NAME]"
click at [219, 112] on button "Save" at bounding box center [221, 115] width 21 height 14
click at [448, 137] on icon "Assigned To - - Select to Edit Field" at bounding box center [451, 138] width 6 height 6
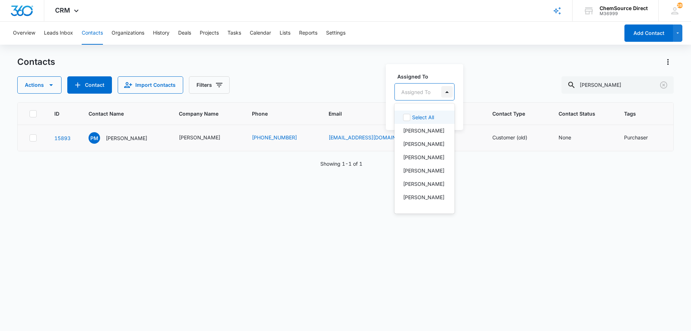
click at [450, 90] on div at bounding box center [447, 92] width 12 height 12
click at [418, 156] on p "[PERSON_NAME]" at bounding box center [423, 160] width 41 height 8
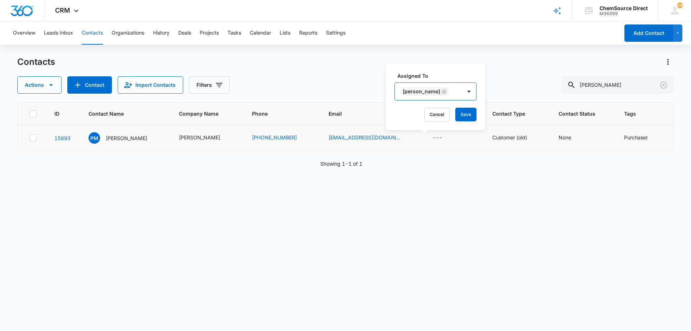
click at [448, 90] on div "[PERSON_NAME]" at bounding box center [428, 91] width 67 height 17
click at [455, 113] on button "Save" at bounding box center [465, 115] width 21 height 14
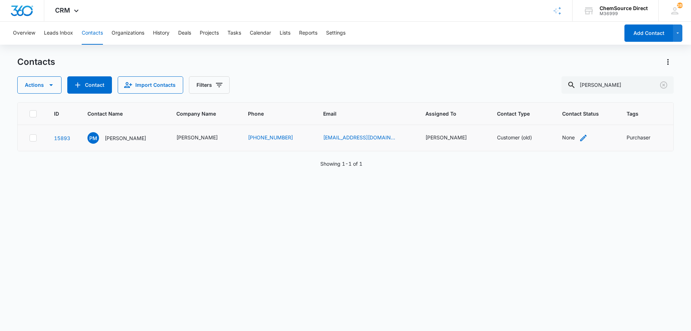
click at [579, 139] on icon "Contact Status - None - Select to Edit Field" at bounding box center [583, 138] width 9 height 9
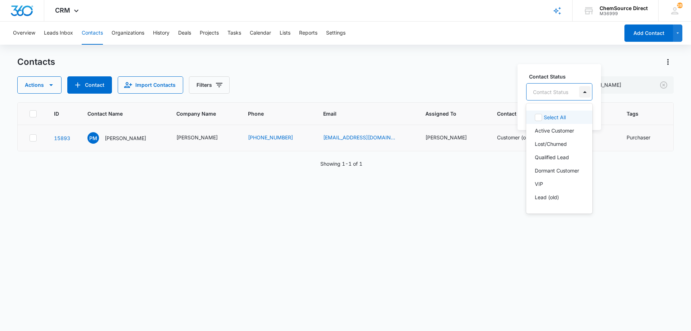
click at [583, 93] on div at bounding box center [585, 92] width 12 height 12
click at [561, 128] on p "Active Customer" at bounding box center [554, 131] width 39 height 8
click at [589, 91] on div "Active Customer" at bounding box center [561, 91] width 69 height 17
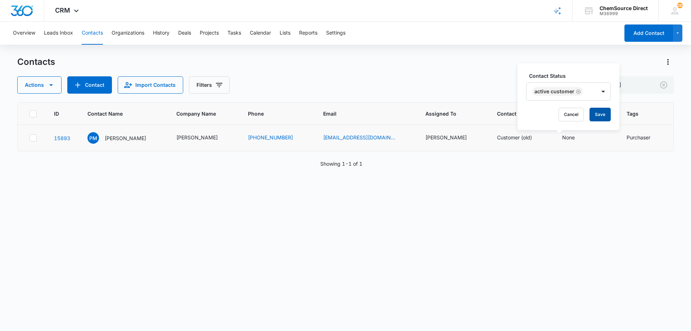
click at [601, 116] on button "Save" at bounding box center [600, 115] width 21 height 14
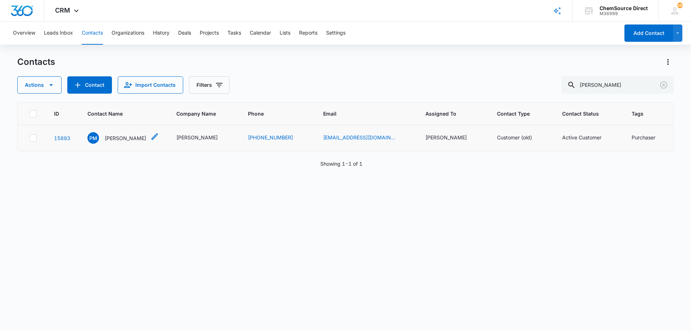
click at [123, 136] on p "[PERSON_NAME]" at bounding box center [125, 138] width 41 height 8
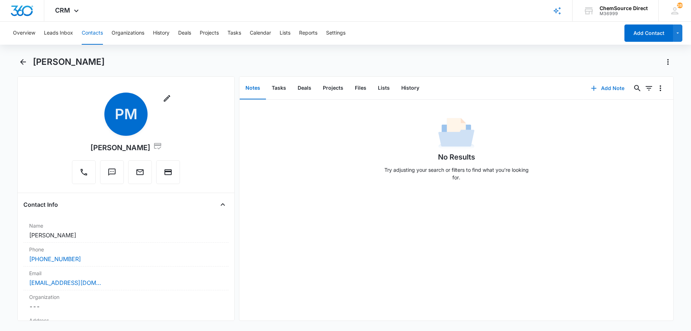
click at [606, 88] on button "Add Note" at bounding box center [608, 88] width 48 height 17
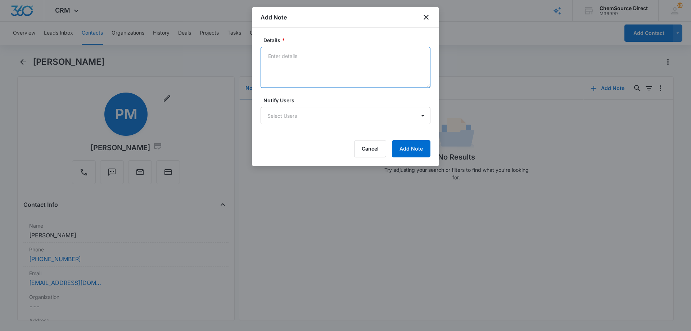
click at [309, 65] on textarea "Details *" at bounding box center [346, 67] width 170 height 41
click at [273, 64] on textarea "New Customer" at bounding box center [346, 67] width 170 height 41
paste textarea "CleanMax Pro Quik-Draw Vac CMP-3QD - Website"
type textarea "New Customer CleanMax Pro Quik-Draw Vac CMP-3QD - Website"
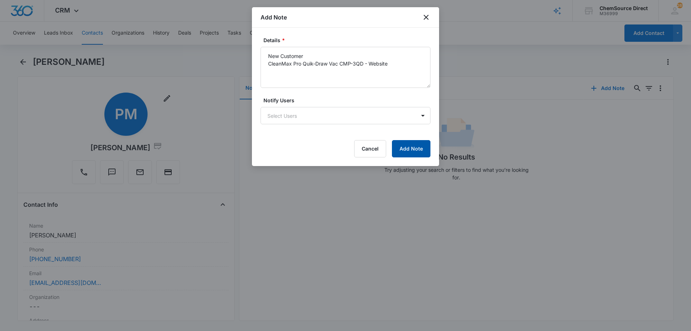
click at [412, 147] on button "Add Note" at bounding box center [411, 148] width 39 height 17
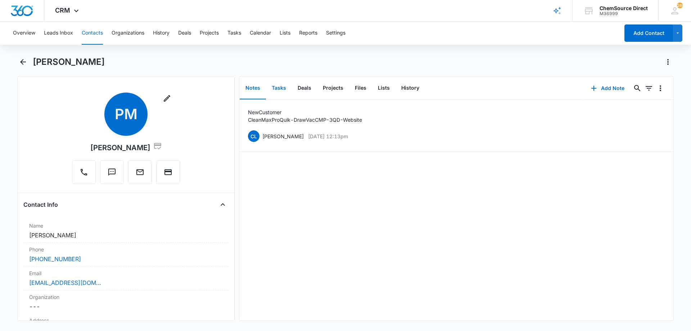
click at [277, 88] on button "Tasks" at bounding box center [279, 88] width 26 height 22
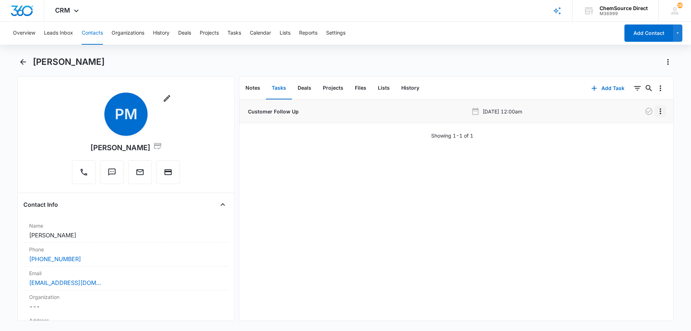
click at [656, 111] on icon "Overflow Menu" at bounding box center [660, 111] width 9 height 9
click at [644, 130] on button "Edit" at bounding box center [640, 131] width 41 height 11
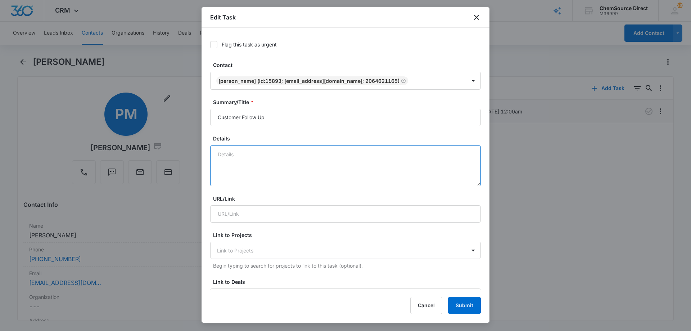
click at [242, 156] on textarea "Details" at bounding box center [345, 165] width 271 height 41
paste textarea "CleanMax Pro Quik-Draw Vac CMP-3QD - Website"
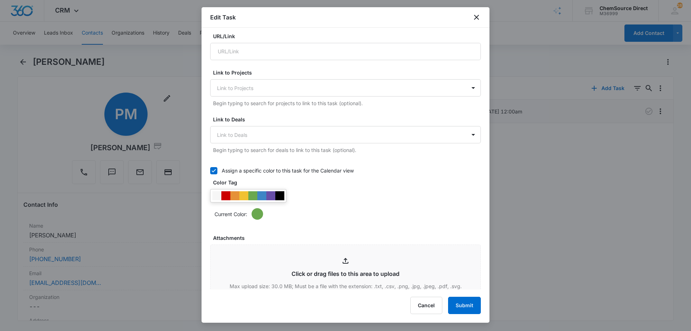
scroll to position [180, 0]
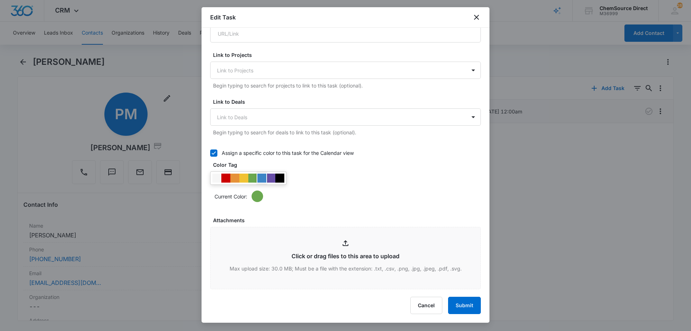
type textarea "New Customer CleanMax Pro Quik-Draw Vac CMP-3QD - Website"
click at [274, 177] on div at bounding box center [270, 178] width 9 height 9
click at [334, 177] on div "Current Color:" at bounding box center [345, 186] width 271 height 31
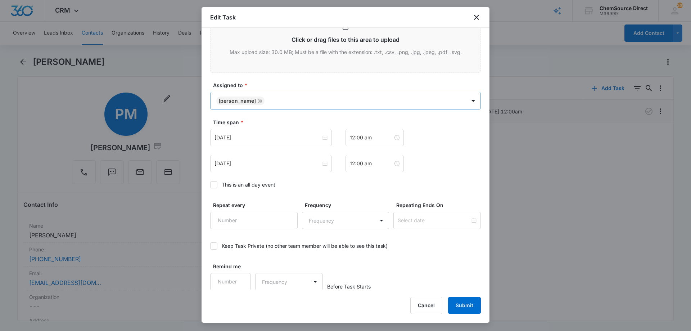
scroll to position [397, 0]
click at [214, 181] on icon at bounding box center [214, 184] width 6 height 6
click at [210, 184] on input "This is an all day event" at bounding box center [210, 184] width 0 height 0
click at [272, 136] on input "[DATE]" at bounding box center [268, 137] width 107 height 8
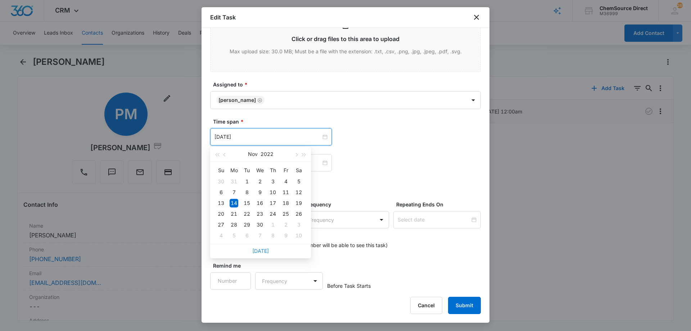
click at [265, 251] on link "[DATE]" at bounding box center [260, 251] width 17 height 6
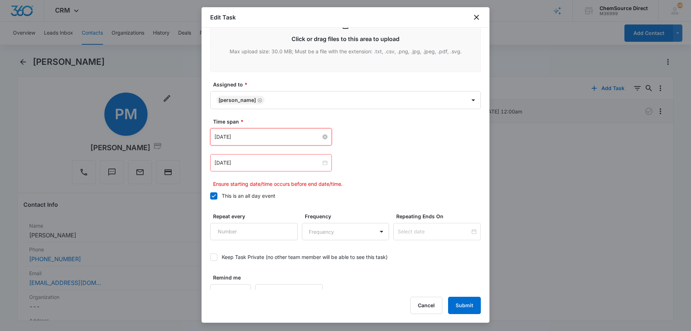
click at [254, 135] on input "[DATE]" at bounding box center [268, 137] width 107 height 8
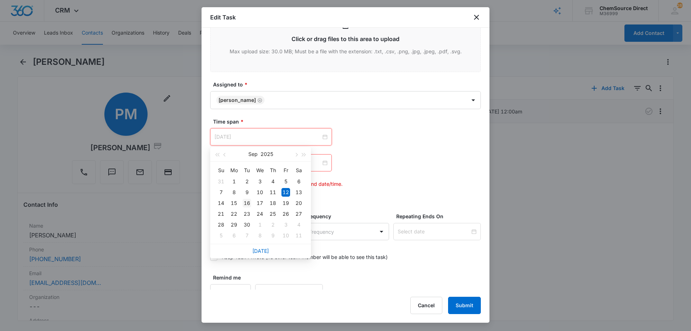
type input "[DATE]"
click at [249, 200] on div "16" at bounding box center [247, 203] width 9 height 9
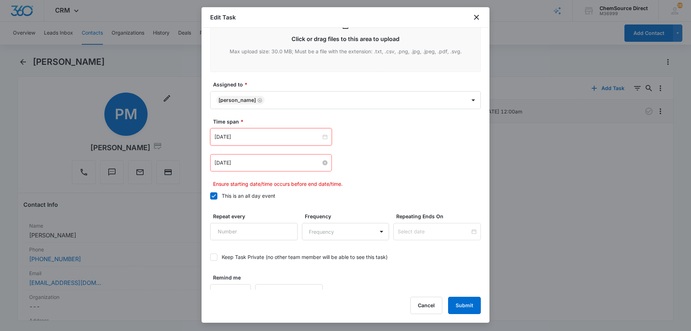
click at [257, 163] on input "[DATE]" at bounding box center [268, 163] width 107 height 8
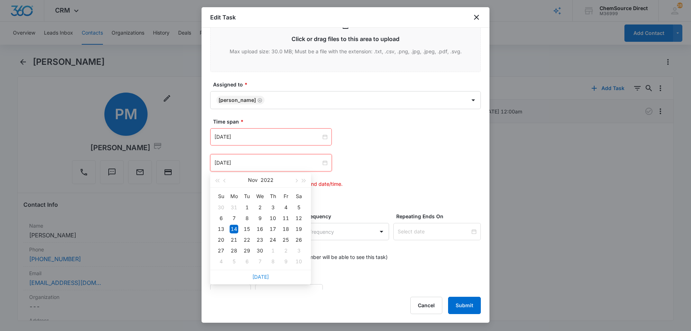
click at [258, 278] on link "[DATE]" at bounding box center [260, 277] width 17 height 6
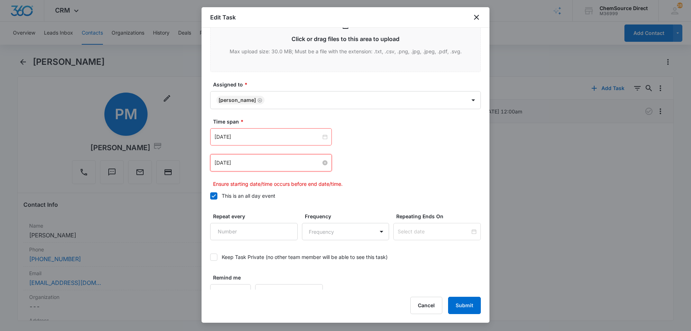
click at [253, 164] on input "[DATE]" at bounding box center [268, 163] width 107 height 8
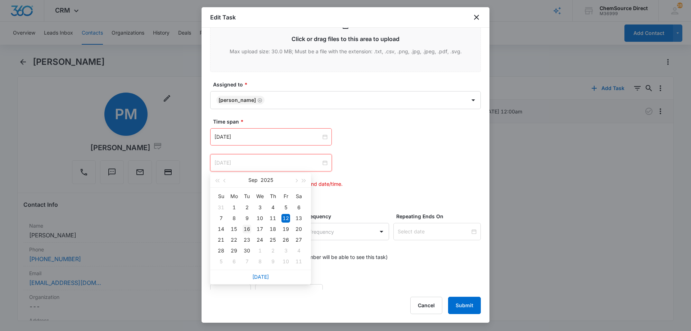
type input "[DATE]"
click at [248, 228] on div "16" at bounding box center [247, 229] width 9 height 9
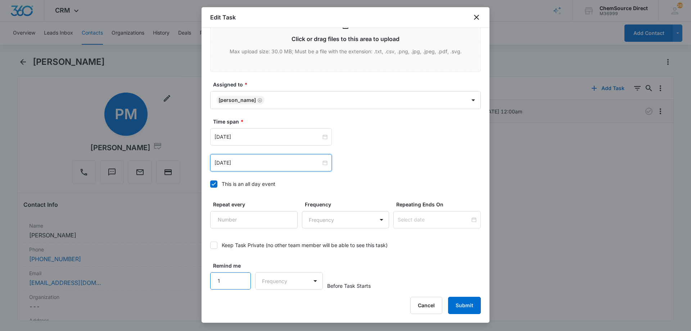
type input "1"
click at [239, 276] on input "1" at bounding box center [230, 280] width 41 height 17
click at [271, 281] on body "CRM Apps Reputation Forms CRM Email Social Payments POS Content Ads Intelligenc…" at bounding box center [345, 165] width 691 height 331
click at [281, 305] on div "Days" at bounding box center [287, 306] width 48 height 8
click at [377, 280] on div "Remind me 1 option Days, selected. Days Before Task Starts" at bounding box center [345, 276] width 271 height 28
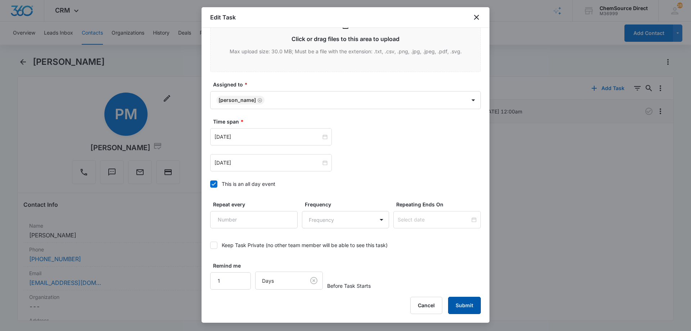
click at [454, 301] on button "Submit" at bounding box center [464, 305] width 33 height 17
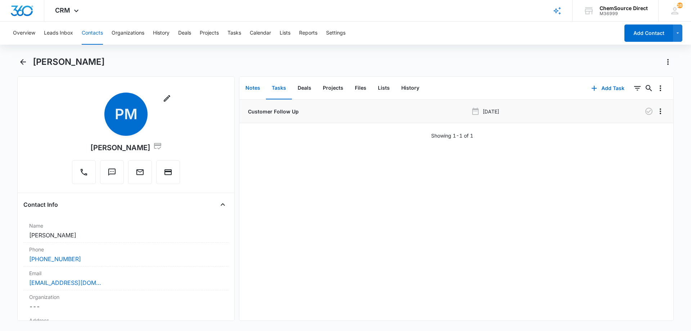
click at [253, 86] on button "Notes" at bounding box center [253, 88] width 26 height 22
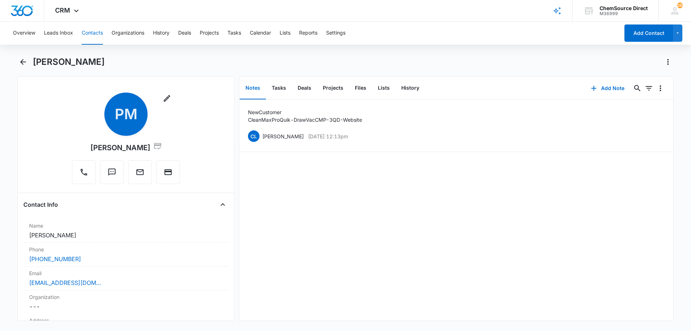
click at [293, 168] on div "New Customer CleanMax Pro Quik-Draw Vac CMP-3QD - Website CL [PERSON_NAME] [DAT…" at bounding box center [456, 210] width 434 height 221
click at [91, 32] on button "Contacts" at bounding box center [92, 33] width 21 height 23
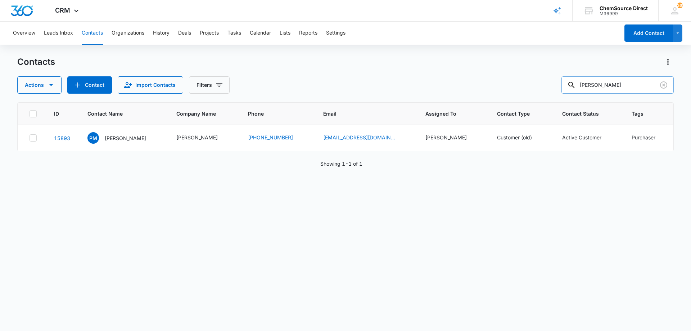
click at [597, 84] on input "[PERSON_NAME]" at bounding box center [618, 84] width 112 height 17
drag, startPoint x: 616, startPoint y: 89, endPoint x: 585, endPoint y: 85, distance: 31.2
click at [585, 85] on input "[PERSON_NAME]" at bounding box center [618, 84] width 112 height 17
type input "[PERSON_NAME]"
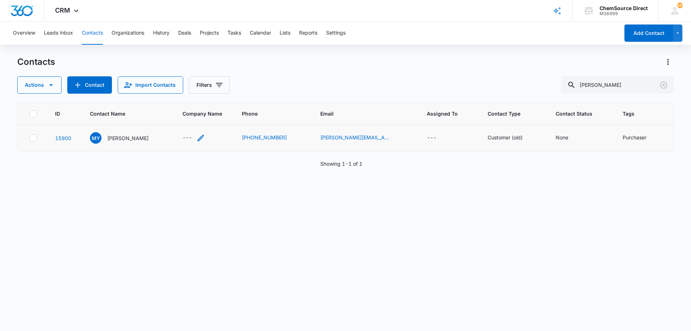
click at [199, 138] on icon "Company Name - - Select to Edit Field" at bounding box center [201, 138] width 9 height 9
click at [166, 91] on input "Company Name" at bounding box center [193, 91] width 91 height 17
type input "Vacuum Truck Rentals"
click at [224, 109] on button "Save" at bounding box center [227, 115] width 21 height 14
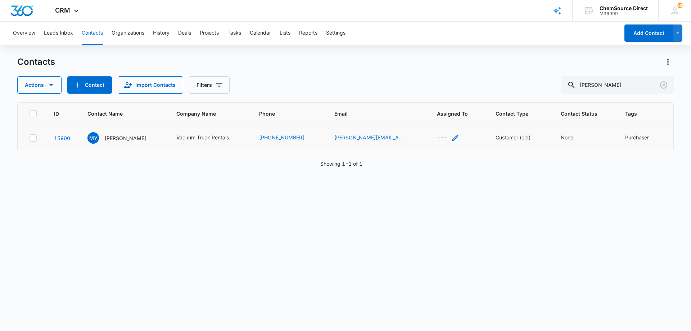
click at [451, 138] on icon "Assigned To - - Select to Edit Field" at bounding box center [455, 138] width 9 height 9
click at [466, 90] on div at bounding box center [464, 92] width 12 height 12
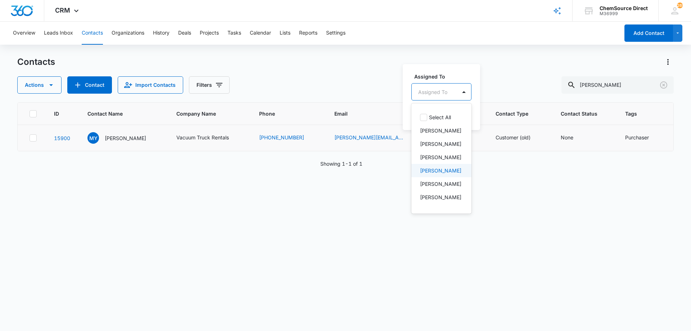
scroll to position [53, 0]
click at [437, 187] on p "[PERSON_NAME]" at bounding box center [440, 187] width 41 height 8
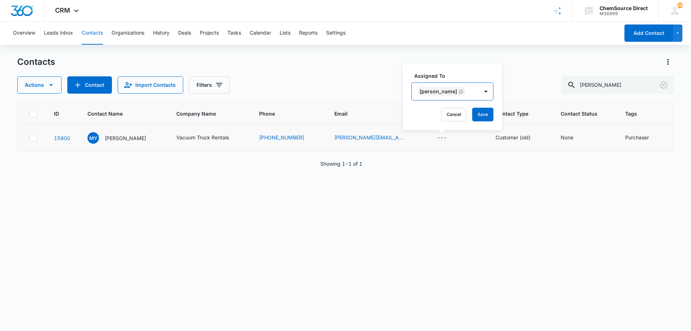
click at [471, 90] on div "[PERSON_NAME]" at bounding box center [445, 91] width 67 height 17
click at [476, 113] on button "Save" at bounding box center [482, 115] width 21 height 14
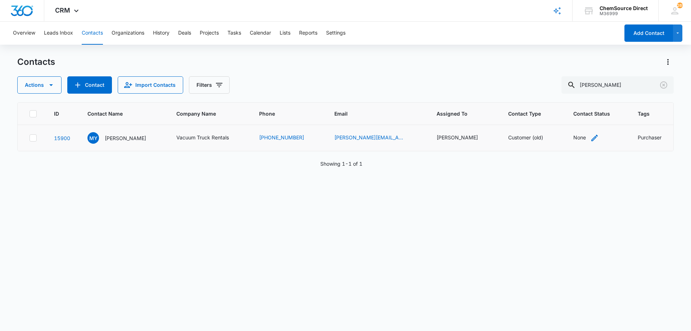
click at [592, 137] on icon "Contact Status - None - Select to Edit Field" at bounding box center [595, 138] width 6 height 6
click at [593, 94] on div at bounding box center [596, 92] width 12 height 12
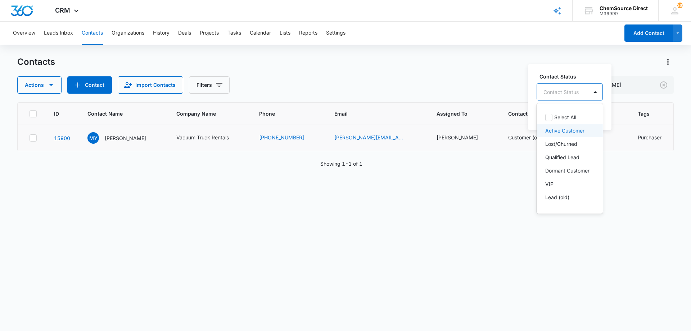
click at [566, 129] on p "Active Customer" at bounding box center [564, 131] width 39 height 8
click at [594, 71] on div "Contact Status option Active Customer, selected. 8 results available. Use Up an…" at bounding box center [579, 96] width 102 height 67
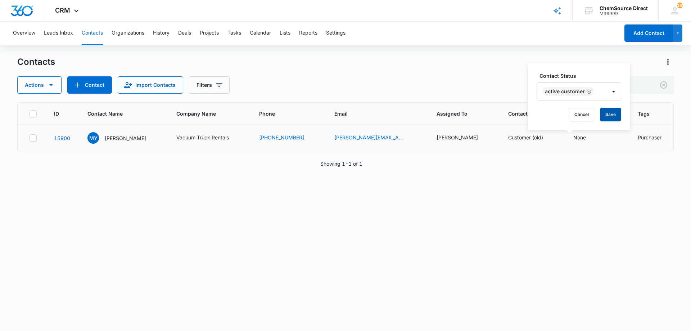
click at [605, 113] on button "Save" at bounding box center [610, 115] width 21 height 14
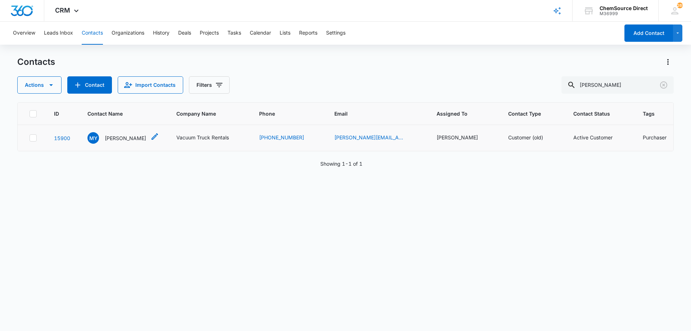
click at [130, 138] on p "[PERSON_NAME]" at bounding box center [125, 138] width 41 height 8
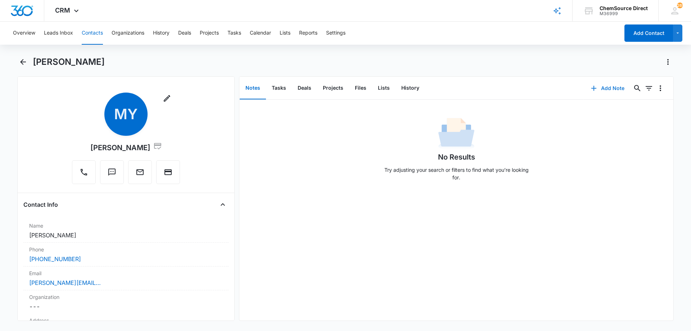
click at [601, 86] on button "Add Note" at bounding box center [608, 88] width 48 height 17
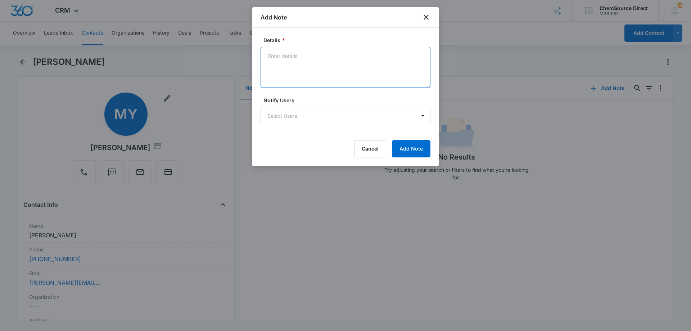
click at [306, 58] on textarea "Details *" at bounding box center [346, 67] width 170 height 41
click at [325, 53] on textarea "Details *" at bounding box center [346, 67] width 170 height 41
paste textarea "[PERSON_NAME] T300 Scrubber, Refurb - Website"
type textarea "New Customer [PERSON_NAME] T300 Scrubber, Refurb - Website"
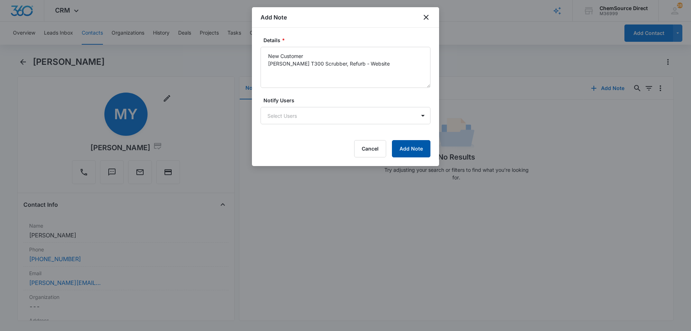
click at [398, 147] on button "Add Note" at bounding box center [411, 148] width 39 height 17
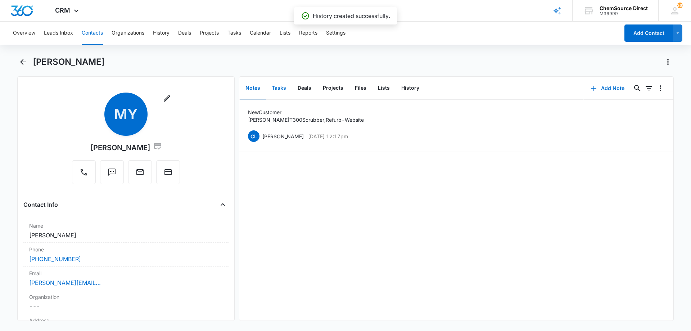
click at [279, 86] on button "Tasks" at bounding box center [279, 88] width 26 height 22
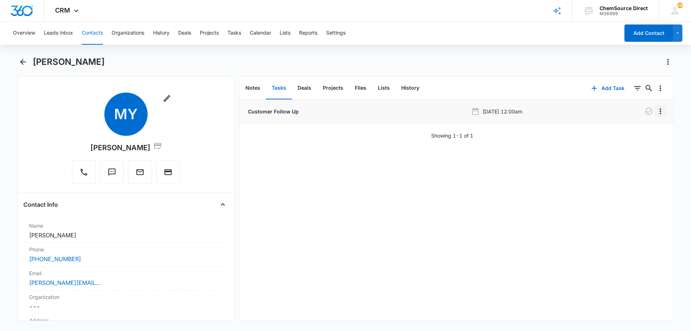
click at [660, 111] on icon "Overflow Menu" at bounding box center [660, 111] width 1 height 6
click at [641, 127] on button "Edit" at bounding box center [640, 131] width 41 height 11
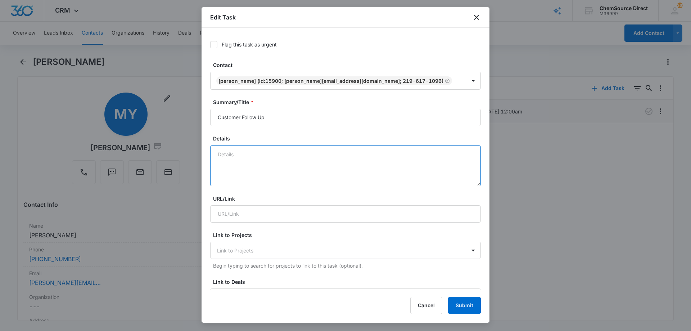
click at [251, 153] on textarea "Details" at bounding box center [345, 165] width 271 height 41
paste textarea "[PERSON_NAME] T300 Scrubber, Refurb - Website"
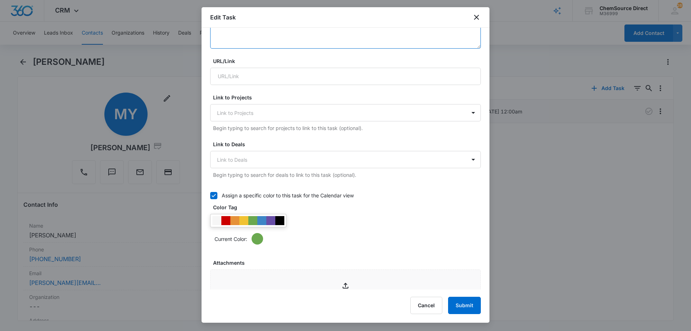
scroll to position [144, 0]
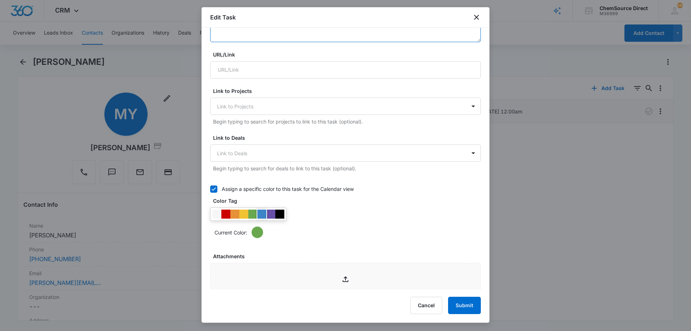
type textarea "New Customer [PERSON_NAME] T300 Scrubber, Refurb - Website"
click at [261, 214] on div at bounding box center [261, 214] width 9 height 9
click at [347, 223] on div "Current Color:" at bounding box center [345, 222] width 271 height 31
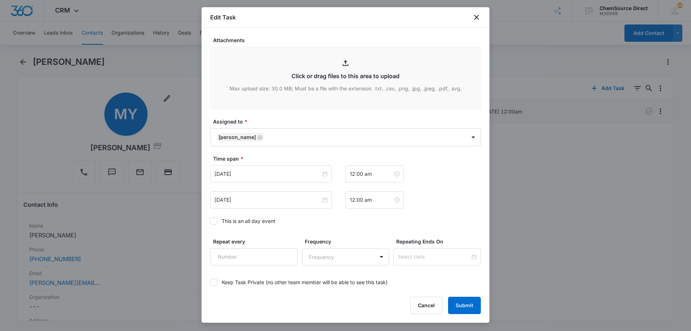
scroll to position [397, 0]
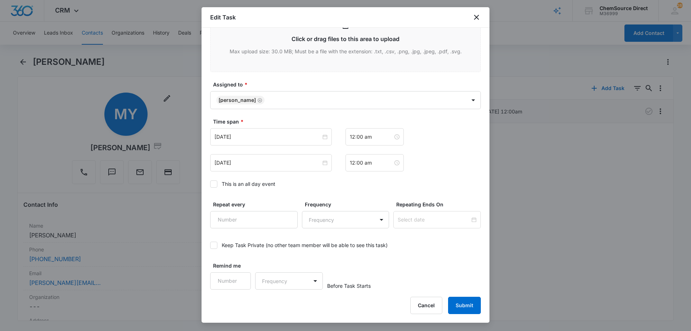
click at [214, 182] on icon at bounding box center [214, 184] width 6 height 6
click at [210, 184] on input "This is an all day event" at bounding box center [210, 184] width 0 height 0
type input "[DATE]"
click at [266, 139] on input "[DATE]" at bounding box center [268, 137] width 107 height 8
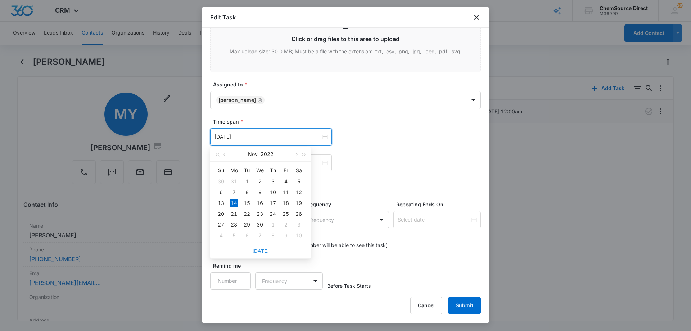
click at [261, 250] on link "[DATE]" at bounding box center [260, 251] width 17 height 6
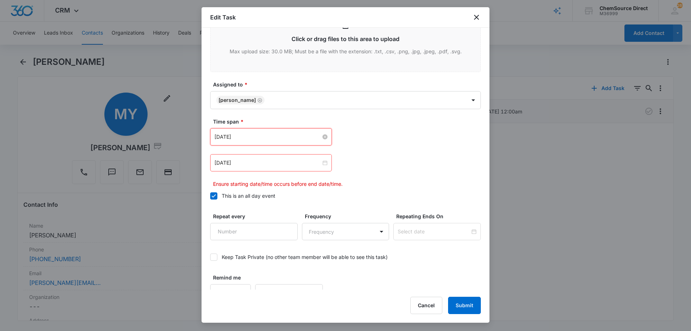
click at [262, 139] on input "[DATE]" at bounding box center [268, 137] width 107 height 8
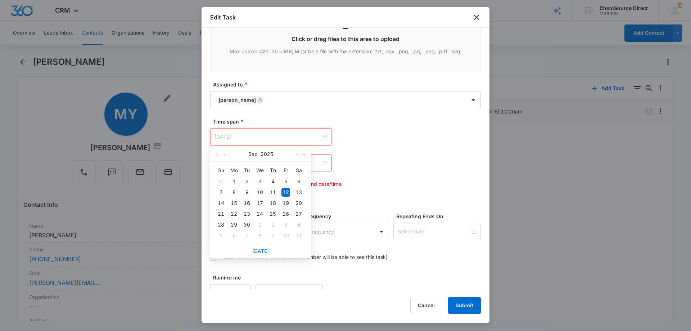
type input "[DATE]"
click at [247, 202] on div "16" at bounding box center [247, 203] width 9 height 9
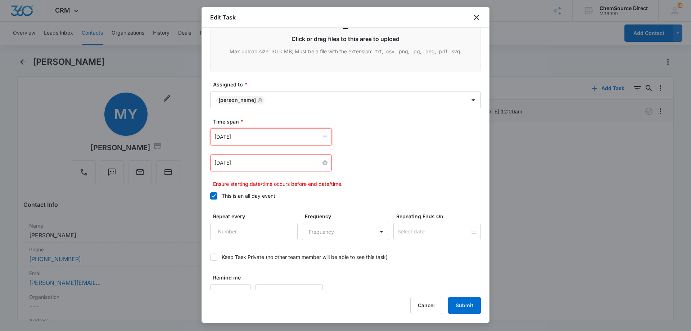
click at [262, 161] on input "[DATE]" at bounding box center [268, 163] width 107 height 8
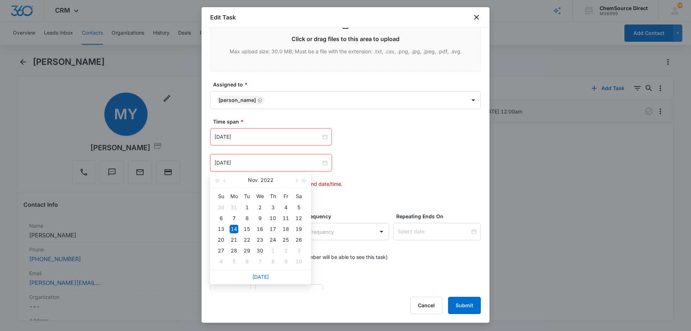
click at [259, 273] on div "[DATE]" at bounding box center [260, 277] width 101 height 14
click at [266, 163] on input "[DATE]" at bounding box center [268, 163] width 107 height 8
click at [262, 275] on link "[DATE]" at bounding box center [260, 277] width 17 height 6
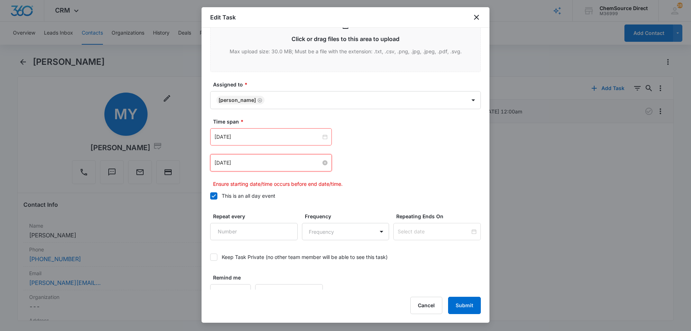
click at [268, 163] on input "[DATE]" at bounding box center [268, 163] width 107 height 8
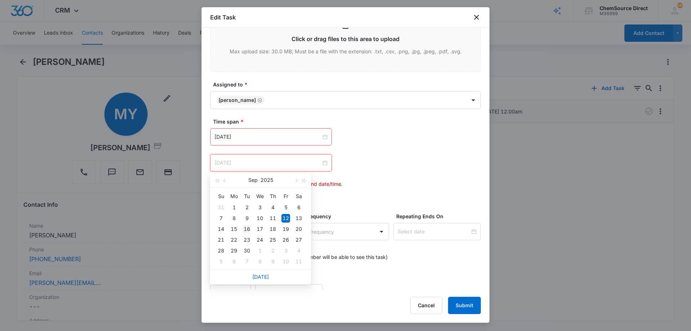
type input "[DATE]"
click at [246, 227] on div "16" at bounding box center [247, 229] width 9 height 9
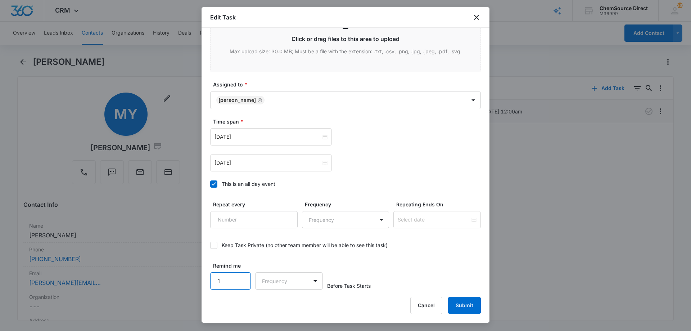
type input "1"
click at [239, 278] on input "1" at bounding box center [230, 280] width 41 height 17
click at [275, 279] on body "CRM Apps Reputation Forms CRM Email Social Payments POS Content Ads Intelligenc…" at bounding box center [345, 165] width 691 height 331
click at [283, 304] on div "Days" at bounding box center [287, 306] width 48 height 8
click at [424, 275] on div "Remind me 1 Days Before Task Starts" at bounding box center [345, 276] width 271 height 28
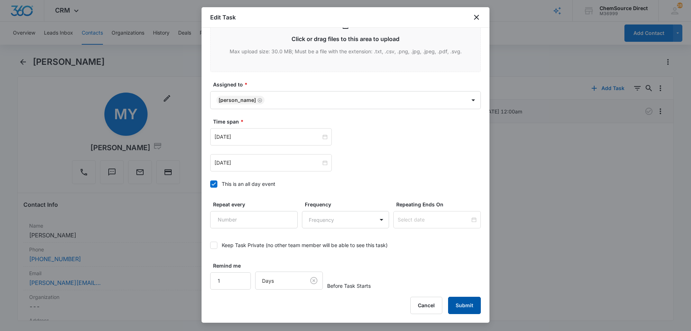
click at [462, 303] on button "Submit" at bounding box center [464, 305] width 33 height 17
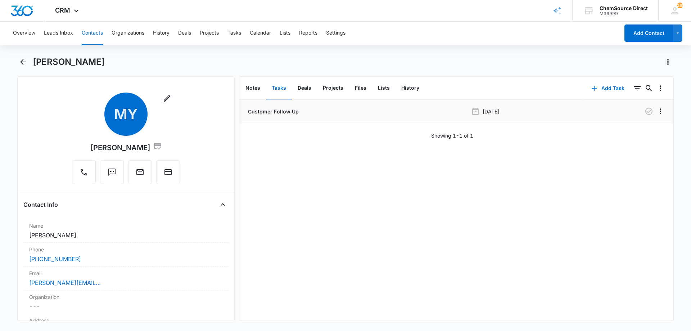
click at [89, 32] on button "Contacts" at bounding box center [92, 33] width 21 height 23
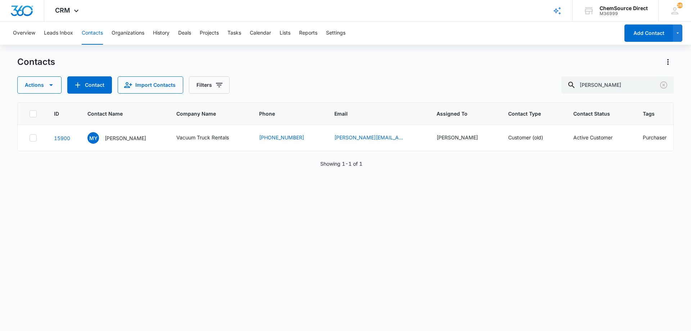
drag, startPoint x: 661, startPoint y: 85, endPoint x: 685, endPoint y: 121, distance: 43.4
click at [661, 85] on icon "Clear" at bounding box center [663, 84] width 7 height 7
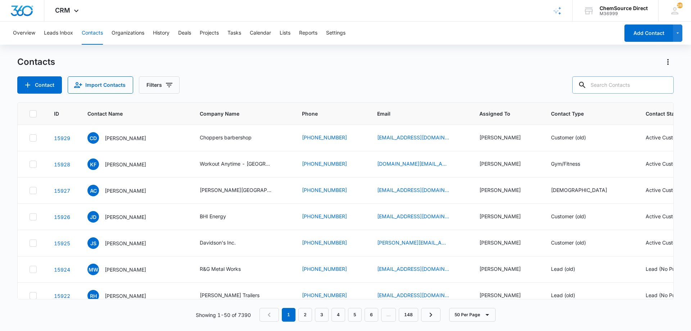
click at [621, 84] on input "text" at bounding box center [623, 84] width 102 height 17
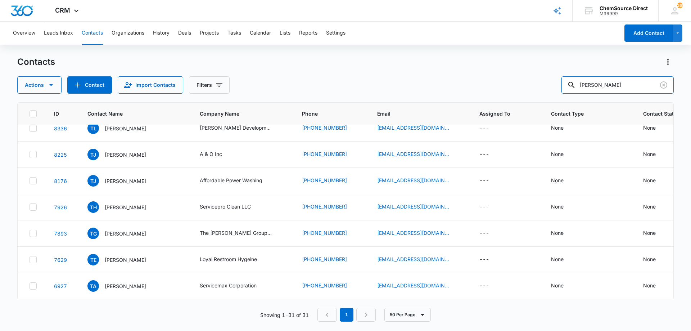
scroll to position [646, 0]
click at [595, 82] on input "[PERSON_NAME]" at bounding box center [618, 84] width 112 height 17
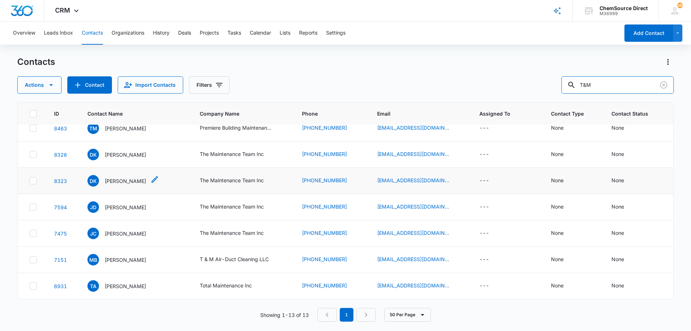
scroll to position [0, 0]
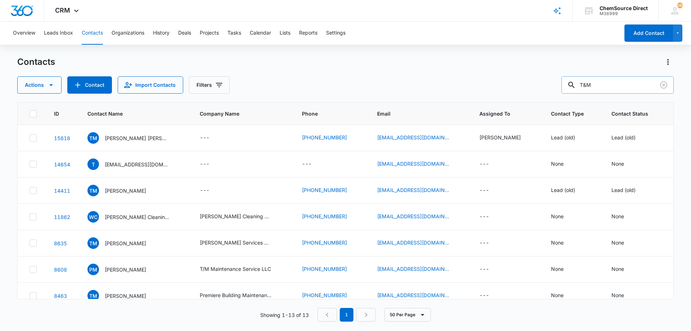
click at [607, 84] on input "T&M" at bounding box center [618, 84] width 112 height 17
type input "T&M commercial"
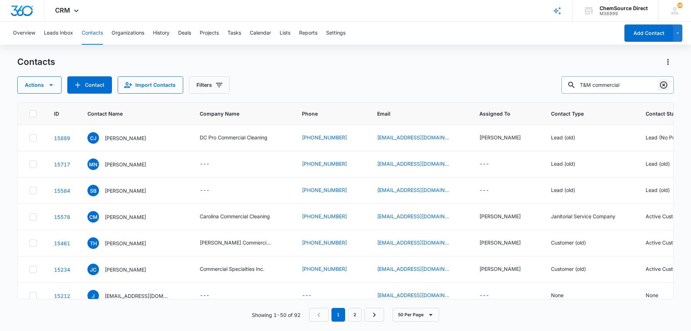
click at [664, 86] on icon "Clear" at bounding box center [663, 84] width 7 height 7
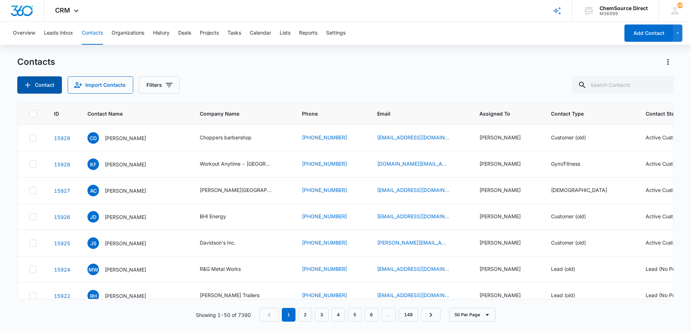
click at [40, 86] on button "Contact" at bounding box center [39, 84] width 45 height 17
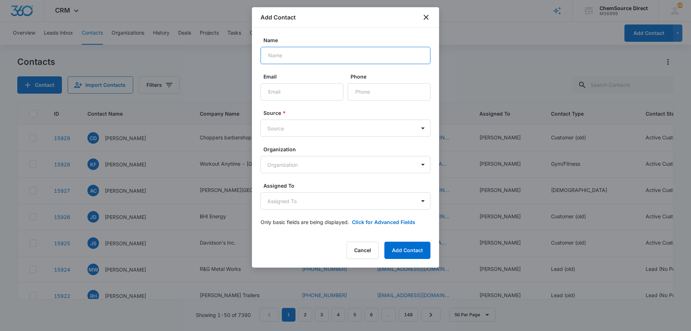
click at [291, 54] on input "Name" at bounding box center [346, 55] width 170 height 17
type input "[PERSON_NAME]"
paste input "[EMAIL_ADDRESS][DOMAIN_NAME]"
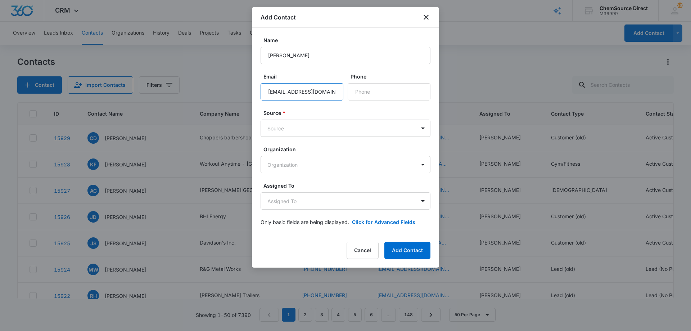
type input "[EMAIL_ADDRESS][DOMAIN_NAME]"
paste input "[PHONE_NUMBER]"
type input "[PHONE_NUMBER]"
click at [312, 129] on body "CRM Apps Reputation Forms CRM Email Social Payments POS Content Ads Intelligenc…" at bounding box center [345, 165] width 691 height 331
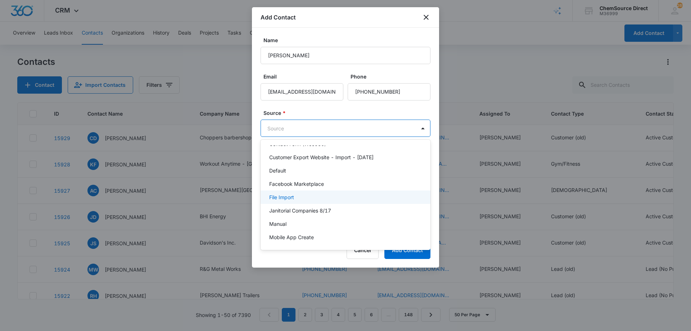
scroll to position [49, 0]
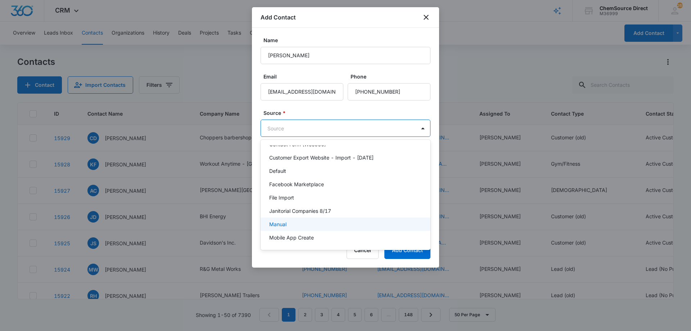
click at [303, 223] on div "Manual" at bounding box center [344, 224] width 151 height 8
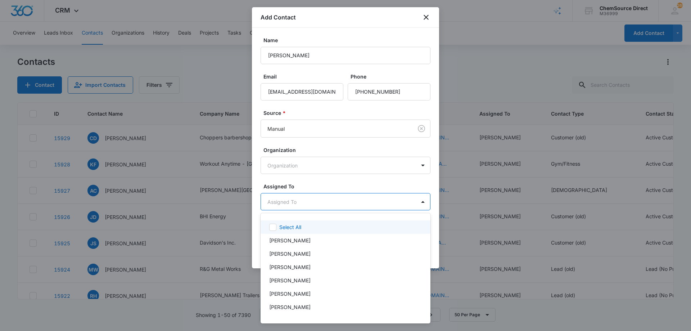
click at [322, 197] on body "CRM Apps Reputation Forms CRM Email Social Payments POS Content Ads Intelligenc…" at bounding box center [345, 165] width 691 height 331
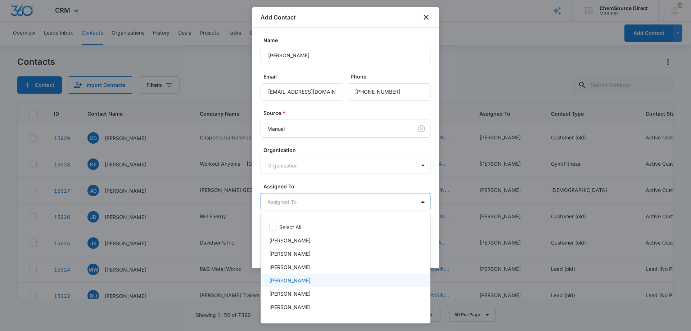
scroll to position [37, 0]
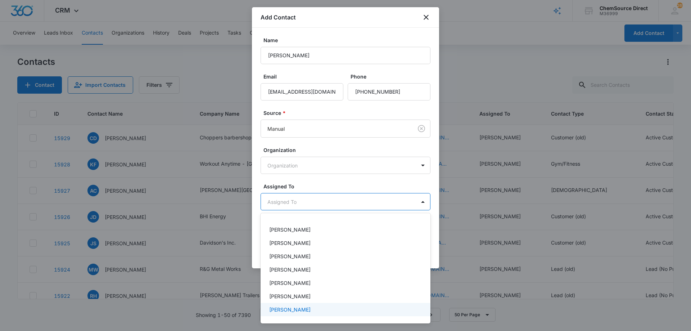
click at [296, 310] on p "[PERSON_NAME]" at bounding box center [289, 310] width 41 height 8
click at [322, 184] on div at bounding box center [345, 165] width 691 height 331
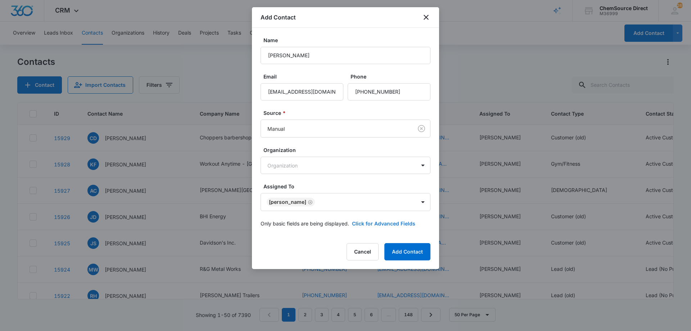
click at [369, 223] on button "Click for Advanced Fields" at bounding box center [383, 224] width 63 height 8
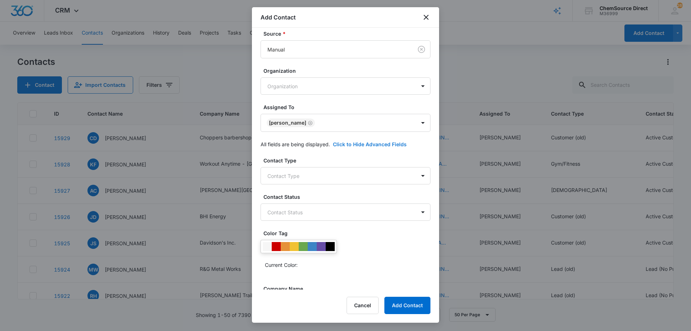
scroll to position [139, 0]
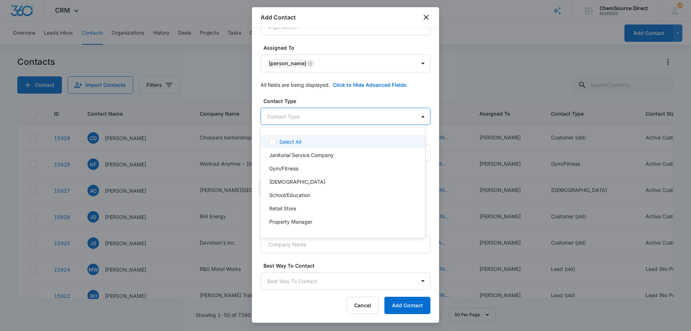
click at [330, 116] on body "CRM Apps Reputation Forms CRM Email Social Payments POS Content Ads Intelligenc…" at bounding box center [345, 165] width 691 height 331
click at [305, 154] on p "Janitorial Service Company" at bounding box center [301, 155] width 64 height 8
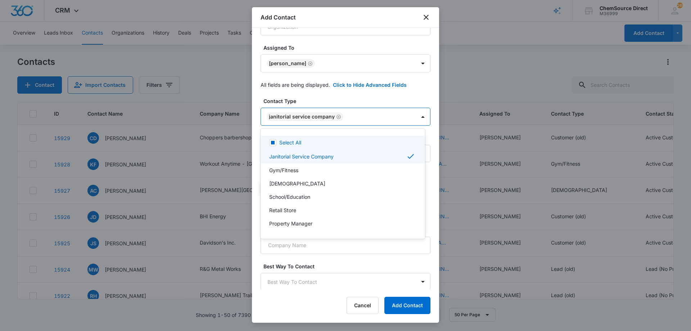
click at [351, 97] on div at bounding box center [345, 165] width 691 height 331
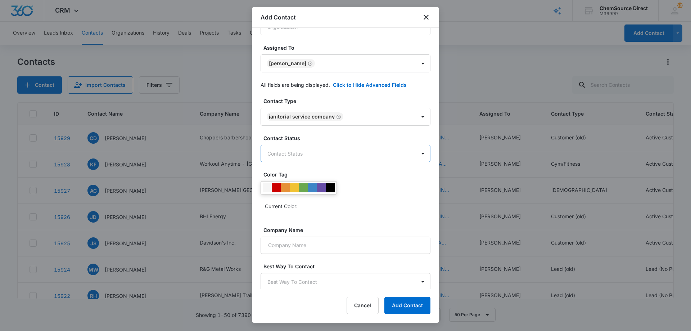
click at [327, 150] on body "CRM Apps Reputation Forms CRM Email Social Payments POS Content Ads Intelligenc…" at bounding box center [345, 165] width 691 height 331
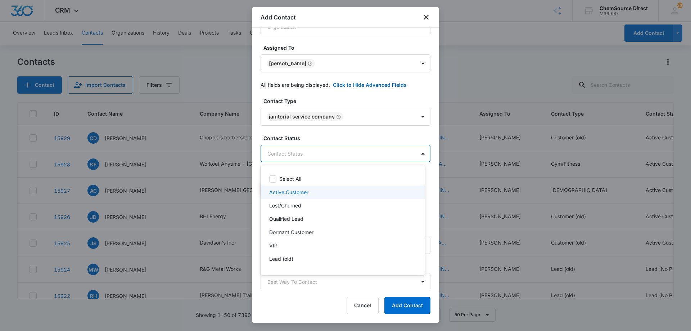
click at [298, 189] on p "Active Customer" at bounding box center [288, 192] width 39 height 8
click at [324, 134] on div at bounding box center [345, 165] width 691 height 331
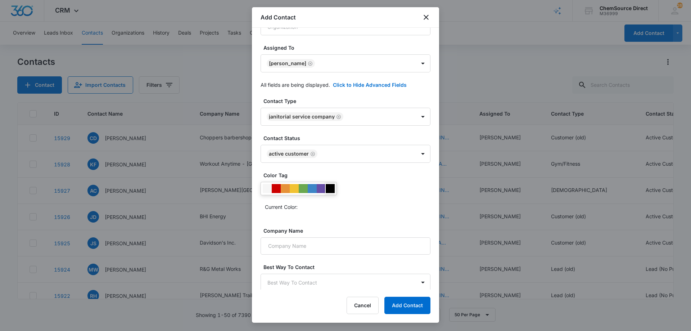
click at [331, 188] on div at bounding box center [330, 188] width 9 height 9
click at [364, 201] on div "Current Color:" at bounding box center [346, 197] width 170 height 31
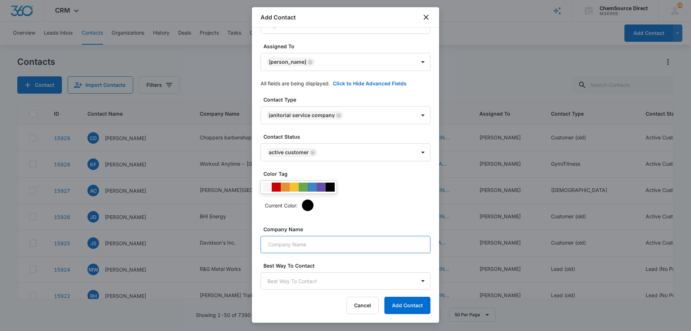
click at [341, 244] on input "Company Name" at bounding box center [346, 244] width 170 height 17
paste input "T&M Commercial Cleaning Services"
type input "T&M Commercial Cleaning Services"
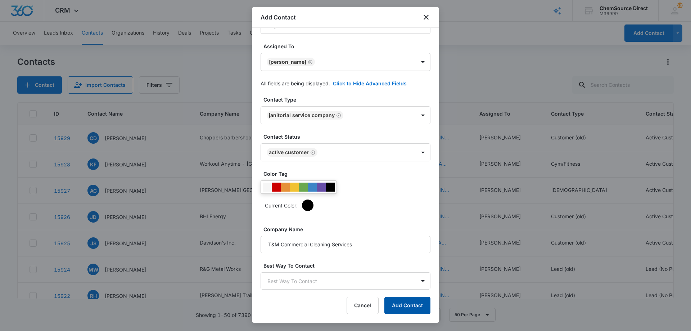
click at [408, 304] on button "Add Contact" at bounding box center [408, 305] width 46 height 17
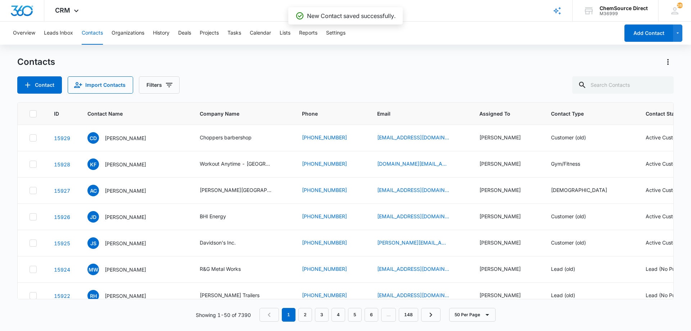
click at [298, 80] on div "Contact Import Contacts Filters" at bounding box center [345, 84] width 657 height 17
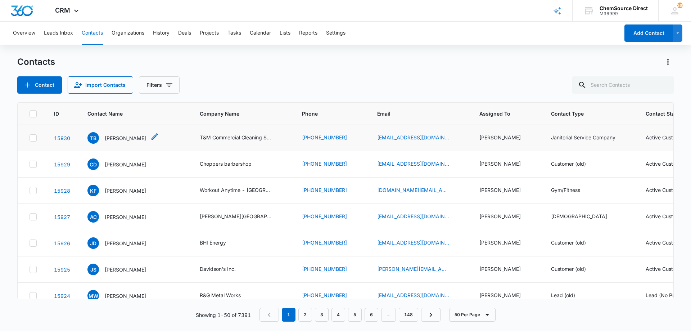
click at [116, 139] on p "[PERSON_NAME]" at bounding box center [125, 138] width 41 height 8
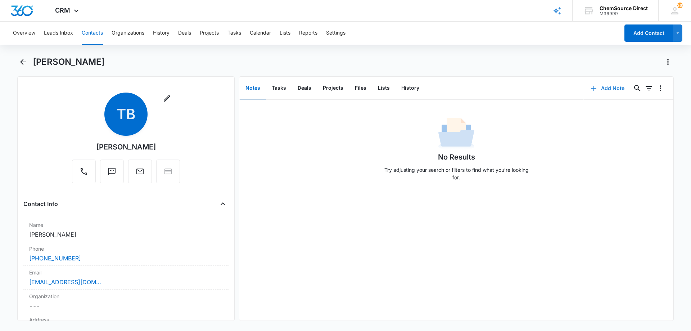
click at [601, 85] on button "Add Note" at bounding box center [608, 88] width 48 height 17
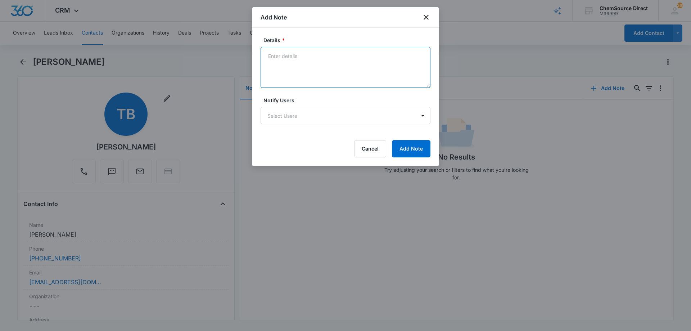
click at [278, 57] on textarea "Details *" at bounding box center [346, 67] width 170 height 41
paste textarea "Floor pads"
type textarea "New customer Floor pads"
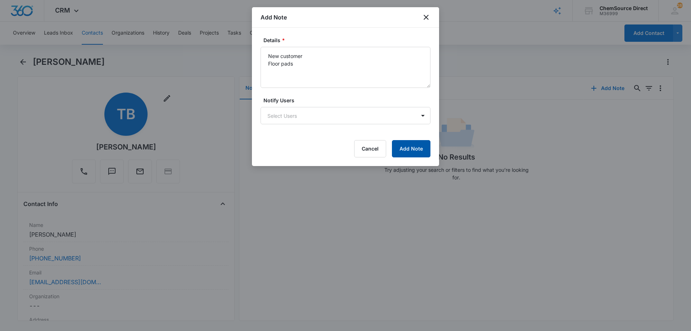
click at [409, 147] on button "Add Note" at bounding box center [411, 148] width 39 height 17
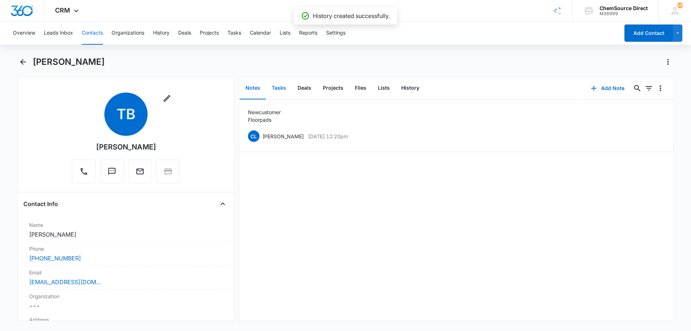
click at [280, 88] on button "Tasks" at bounding box center [279, 88] width 26 height 22
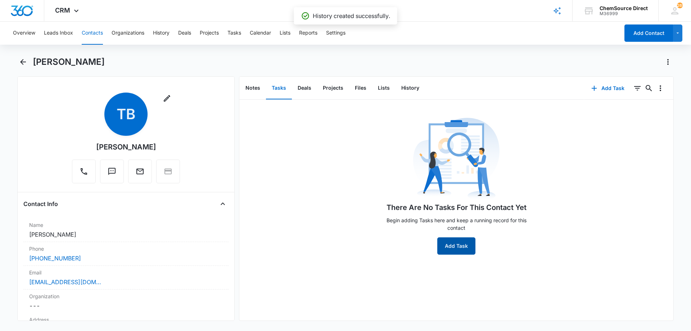
click at [458, 250] on button "Add Task" at bounding box center [456, 245] width 38 height 17
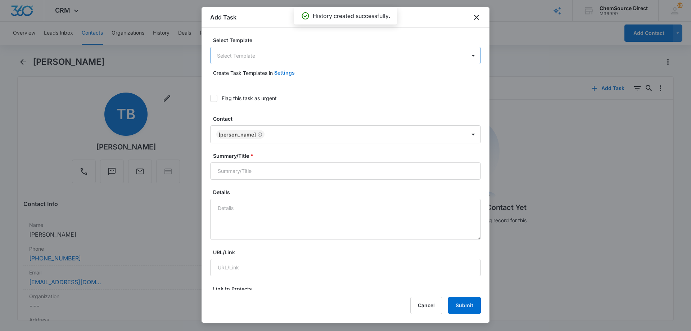
click at [242, 53] on body "CRM Apps Reputation Forms CRM Email Social Payments POS Content Ads Intelligenc…" at bounding box center [345, 165] width 691 height 331
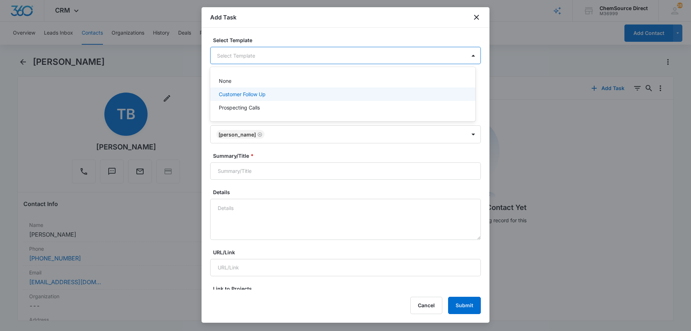
click at [235, 95] on p "Customer Follow Up" at bounding box center [242, 94] width 47 height 8
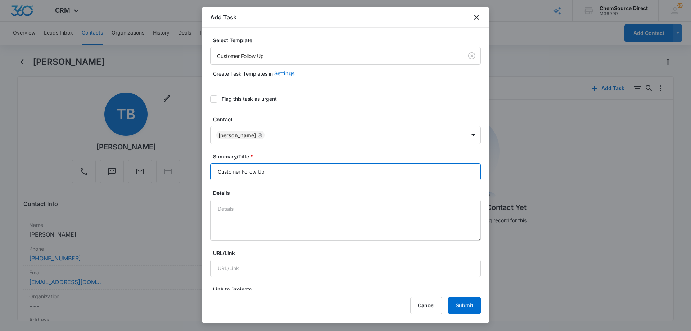
click at [235, 173] on input "Customer Follow Up" at bounding box center [345, 171] width 271 height 17
type input "Customer Follow Up"
paste textarea "Floor pads"
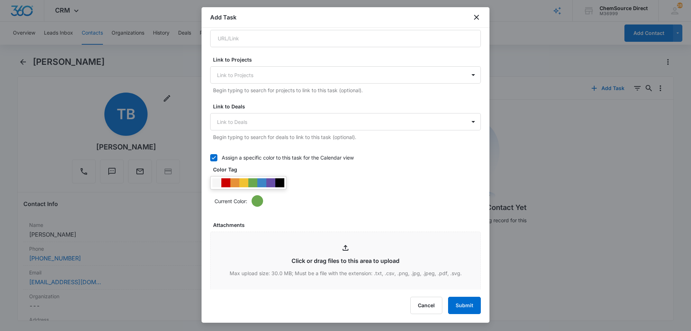
scroll to position [252, 0]
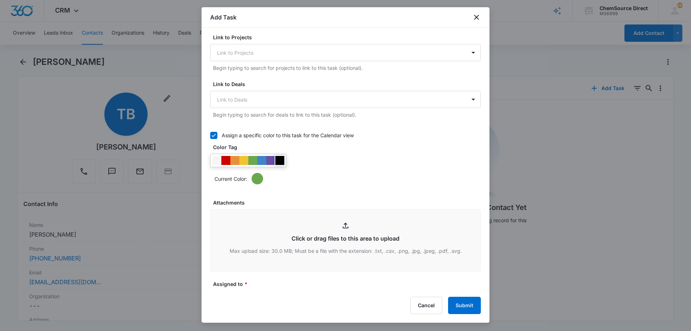
type textarea "New Customer Floor pads"
click at [280, 159] on div at bounding box center [279, 160] width 9 height 9
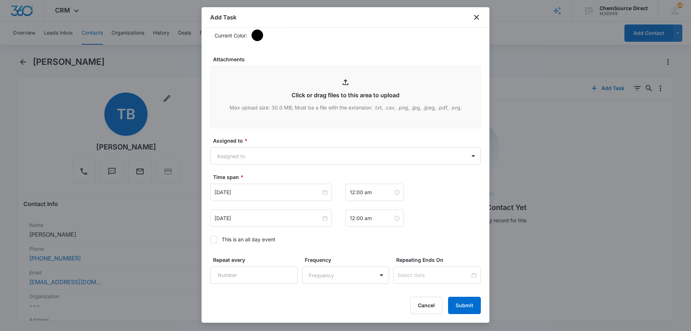
scroll to position [396, 0]
click at [265, 158] on body "CRM Apps Reputation Forms CRM Email Social Payments POS Content Ads Intelligenc…" at bounding box center [345, 165] width 691 height 331
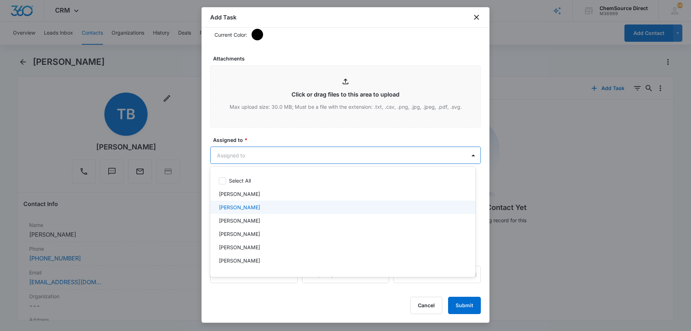
click at [259, 208] on div "[PERSON_NAME]" at bounding box center [342, 207] width 247 height 8
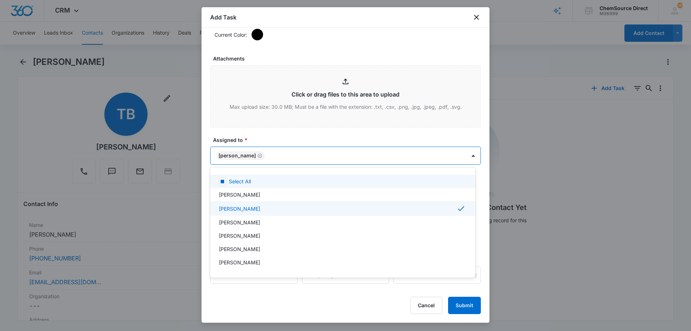
click at [291, 134] on div at bounding box center [345, 165] width 691 height 331
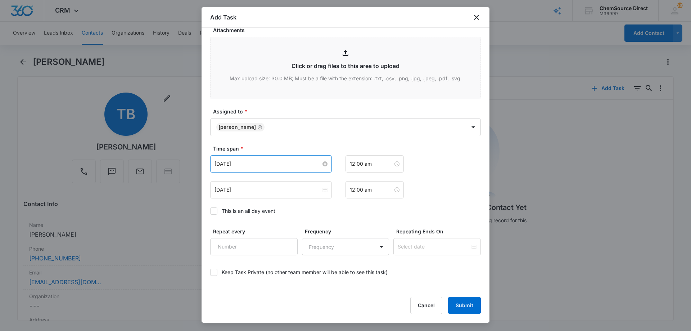
scroll to position [452, 0]
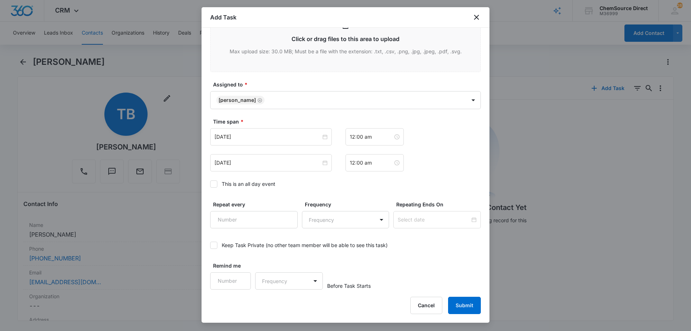
click at [213, 184] on icon at bounding box center [214, 184] width 6 height 6
click at [210, 184] on input "This is an all day event" at bounding box center [210, 184] width 0 height 0
click at [257, 134] on input "[DATE]" at bounding box center [268, 137] width 107 height 8
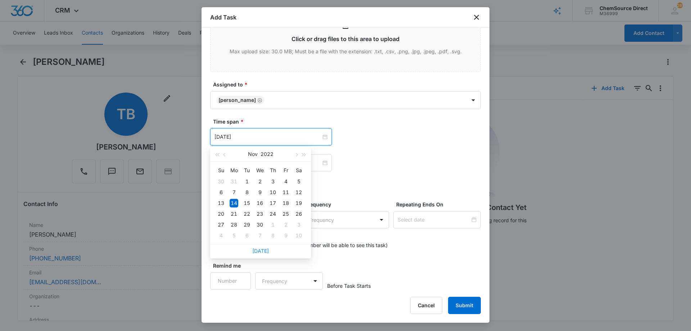
click at [262, 251] on link "[DATE]" at bounding box center [260, 251] width 17 height 6
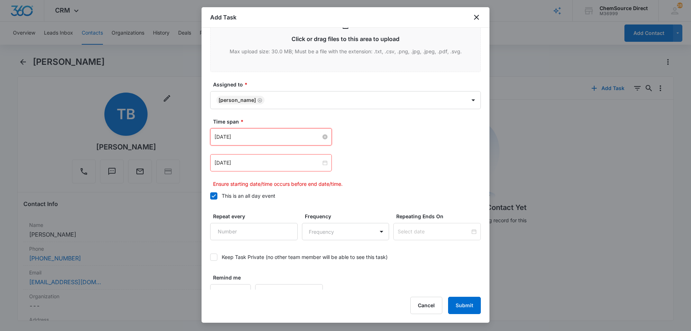
click at [267, 138] on input "[DATE]" at bounding box center [268, 137] width 107 height 8
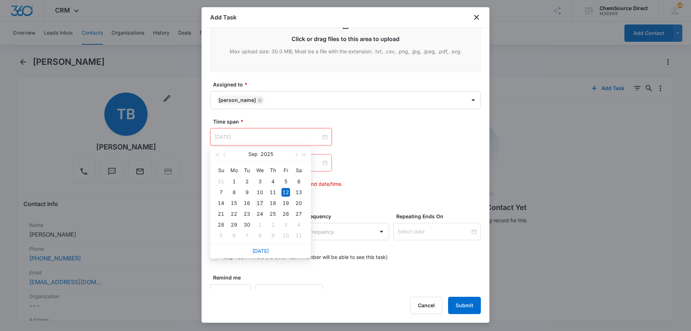
type input "[DATE]"
click at [260, 202] on div "17" at bounding box center [260, 203] width 9 height 9
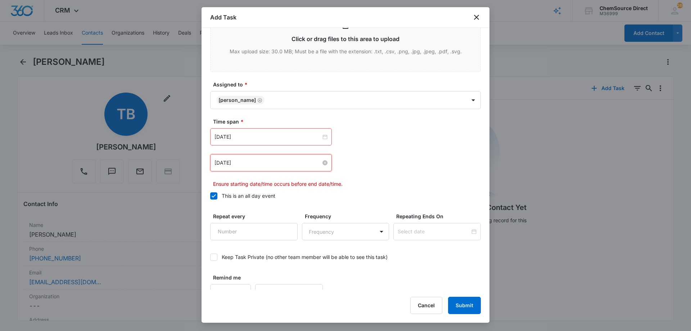
click at [253, 161] on input "[DATE]" at bounding box center [268, 163] width 107 height 8
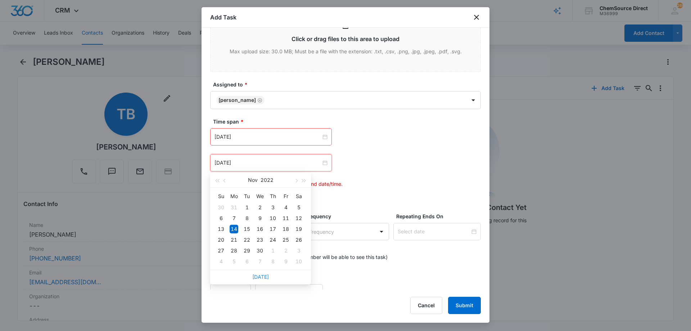
click at [262, 278] on link "[DATE]" at bounding box center [260, 277] width 17 height 6
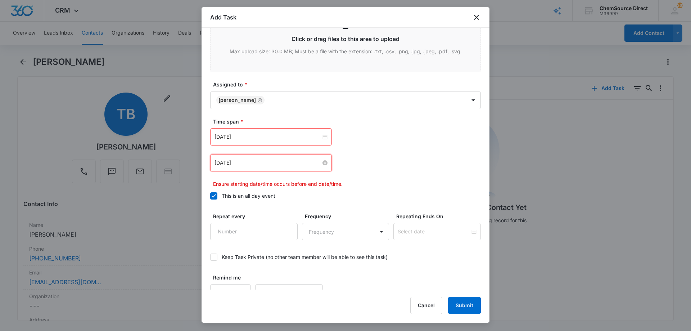
click at [261, 165] on input "[DATE]" at bounding box center [268, 163] width 107 height 8
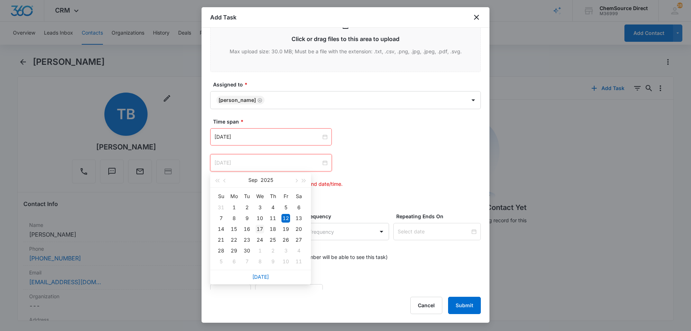
type input "[DATE]"
click at [260, 227] on div "17" at bounding box center [260, 229] width 9 height 9
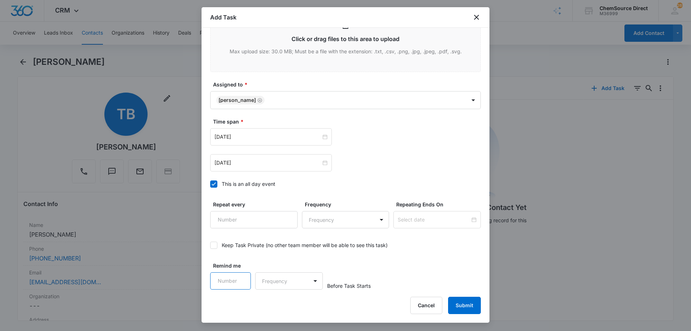
click at [244, 280] on input "Remind me" at bounding box center [230, 280] width 41 height 17
type input "1"
click at [241, 278] on input "1" at bounding box center [230, 280] width 41 height 17
click at [266, 282] on body "CRM Apps Reputation Forms CRM Email Social Payments POS Content Ads Intelligenc…" at bounding box center [345, 165] width 691 height 331
click at [278, 304] on div "Days" at bounding box center [287, 306] width 48 height 8
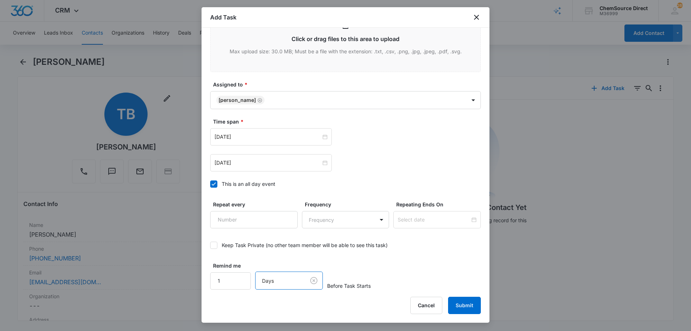
click at [392, 272] on div "Remind me 1 option Days, selected. Days Before Task Starts" at bounding box center [345, 276] width 271 height 28
click at [466, 306] on button "Submit" at bounding box center [464, 305] width 33 height 17
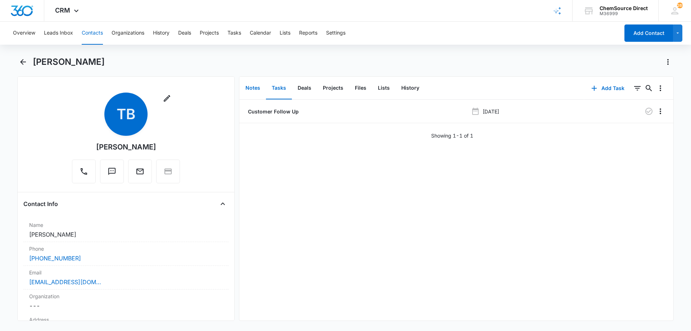
click at [256, 87] on button "Notes" at bounding box center [253, 88] width 26 height 22
click at [238, 55] on div "Overview Leads Inbox Contacts Organizations History Deals Projects Tasks Calend…" at bounding box center [345, 176] width 691 height 308
click at [95, 31] on button "Contacts" at bounding box center [92, 33] width 21 height 23
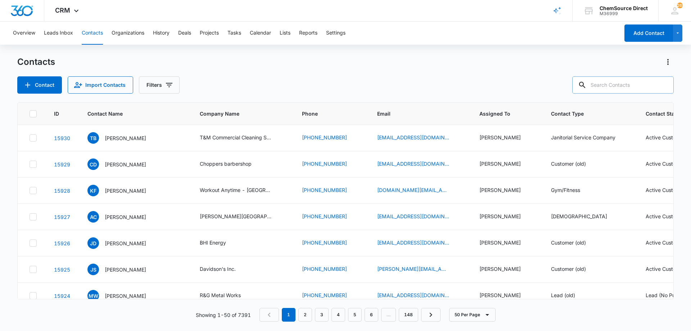
click at [613, 88] on input "text" at bounding box center [623, 84] width 102 height 17
type input "[PERSON_NAME]"
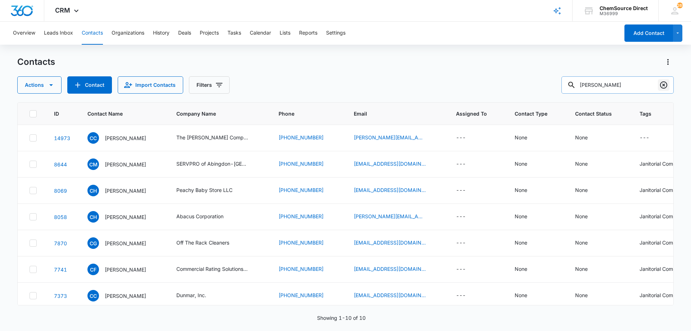
click at [664, 85] on icon "Clear" at bounding box center [663, 84] width 7 height 7
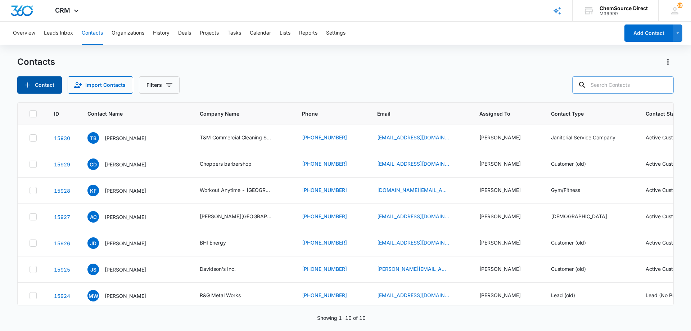
click at [31, 82] on icon "Add Contact" at bounding box center [27, 85] width 9 height 9
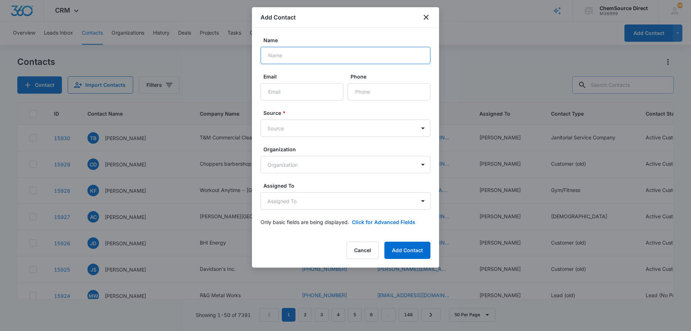
click at [287, 58] on input "Name" at bounding box center [346, 55] width 170 height 17
type input "[PERSON_NAME]"
paste input "[EMAIL_ADDRESS][DOMAIN_NAME]"
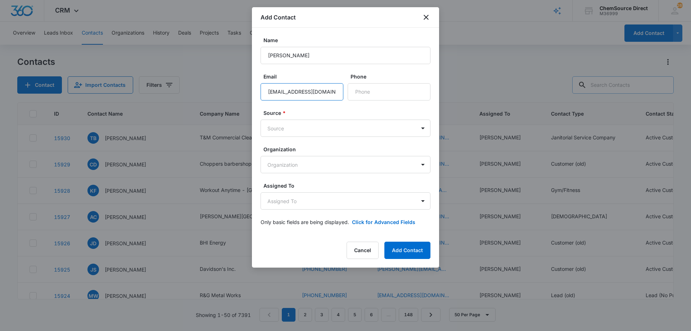
type input "[EMAIL_ADDRESS][DOMAIN_NAME]"
paste input "[PHONE_NUMBER]"
type input "[PHONE_NUMBER]"
click at [332, 127] on body "CRM Apps Reputation Forms CRM Email Social Payments POS Content Ads Intelligenc…" at bounding box center [345, 165] width 691 height 331
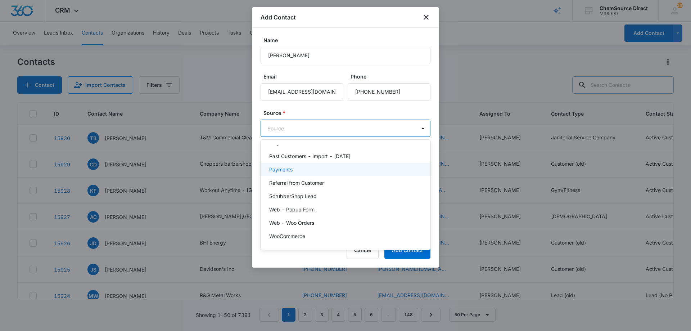
scroll to position [85, 0]
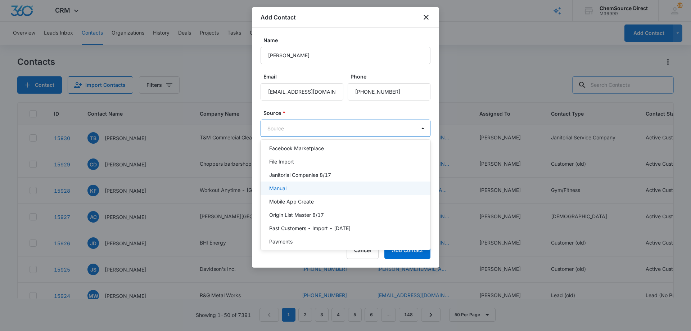
click at [314, 188] on div "Manual" at bounding box center [344, 188] width 151 height 8
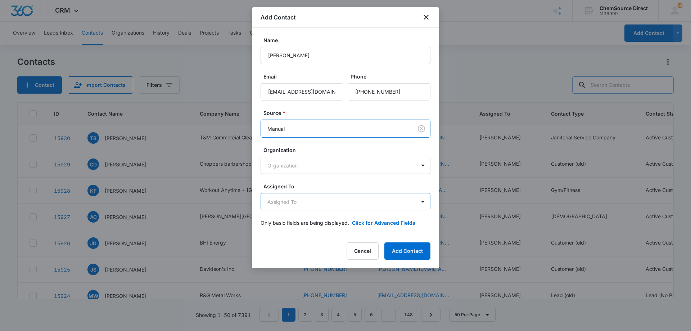
click at [315, 202] on body "CRM Apps Reputation Forms CRM Email Social Payments POS Content Ads Intelligenc…" at bounding box center [345, 165] width 691 height 331
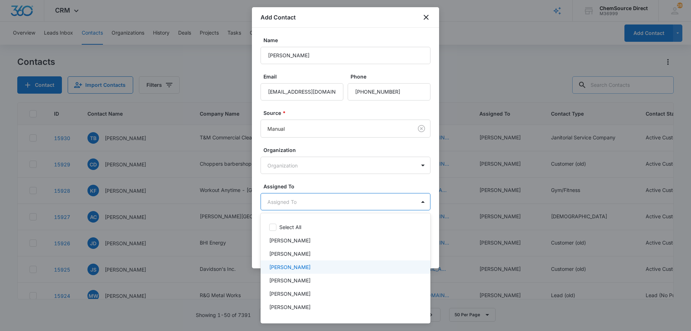
scroll to position [37, 0]
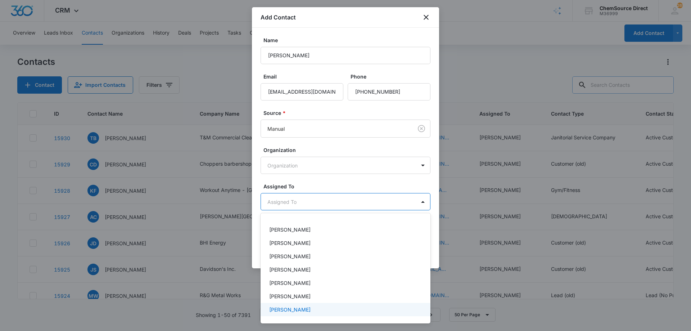
click at [314, 305] on div "[PERSON_NAME]" at bounding box center [346, 309] width 170 height 13
click at [321, 181] on div at bounding box center [345, 165] width 691 height 331
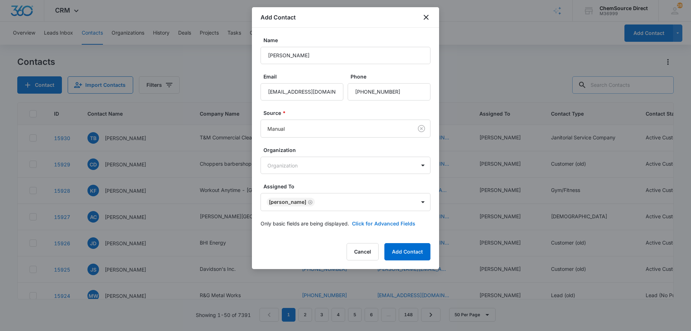
click at [370, 224] on button "Click for Advanced Fields" at bounding box center [383, 224] width 63 height 8
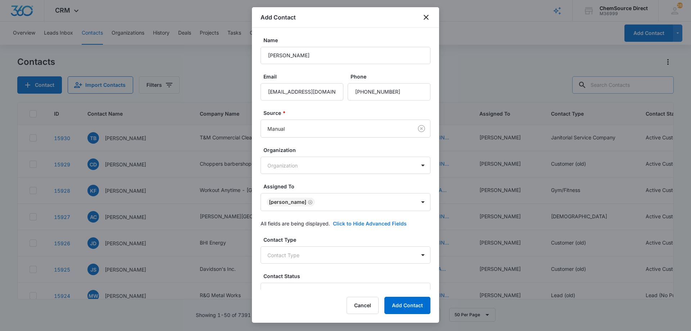
scroll to position [139, 0]
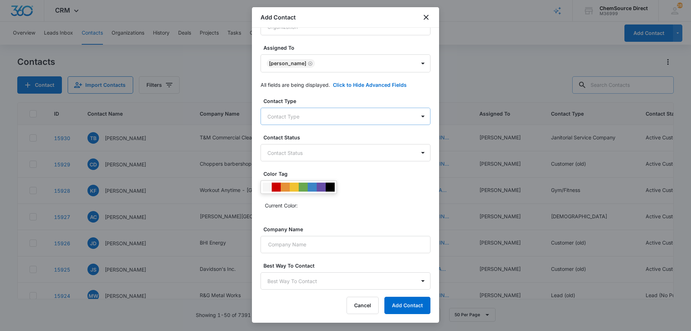
click at [309, 117] on body "CRM Apps Reputation Forms CRM Email Social Payments POS Content Ads Intelligenc…" at bounding box center [345, 165] width 691 height 331
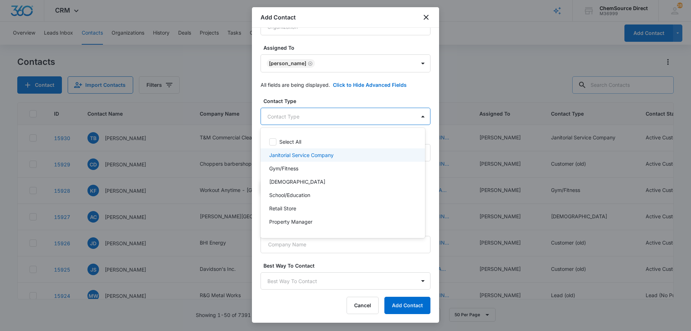
click at [300, 153] on p "Janitorial Service Company" at bounding box center [301, 155] width 64 height 8
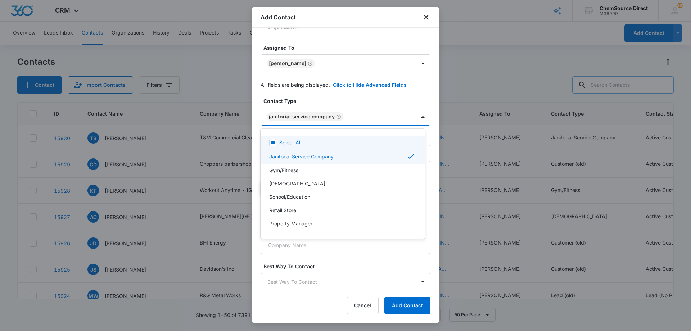
click at [367, 95] on div at bounding box center [345, 165] width 691 height 331
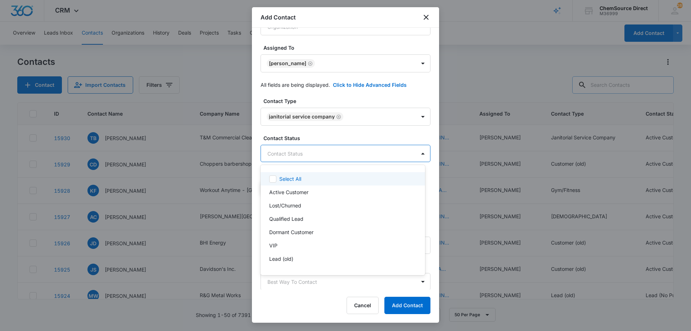
click at [331, 150] on body "CRM Apps Reputation Forms CRM Email Social Payments POS Content Ads Intelligenc…" at bounding box center [345, 165] width 691 height 331
click at [297, 192] on p "Active Customer" at bounding box center [288, 192] width 39 height 8
click at [327, 135] on div at bounding box center [345, 165] width 691 height 331
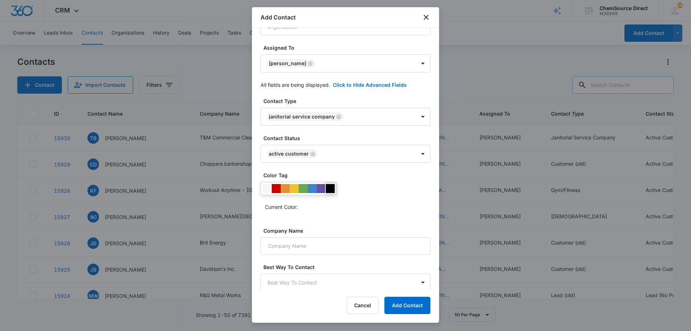
click at [331, 185] on div at bounding box center [330, 188] width 9 height 9
click at [378, 202] on div "Current Color:" at bounding box center [348, 207] width 166 height 12
click at [328, 247] on input "Company Name" at bounding box center [346, 245] width 170 height 17
paste input "[PERSON_NAME]'s Cleaning Crew"
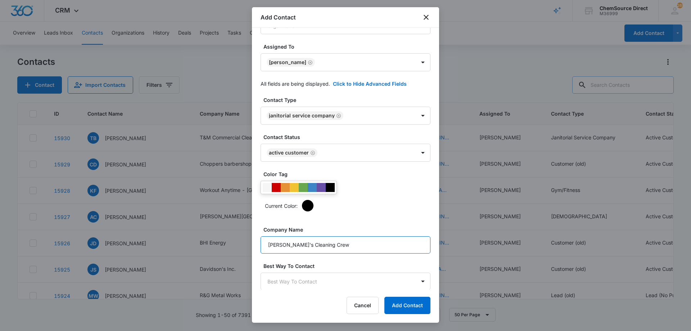
scroll to position [140, 0]
type input "[PERSON_NAME]'s Cleaning Crew"
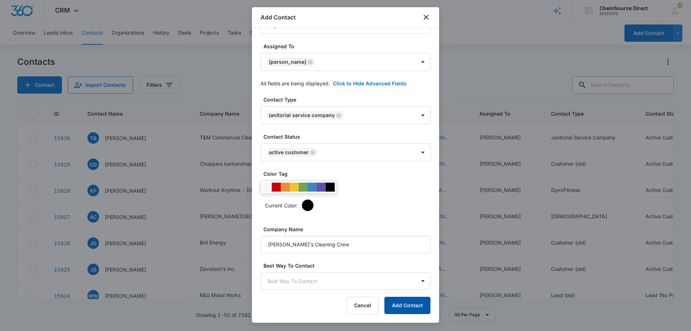
click at [408, 299] on button "Add Contact" at bounding box center [408, 305] width 46 height 17
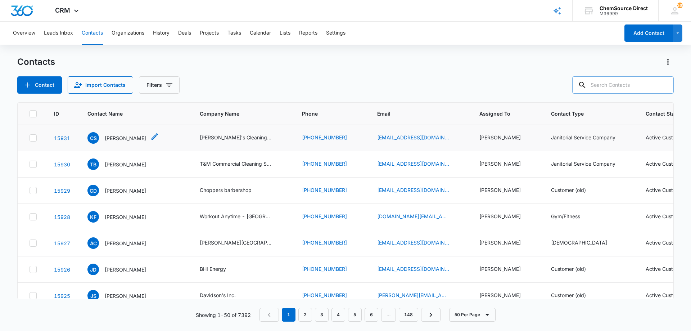
click at [117, 136] on p "[PERSON_NAME]" at bounding box center [125, 138] width 41 height 8
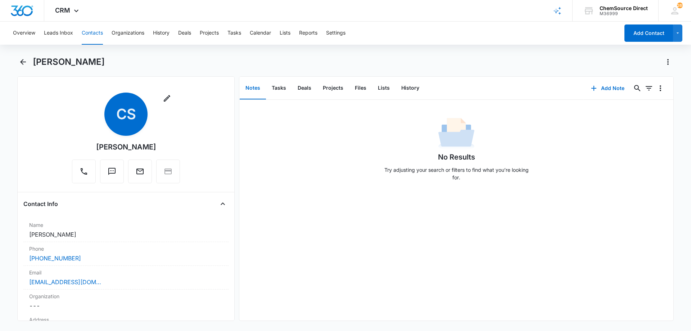
click at [253, 88] on button "Notes" at bounding box center [253, 88] width 26 height 22
click at [605, 88] on button "Add Note" at bounding box center [608, 88] width 48 height 17
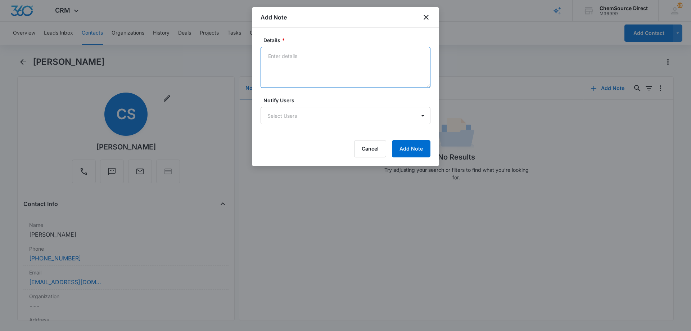
click at [286, 62] on textarea "Details *" at bounding box center [346, 67] width 170 height 41
paste textarea "Misc janitorial supplies"
type textarea "New Customer Misc janitorial supplies"
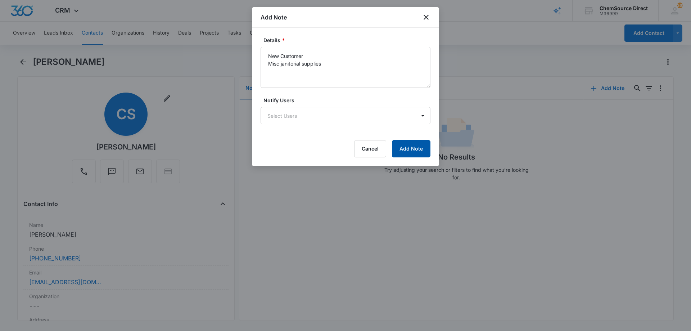
drag, startPoint x: 420, startPoint y: 148, endPoint x: 413, endPoint y: 148, distance: 6.9
click at [413, 148] on button "Add Note" at bounding box center [411, 148] width 39 height 17
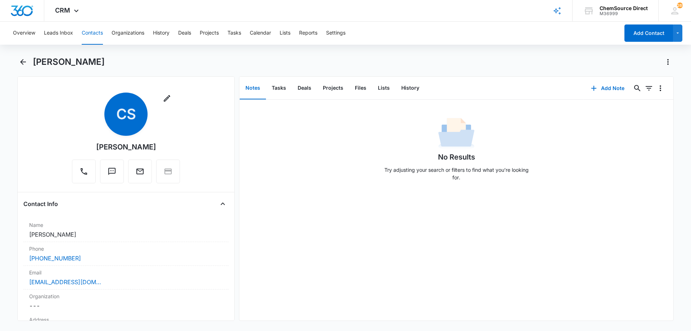
click at [384, 59] on div "[PERSON_NAME]" at bounding box center [353, 62] width 641 height 12
click at [277, 87] on button "Tasks" at bounding box center [279, 88] width 26 height 22
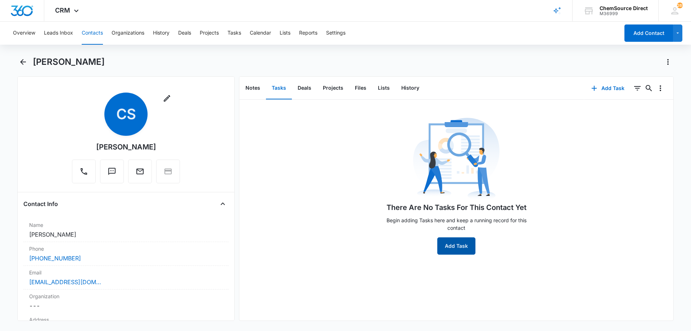
click at [445, 243] on button "Add Task" at bounding box center [456, 245] width 38 height 17
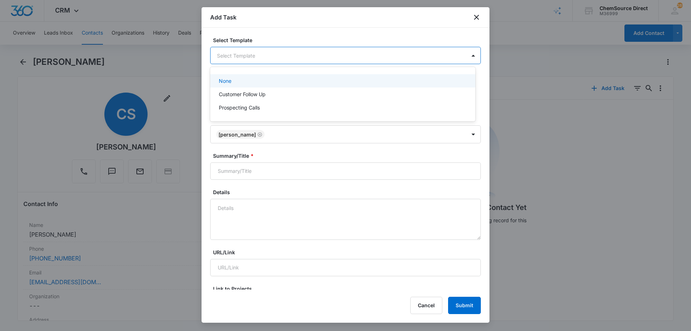
click at [231, 59] on body "CRM Apps Reputation Forms CRM Email Social Payments POS Content Ads Intelligenc…" at bounding box center [345, 165] width 691 height 331
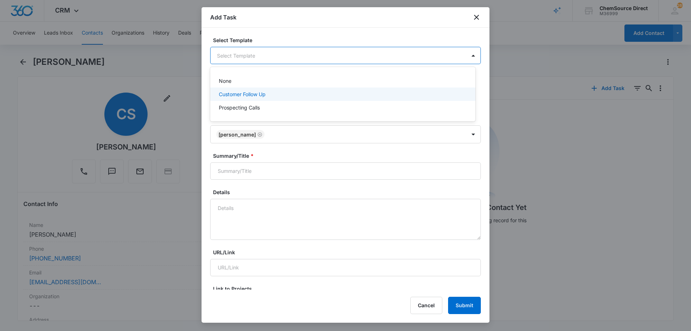
click at [226, 96] on p "Customer Follow Up" at bounding box center [242, 94] width 47 height 8
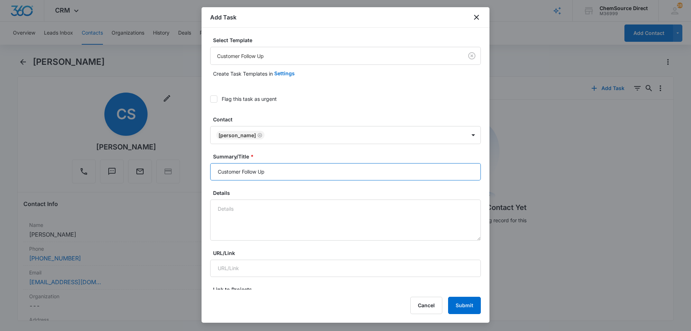
click at [230, 171] on input "Customer Follow Up" at bounding box center [345, 171] width 271 height 17
type input "Customer Follow Up"
paste textarea "Misc janitorial supplies"
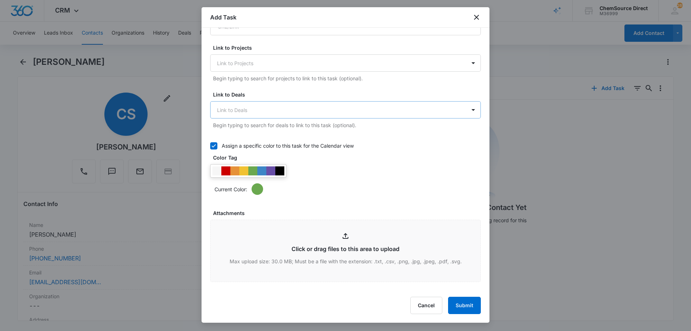
scroll to position [252, 0]
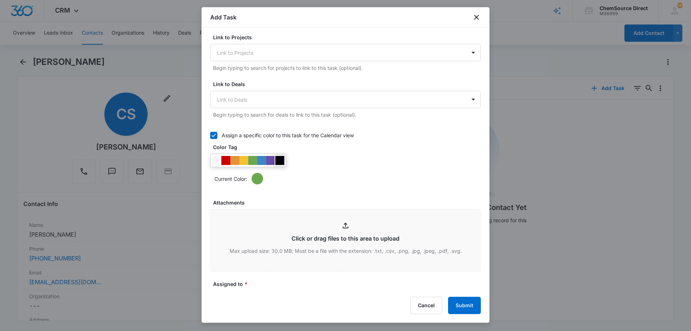
type textarea "New Customer Misc janitorial supplies"
click at [281, 160] on div at bounding box center [279, 160] width 9 height 9
click at [319, 163] on div "Current Color:" at bounding box center [345, 169] width 271 height 31
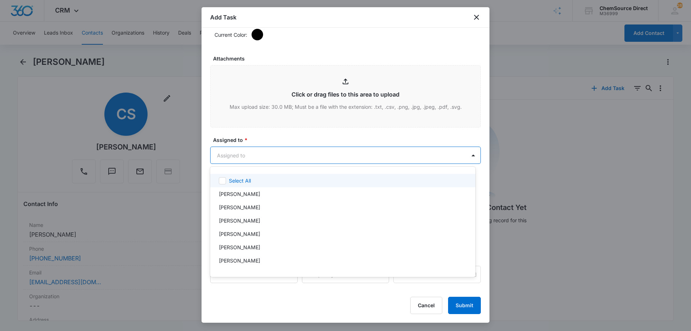
click at [294, 149] on body "CRM Apps Reputation Forms CRM Email Social Payments POS Content Ads Intelligenc…" at bounding box center [345, 165] width 691 height 331
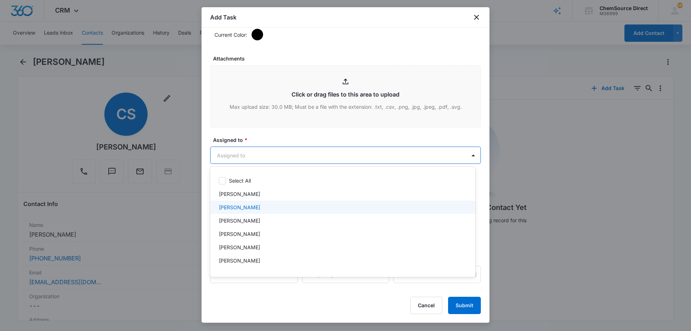
click at [258, 206] on div "[PERSON_NAME]" at bounding box center [342, 207] width 247 height 8
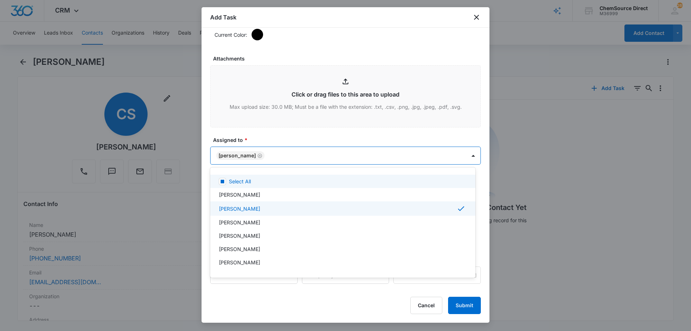
click at [272, 136] on div at bounding box center [345, 165] width 691 height 331
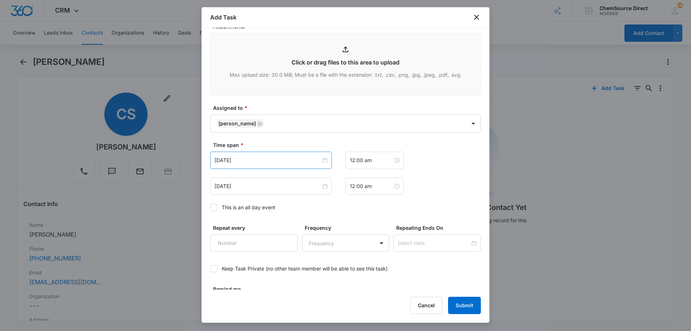
scroll to position [452, 0]
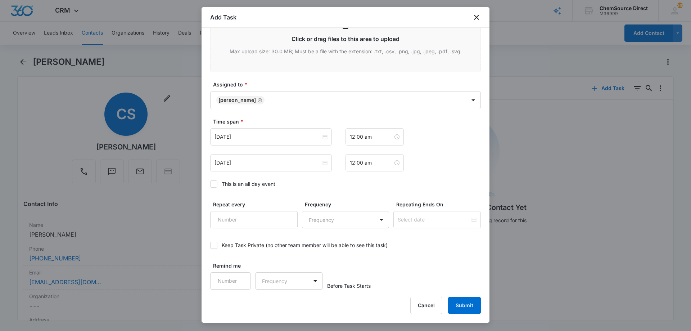
click at [214, 185] on icon at bounding box center [214, 184] width 6 height 6
click at [210, 184] on input "This is an all day event" at bounding box center [210, 184] width 0 height 0
type input "[DATE]"
click at [263, 136] on input "[DATE]" at bounding box center [268, 137] width 107 height 8
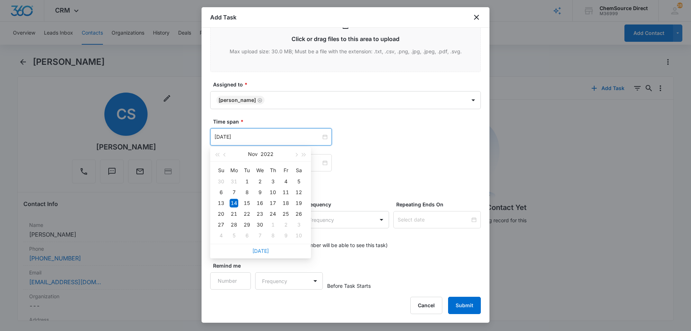
click at [262, 250] on link "[DATE]" at bounding box center [260, 251] width 17 height 6
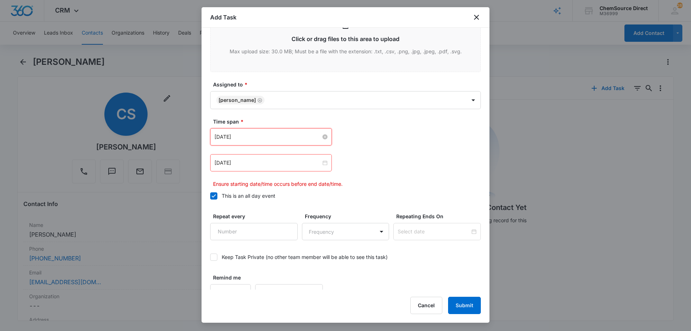
click at [261, 135] on input "[DATE]" at bounding box center [268, 137] width 107 height 8
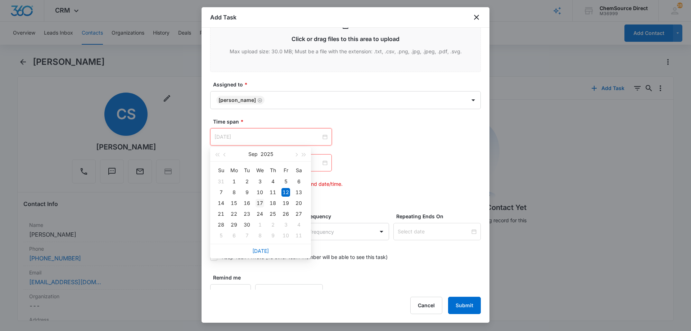
type input "[DATE]"
click at [261, 201] on div "17" at bounding box center [260, 203] width 9 height 9
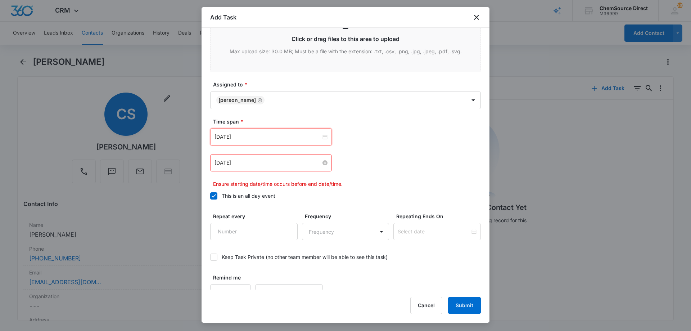
click at [263, 163] on input "[DATE]" at bounding box center [268, 163] width 107 height 8
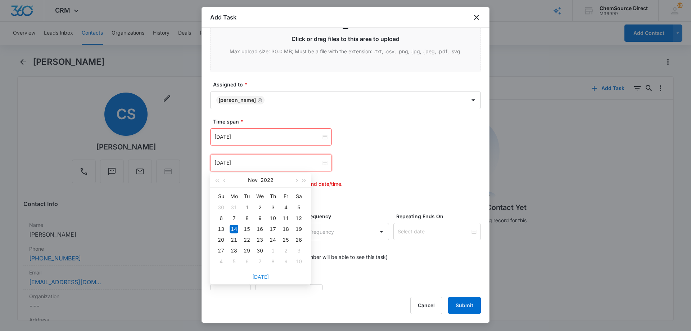
click at [260, 274] on link "[DATE]" at bounding box center [260, 277] width 17 height 6
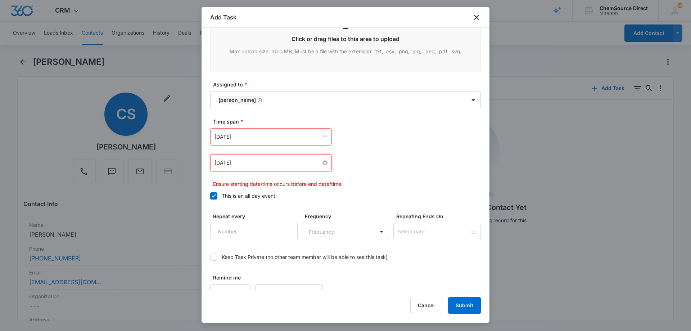
click at [264, 162] on input "[DATE]" at bounding box center [268, 163] width 107 height 8
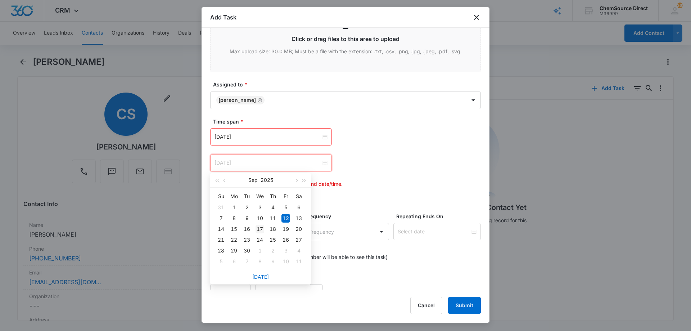
type input "[DATE]"
click at [259, 229] on div "17" at bounding box center [260, 229] width 9 height 9
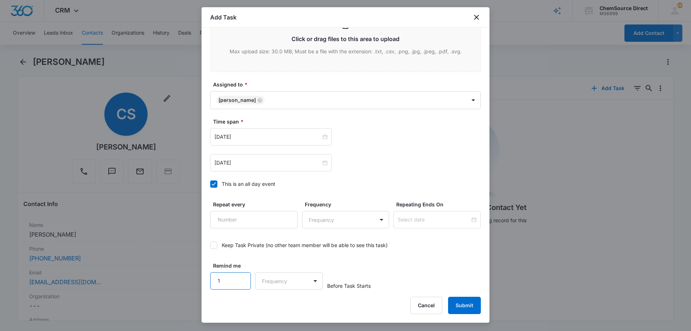
type input "1"
click at [241, 277] on input "1" at bounding box center [230, 280] width 41 height 17
click at [259, 283] on body "CRM Apps Reputation Forms CRM Email Social Payments POS Content Ads Intelligenc…" at bounding box center [345, 165] width 691 height 331
click at [270, 307] on p "Days" at bounding box center [269, 306] width 12 height 8
click at [399, 269] on div "Remind me 1 option Days, selected. Days Before Task Starts" at bounding box center [345, 276] width 271 height 28
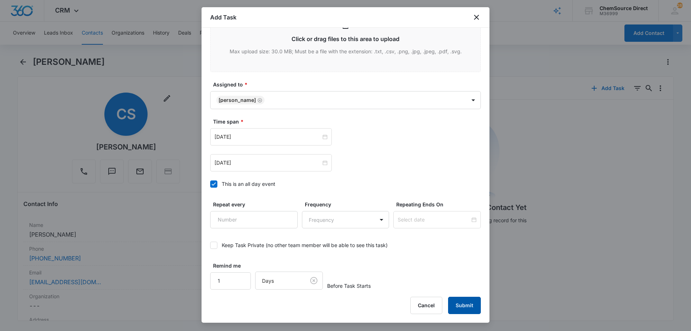
click at [460, 300] on button "Submit" at bounding box center [464, 305] width 33 height 17
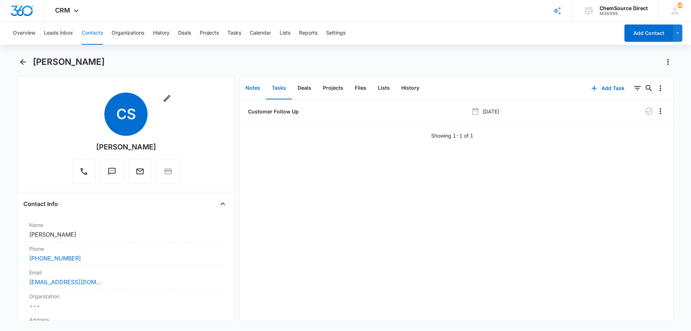
click at [257, 86] on button "Notes" at bounding box center [253, 88] width 26 height 22
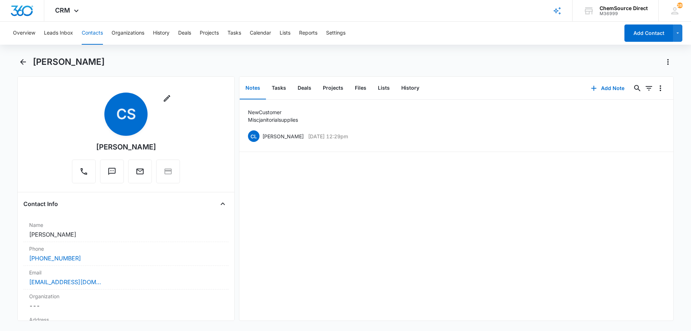
click at [95, 32] on button "Contacts" at bounding box center [92, 33] width 21 height 23
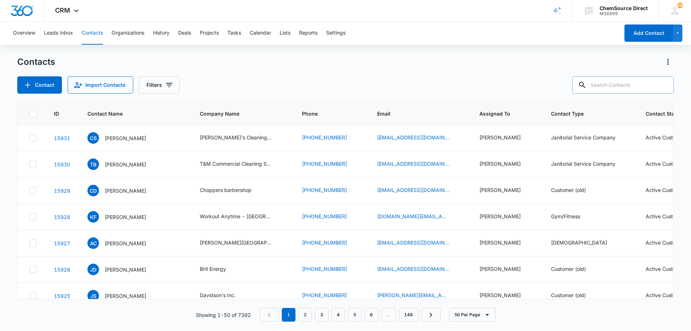
click at [623, 84] on input "text" at bounding box center [623, 84] width 102 height 17
type input "[PERSON_NAME]"
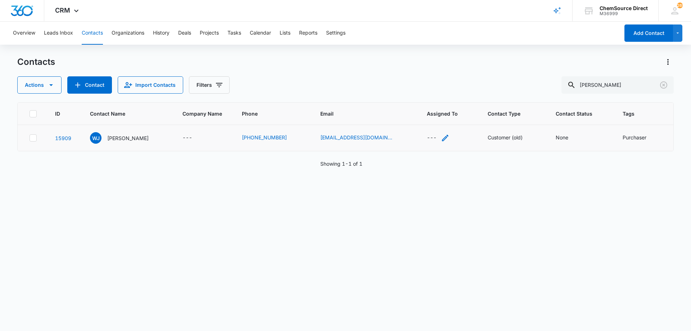
click at [441, 137] on icon "Assigned To - - Select to Edit Field" at bounding box center [445, 138] width 9 height 9
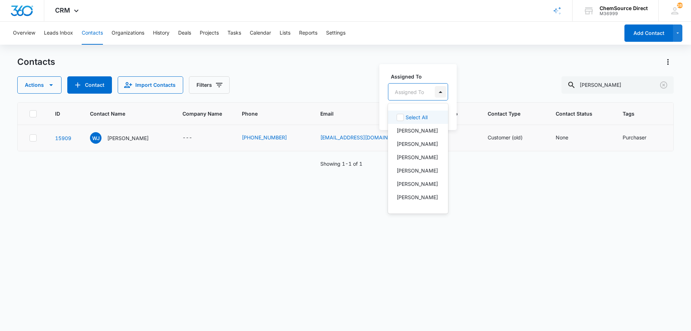
click at [443, 90] on div at bounding box center [441, 92] width 12 height 12
click at [408, 188] on p "[PERSON_NAME]" at bounding box center [417, 187] width 41 height 8
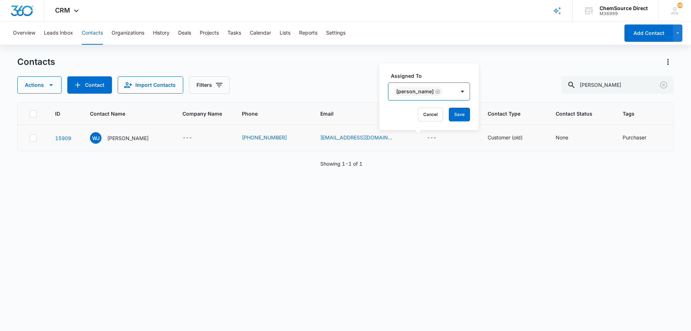
click at [448, 92] on div "[PERSON_NAME]" at bounding box center [421, 91] width 67 height 17
click at [455, 113] on button "Save" at bounding box center [459, 115] width 21 height 14
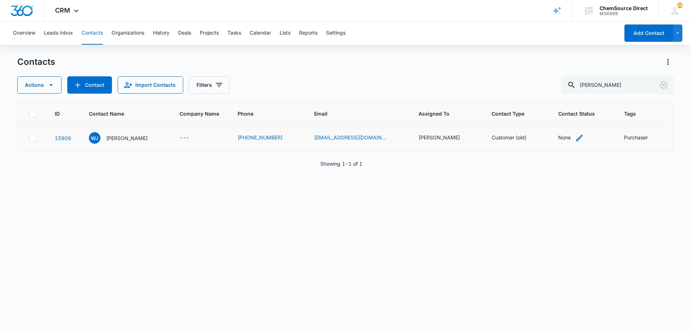
click at [558, 135] on div "None" at bounding box center [564, 138] width 13 height 8
click at [584, 90] on div at bounding box center [583, 92] width 12 height 12
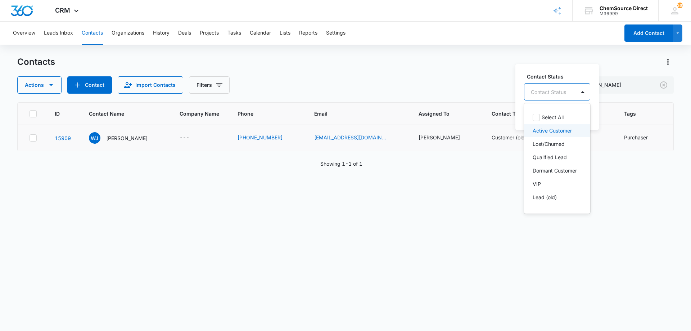
click at [546, 131] on p "Active Customer" at bounding box center [552, 131] width 39 height 8
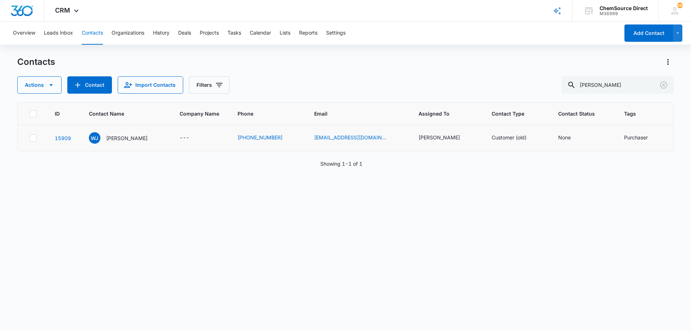
click at [570, 237] on div "ID Contact Name Company Name Phone Email Assigned To Contact Type Contact Statu…" at bounding box center [345, 211] width 657 height 219
click at [558, 134] on div "None" at bounding box center [564, 138] width 13 height 8
click at [585, 113] on button "Save" at bounding box center [589, 115] width 21 height 14
click at [127, 138] on p "[PERSON_NAME]" at bounding box center [125, 138] width 41 height 8
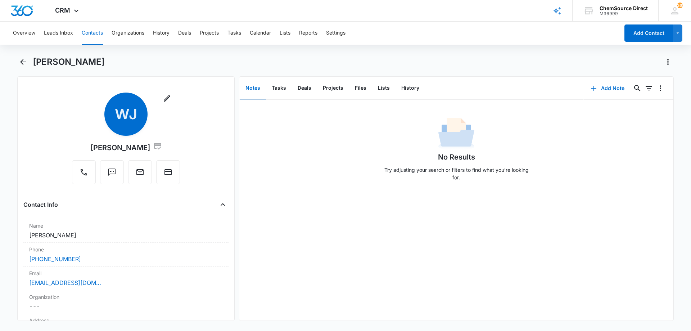
click at [443, 224] on div "No Results Try adjusting your search or filters to find what you’re looking for." at bounding box center [456, 210] width 434 height 221
click at [606, 88] on button "Add Note" at bounding box center [608, 88] width 48 height 17
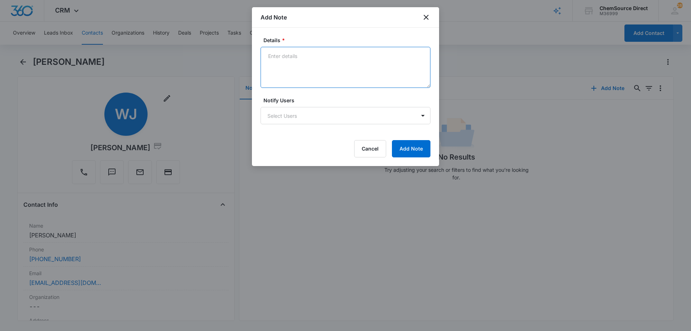
click at [297, 68] on textarea "Details *" at bounding box center [346, 67] width 170 height 41
paste textarea "Mercury 13" Lowspeed NEW - Website"
type textarea "New Customer Mercury 13" Lowspeed NEW - Website"
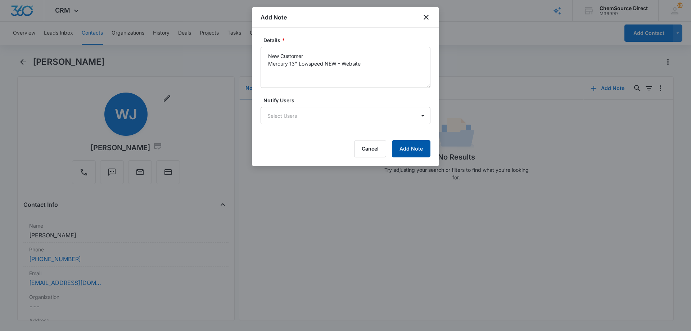
click at [407, 145] on button "Add Note" at bounding box center [411, 148] width 39 height 17
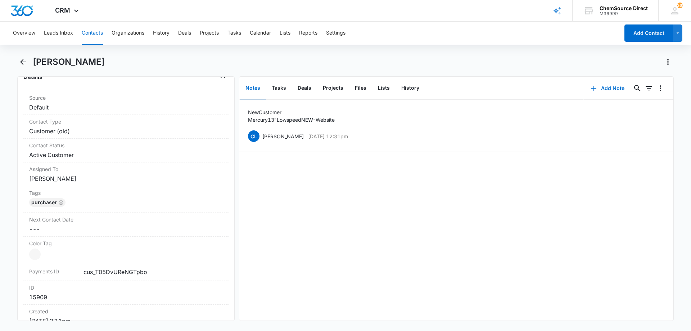
scroll to position [288, 0]
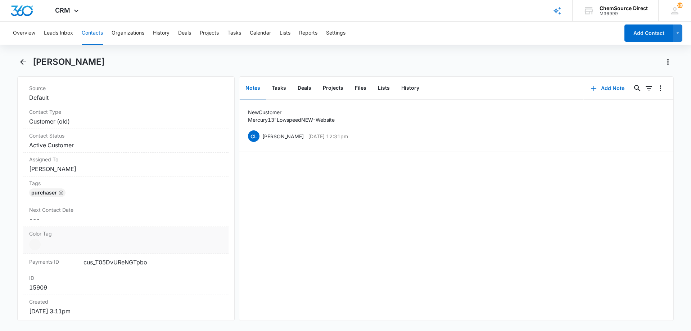
click at [104, 241] on dd "Current Color: Cancel Save Changes" at bounding box center [126, 245] width 194 height 12
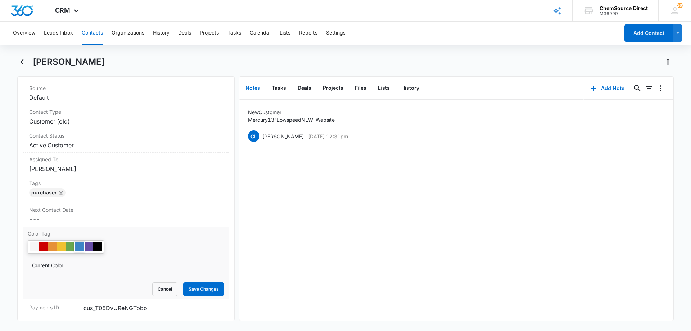
click at [79, 245] on div at bounding box center [79, 246] width 9 height 9
click at [205, 288] on button "Save Changes" at bounding box center [203, 289] width 41 height 14
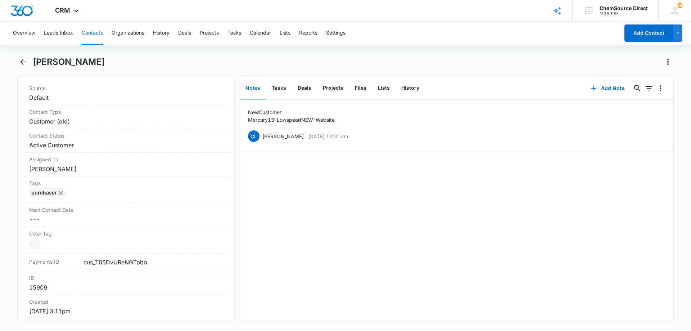
click at [334, 232] on div "New Customer Mercury 13" Lowspeed NEW - Website CL [PERSON_NAME] [DATE] 12:31pm…" at bounding box center [456, 210] width 434 height 221
click at [278, 84] on button "Tasks" at bounding box center [279, 88] width 26 height 22
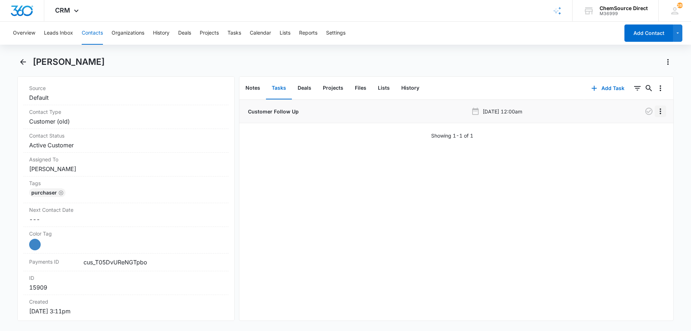
click at [656, 110] on icon "Overflow Menu" at bounding box center [660, 111] width 9 height 9
click at [643, 132] on div "Edit" at bounding box center [635, 131] width 15 height 5
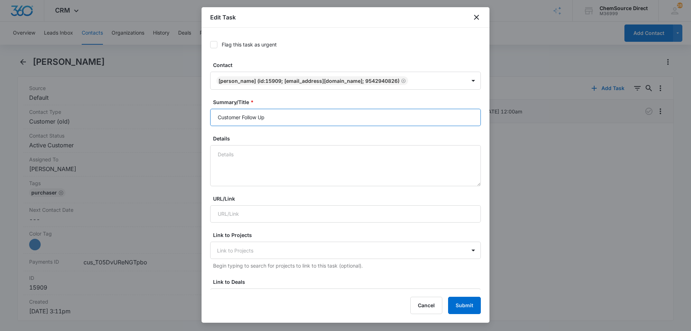
click at [237, 121] on input "Customer Follow Up" at bounding box center [345, 117] width 271 height 17
type input "Customer Follow Up"
paste textarea "Mercury 13" Lowspeed NEW - Website"
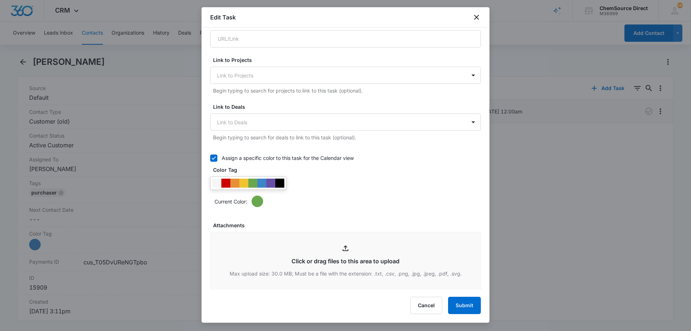
scroll to position [180, 0]
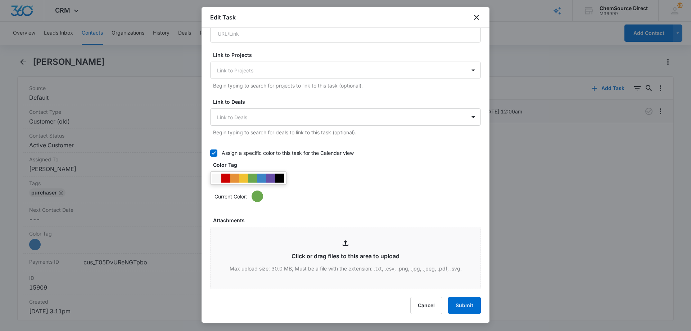
type textarea "New Customer Mercury 13" Lowspeed NEW - Website"
click at [263, 175] on div at bounding box center [261, 178] width 9 height 9
click at [326, 194] on div "Current Color:" at bounding box center [348, 196] width 266 height 12
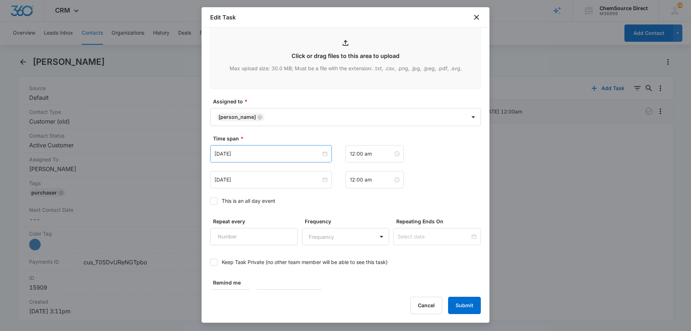
scroll to position [397, 0]
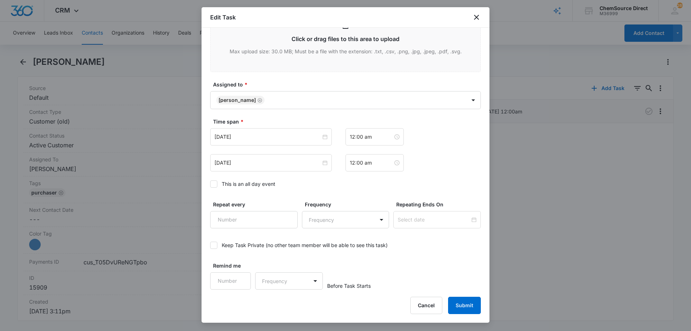
click at [213, 185] on icon at bounding box center [214, 183] width 4 height 3
click at [210, 184] on input "This is an all day event" at bounding box center [210, 184] width 0 height 0
click at [262, 139] on input "[DATE]" at bounding box center [268, 137] width 107 height 8
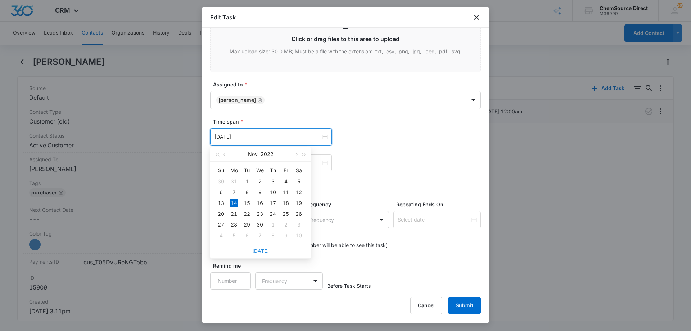
click at [265, 250] on link "[DATE]" at bounding box center [260, 251] width 17 height 6
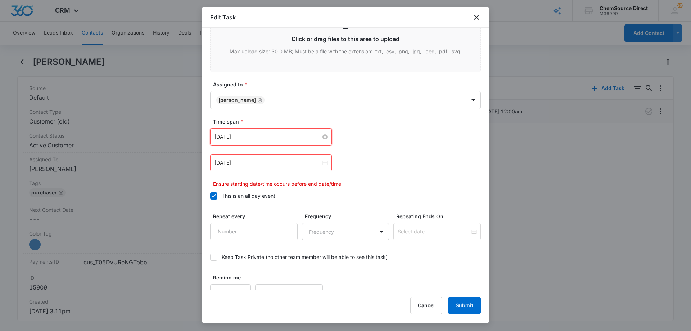
click at [254, 137] on input "[DATE]" at bounding box center [268, 137] width 107 height 8
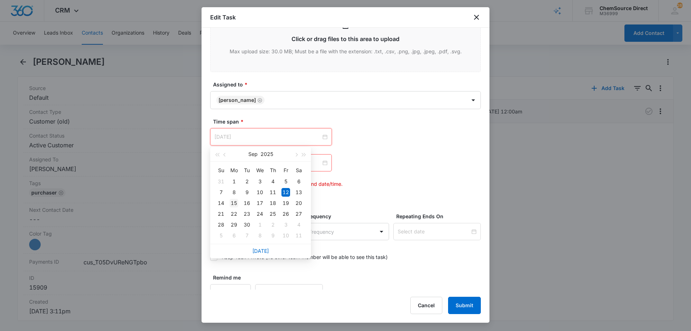
type input "[DATE]"
click at [234, 201] on div "15" at bounding box center [234, 203] width 9 height 9
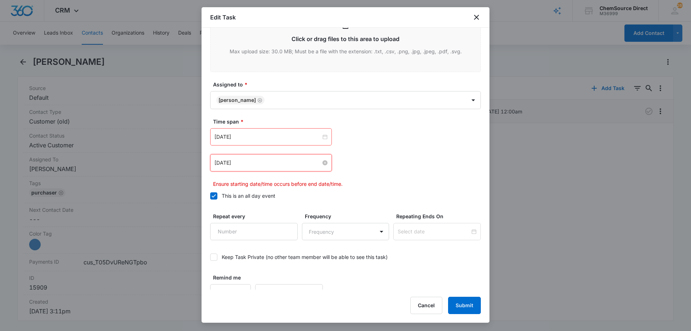
click at [257, 166] on input "[DATE]" at bounding box center [268, 163] width 107 height 8
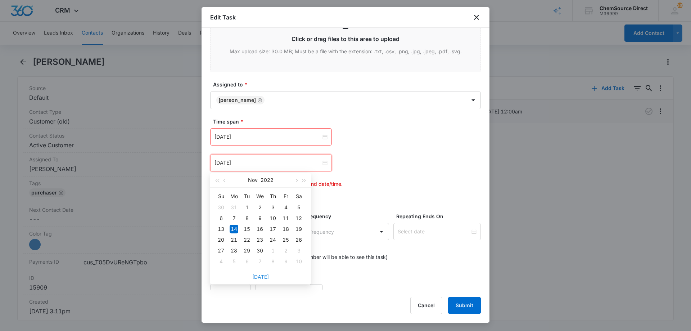
click at [261, 277] on link "[DATE]" at bounding box center [260, 277] width 17 height 6
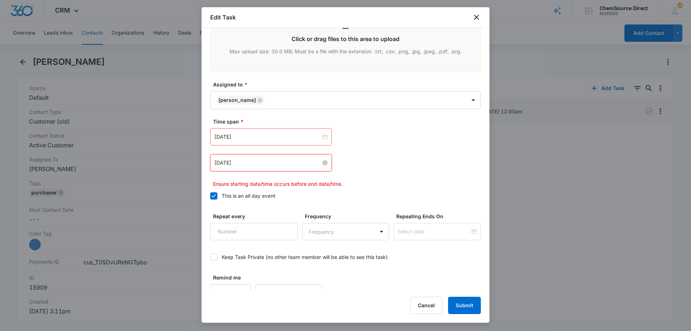
click at [262, 163] on input "[DATE]" at bounding box center [268, 163] width 107 height 8
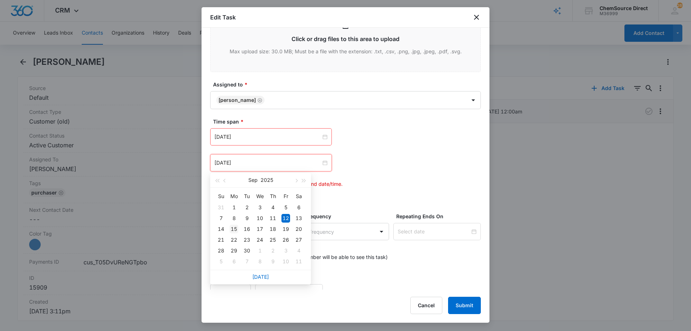
type input "[DATE]"
click at [232, 228] on div "15" at bounding box center [234, 229] width 9 height 9
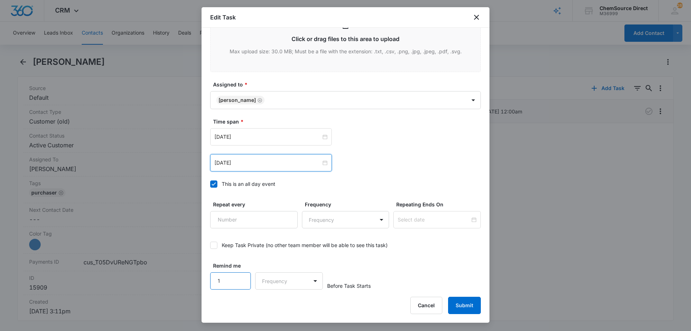
type input "1"
click at [240, 276] on input "1" at bounding box center [230, 280] width 41 height 17
click at [270, 281] on body "CRM Apps Reputation Forms CRM Email Social Payments POS Content Ads Intelligenc…" at bounding box center [345, 165] width 691 height 331
click at [283, 304] on div "Days" at bounding box center [287, 306] width 48 height 8
drag, startPoint x: 392, startPoint y: 279, endPoint x: 439, endPoint y: 300, distance: 50.6
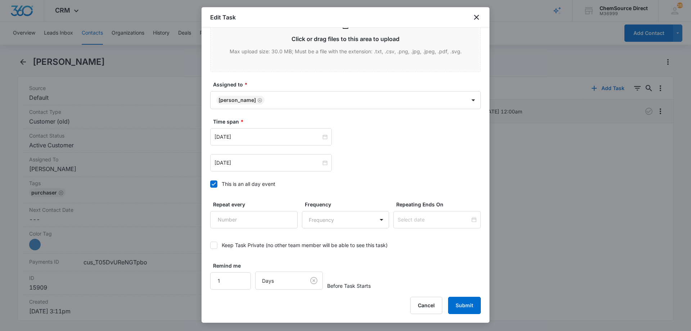
click at [394, 279] on div "Remind me 1 Days Before Task Starts" at bounding box center [345, 276] width 271 height 28
click at [461, 305] on button "Submit" at bounding box center [464, 305] width 33 height 17
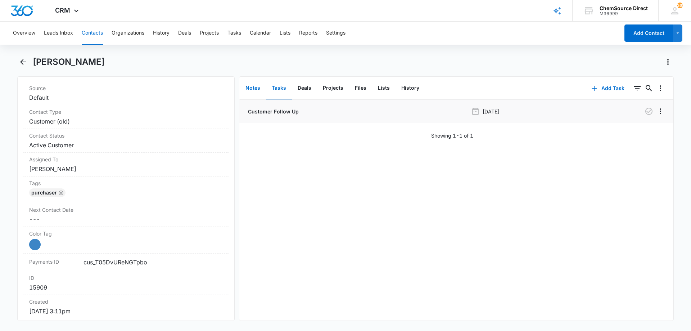
click at [251, 86] on button "Notes" at bounding box center [253, 88] width 26 height 22
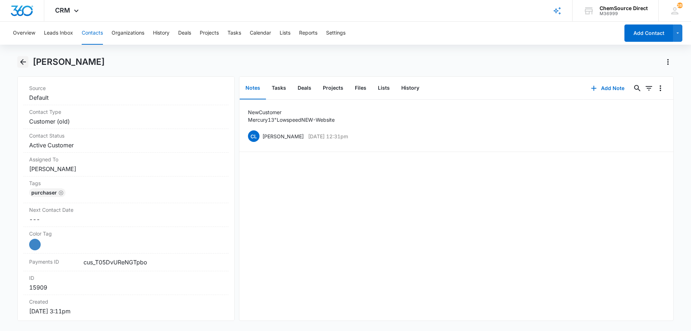
click at [23, 61] on icon "Back" at bounding box center [23, 62] width 9 height 9
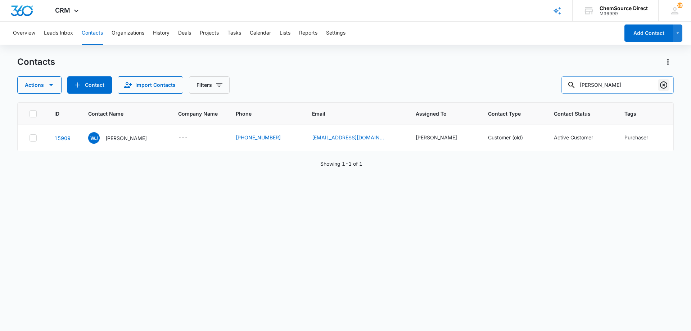
click at [665, 85] on icon "Clear" at bounding box center [664, 85] width 9 height 9
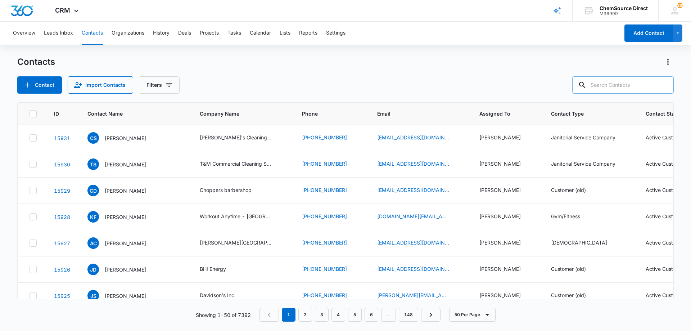
click at [624, 85] on input "text" at bounding box center [623, 84] width 102 height 17
click at [605, 86] on input "text" at bounding box center [623, 84] width 102 height 17
type input "[PERSON_NAME]"
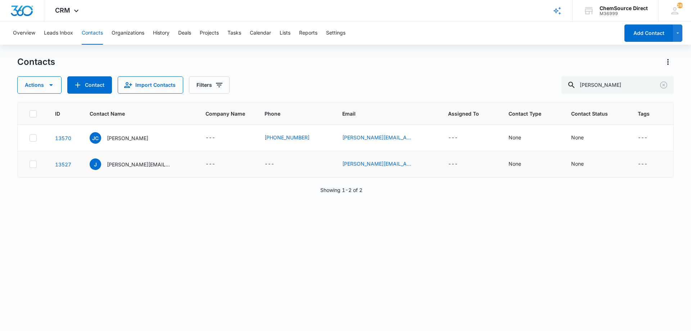
click at [32, 164] on icon at bounding box center [33, 164] width 6 height 6
click at [30, 164] on input "checkbox" at bounding box center [29, 164] width 0 height 0
click at [50, 85] on icon "button" at bounding box center [51, 85] width 4 height 2
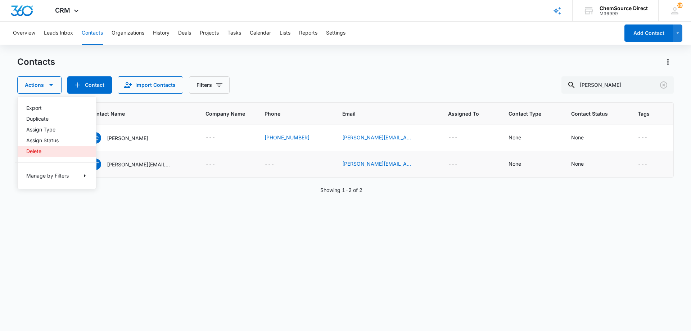
click at [44, 152] on div "Delete" at bounding box center [52, 151] width 53 height 5
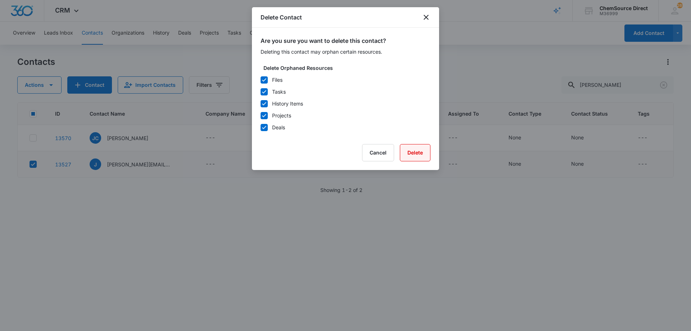
click at [410, 152] on button "Delete" at bounding box center [415, 152] width 31 height 17
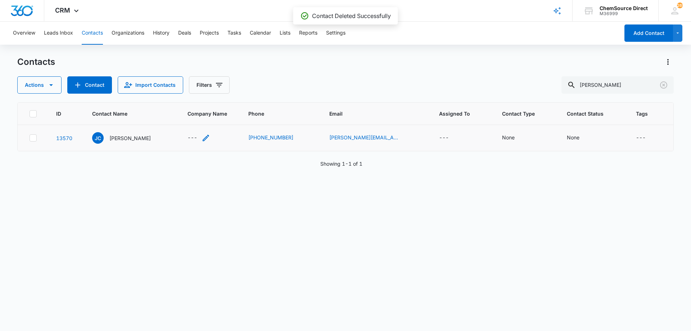
click at [202, 135] on icon "Company Name - - Select to Edit Field" at bounding box center [206, 138] width 9 height 9
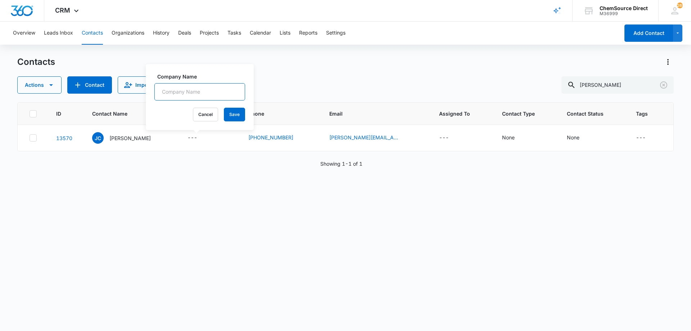
click at [182, 87] on input "Company Name" at bounding box center [199, 91] width 91 height 17
type input "Drive By Detail"
click at [228, 113] on button "Save" at bounding box center [234, 115] width 21 height 14
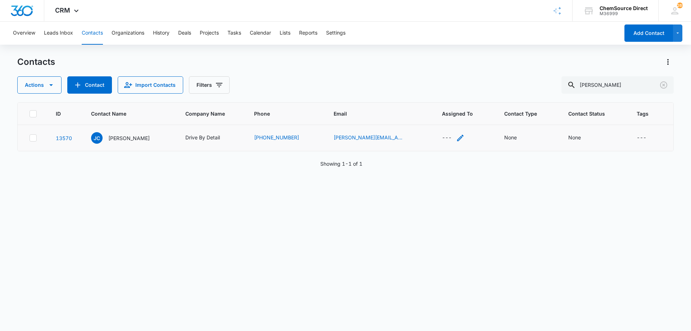
click at [457, 136] on icon "Assigned To - - Select to Edit Field" at bounding box center [460, 138] width 6 height 6
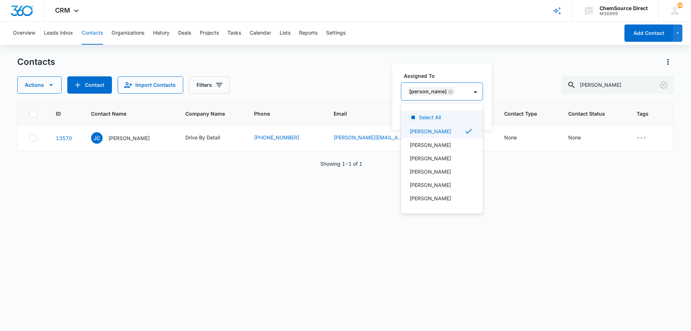
click at [468, 88] on div "[PERSON_NAME]" at bounding box center [434, 91] width 67 height 17
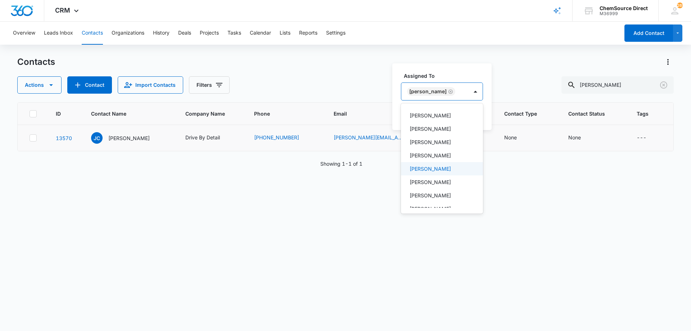
scroll to position [52, 0]
click at [422, 161] on p "[PERSON_NAME]" at bounding box center [430, 160] width 41 height 8
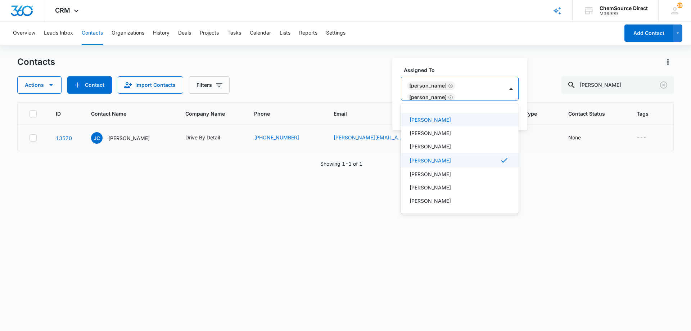
click at [453, 85] on icon "Remove Courtney Crandall" at bounding box center [450, 85] width 5 height 5
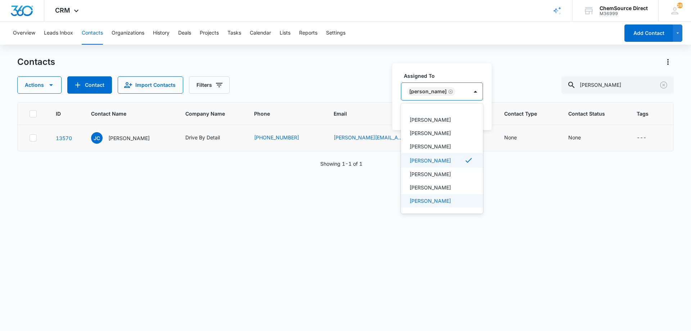
click at [447, 239] on div "ID Contact Name Company Name Phone Email Assigned To Contact Type Contact Statu…" at bounding box center [345, 211] width 657 height 219
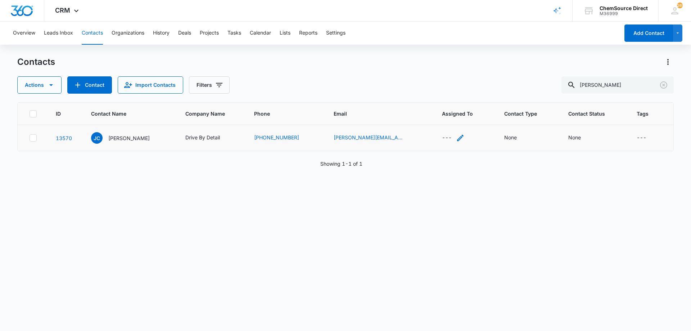
click at [445, 137] on div "---" at bounding box center [453, 138] width 23 height 9
click at [471, 113] on button "Save" at bounding box center [481, 115] width 21 height 14
click at [508, 134] on div "None" at bounding box center [514, 138] width 13 height 8
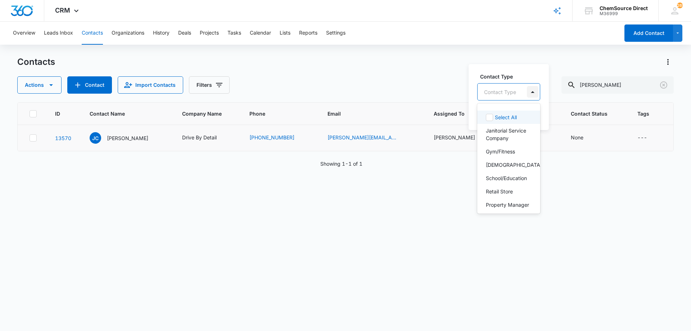
click at [533, 89] on div at bounding box center [533, 92] width 12 height 12
click at [497, 163] on p "Customer (old)" at bounding box center [503, 166] width 35 height 8
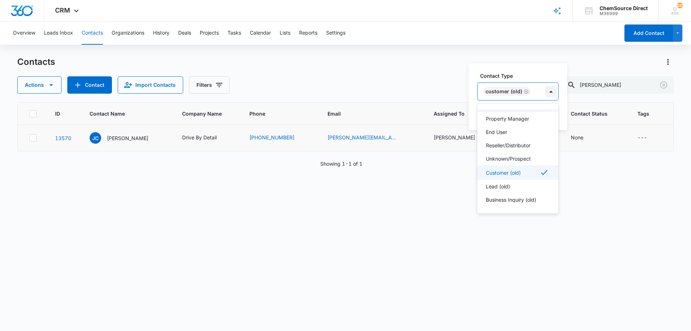
click at [553, 89] on div at bounding box center [551, 92] width 12 height 12
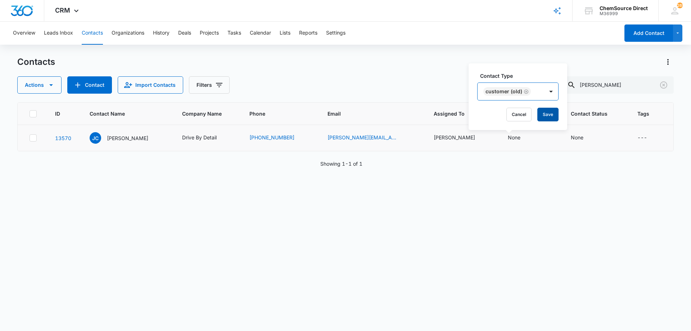
click at [547, 113] on button "Save" at bounding box center [548, 115] width 21 height 14
click at [590, 138] on icon "Contact Status - None - Select to Edit Field" at bounding box center [593, 138] width 6 height 6
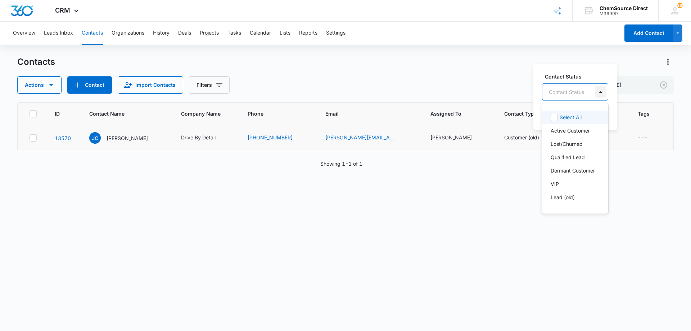
click at [601, 88] on div at bounding box center [601, 92] width 12 height 12
click at [579, 134] on p "Active Customer" at bounding box center [570, 131] width 39 height 8
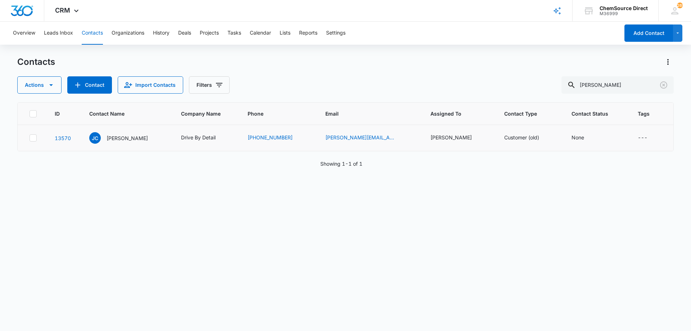
click at [521, 180] on div "ID Contact Name Company Name Phone Email Assigned To Contact Type Contact Statu…" at bounding box center [345, 211] width 657 height 219
click at [577, 136] on div "None" at bounding box center [585, 138] width 26 height 9
click at [603, 116] on button "Save" at bounding box center [607, 115] width 21 height 14
click at [353, 215] on div "ID Contact Name Company Name Phone Email Assigned To Contact Type Contact Statu…" at bounding box center [345, 211] width 657 height 219
click at [126, 136] on p "[PERSON_NAME]" at bounding box center [126, 138] width 41 height 8
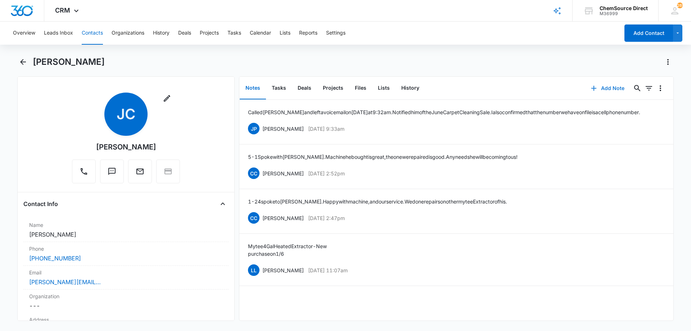
click at [613, 88] on button "Add Note" at bounding box center [608, 88] width 48 height 17
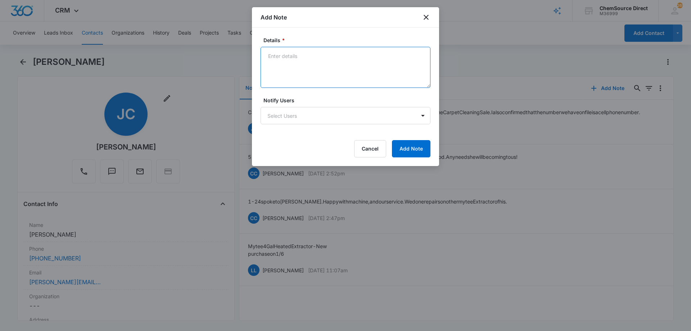
click at [305, 62] on textarea "Details *" at bounding box center [346, 67] width 170 height 41
paste textarea "Mytee 8070 repair"
type textarea "New Customer Mytee 8070 repair"
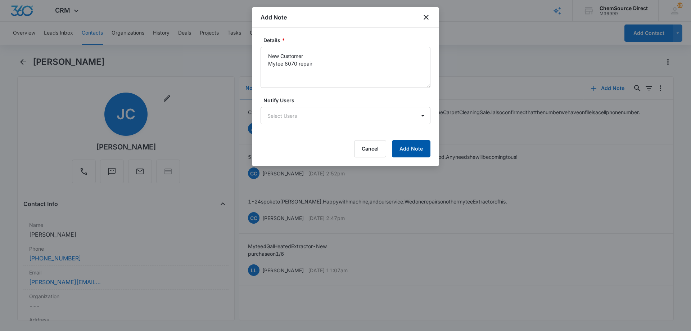
click at [415, 146] on button "Add Note" at bounding box center [411, 148] width 39 height 17
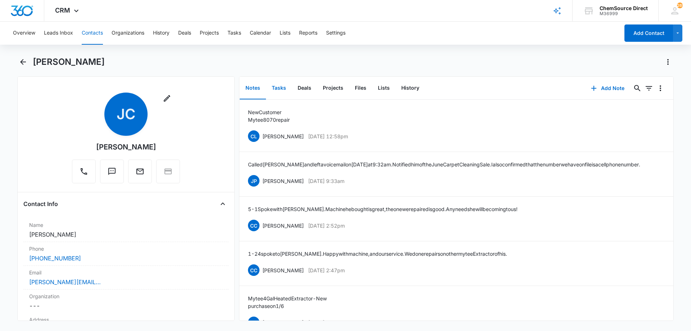
click at [278, 85] on button "Tasks" at bounding box center [279, 88] width 26 height 22
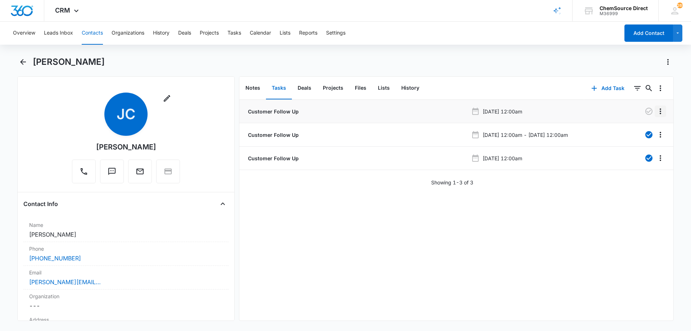
click at [660, 112] on icon "Overflow Menu" at bounding box center [660, 111] width 1 height 6
click at [637, 130] on div "Edit" at bounding box center [635, 131] width 15 height 5
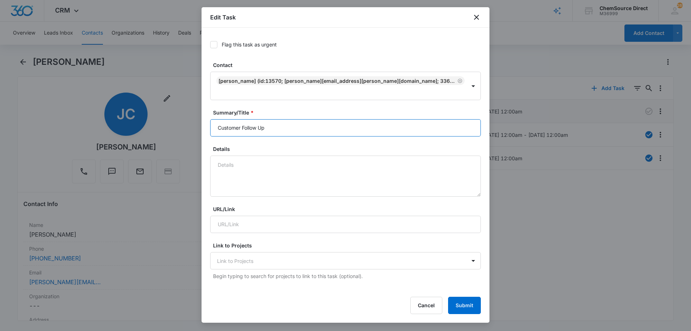
click at [223, 119] on input "Customer Follow Up" at bounding box center [345, 127] width 271 height 17
click at [268, 120] on input "Customer FOllow Up" at bounding box center [345, 127] width 271 height 17
type input "Customer Follow Up"
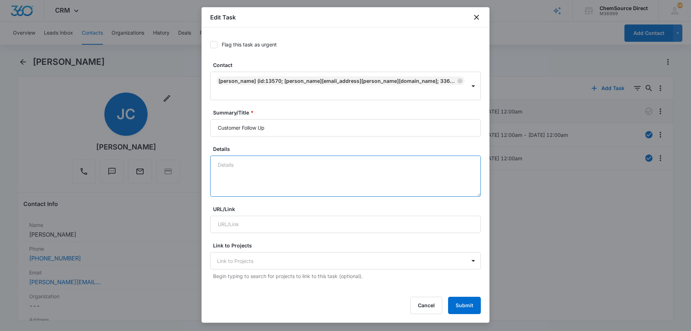
click at [251, 156] on textarea "Details" at bounding box center [345, 176] width 271 height 41
paste textarea "Mytee 8070 repair"
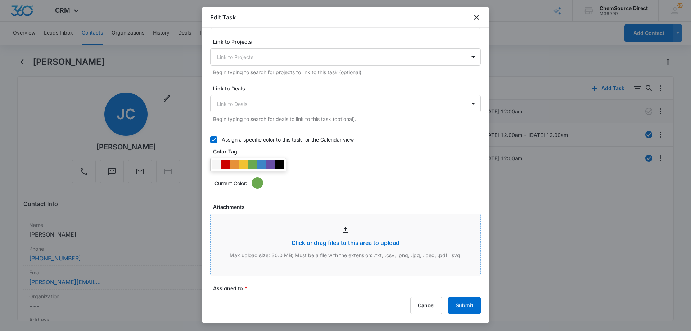
scroll to position [216, 0]
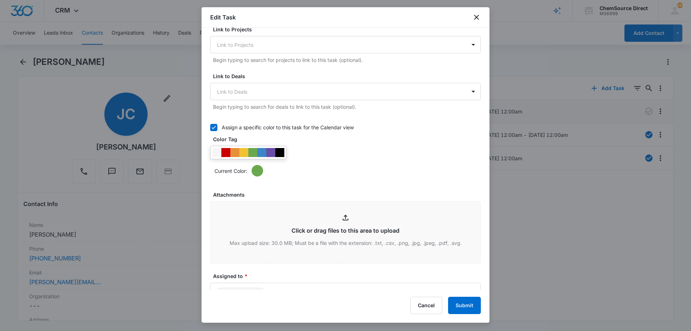
type textarea "Mytee 8070 repair"
click at [271, 148] on div at bounding box center [270, 152] width 9 height 9
click at [327, 165] on div "Current Color:" at bounding box center [348, 171] width 266 height 12
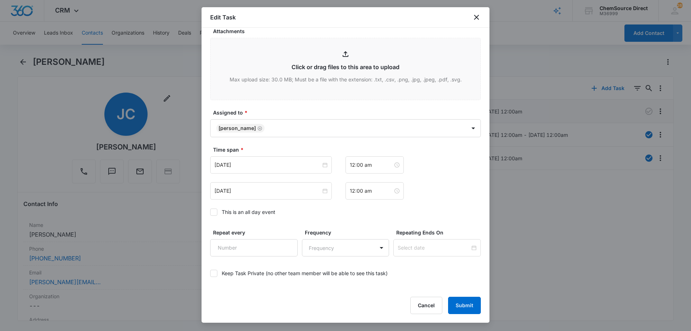
scroll to position [397, 0]
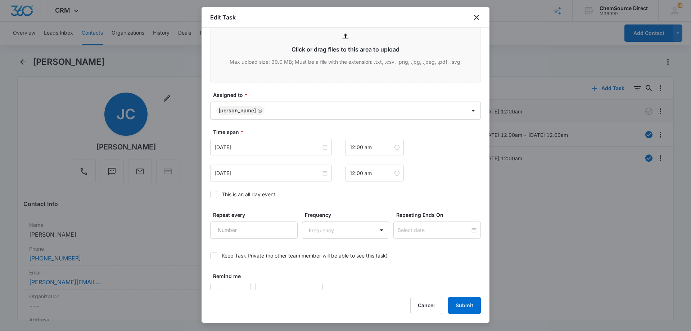
click at [214, 193] on icon at bounding box center [214, 194] width 4 height 3
click at [210, 194] on input "This is an all day event" at bounding box center [210, 194] width 0 height 0
click at [260, 143] on input "[DATE]" at bounding box center [268, 147] width 107 height 8
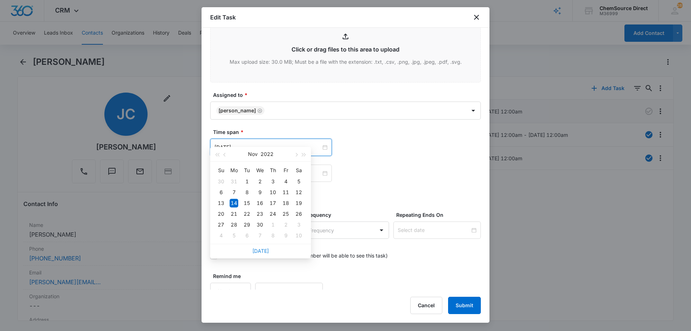
click at [259, 250] on link "[DATE]" at bounding box center [260, 251] width 17 height 6
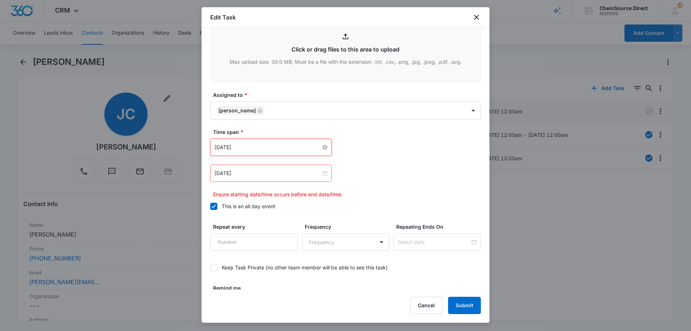
click at [264, 143] on input "[DATE]" at bounding box center [268, 147] width 107 height 8
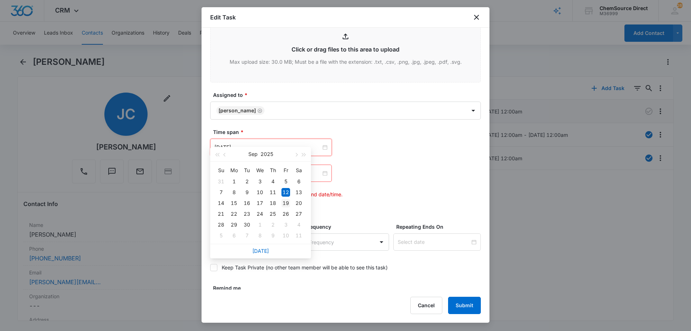
type input "[DATE]"
click at [285, 202] on div "19" at bounding box center [286, 203] width 9 height 9
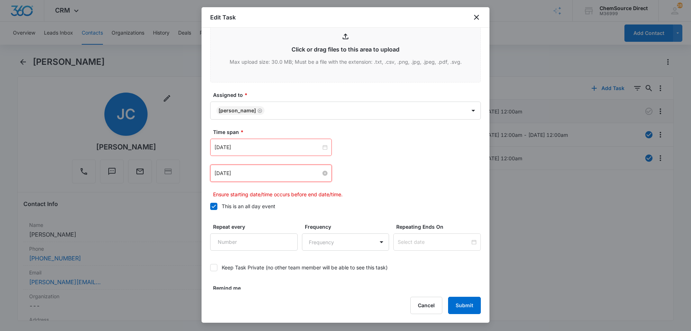
click at [271, 169] on input "[DATE]" at bounding box center [268, 173] width 107 height 8
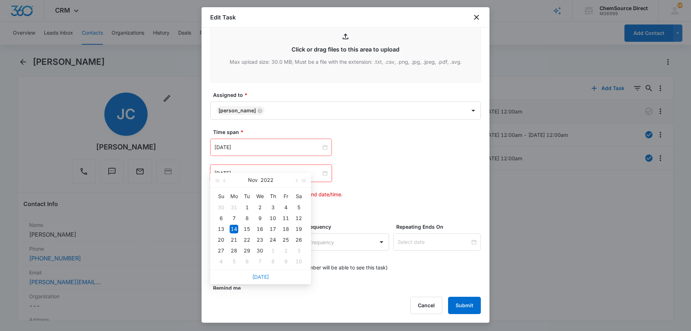
click at [261, 275] on link "[DATE]" at bounding box center [260, 277] width 17 height 6
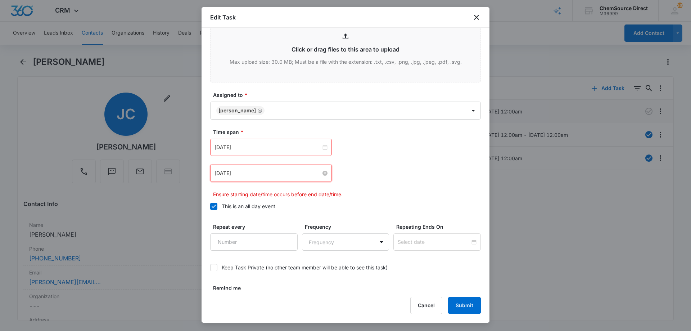
click at [267, 169] on input "[DATE]" at bounding box center [268, 173] width 107 height 8
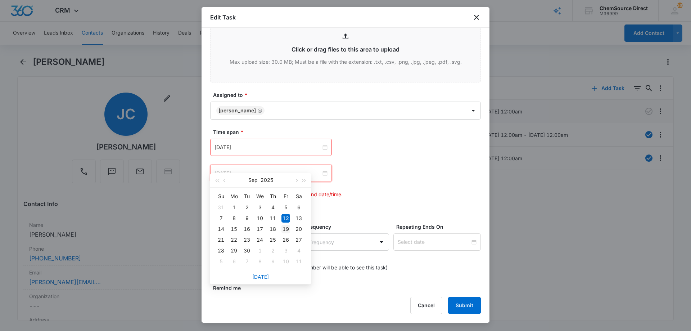
type input "[DATE]"
click at [284, 229] on div "19" at bounding box center [286, 229] width 9 height 9
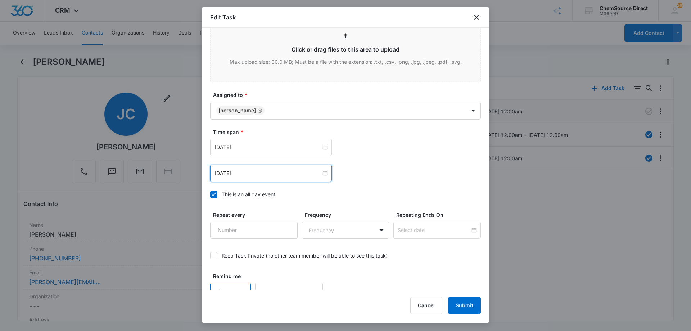
type input "1"
click at [241, 283] on input "1" at bounding box center [230, 291] width 41 height 17
click at [261, 282] on body "CRM Apps Reputation Forms CRM Email Social Payments POS Content Ads Intelligenc…" at bounding box center [345, 165] width 691 height 331
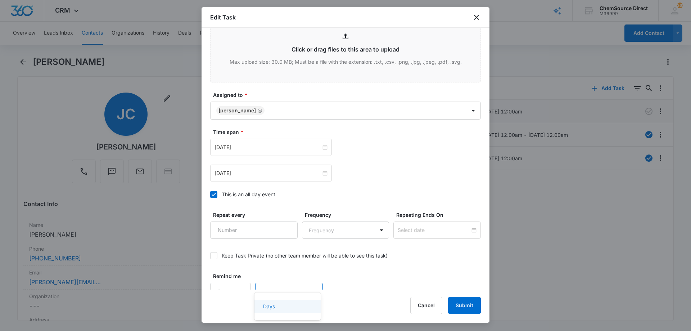
click at [269, 305] on p "Days" at bounding box center [269, 306] width 12 height 8
click at [407, 272] on div "Remind me 1 option Days, selected. Days Before Task Starts" at bounding box center [345, 286] width 271 height 28
click at [463, 302] on button "Submit" at bounding box center [464, 305] width 33 height 17
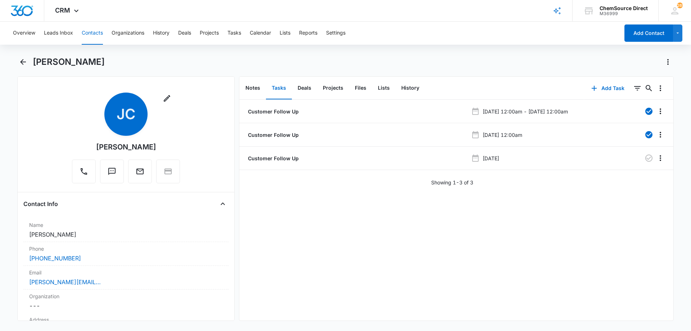
click at [94, 33] on button "Contacts" at bounding box center [92, 33] width 21 height 23
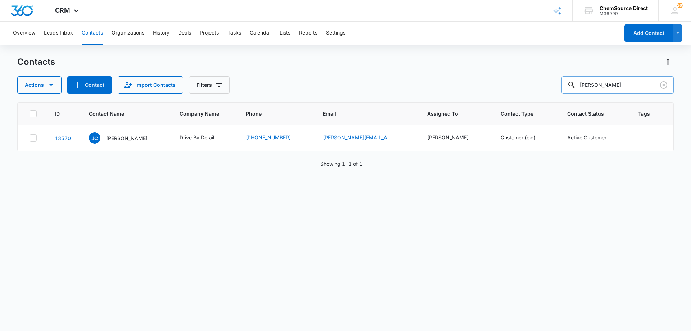
click at [592, 84] on input "[PERSON_NAME]" at bounding box center [618, 84] width 112 height 17
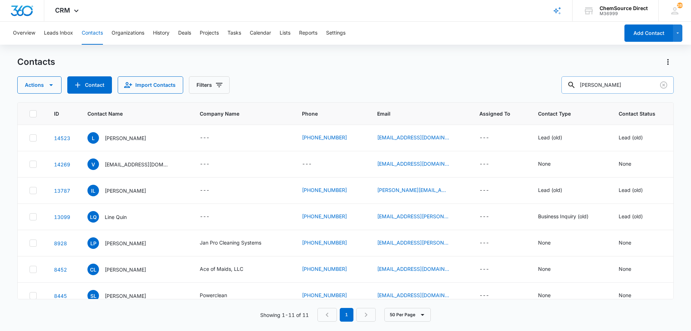
click at [602, 83] on input "luna" at bounding box center [618, 84] width 112 height 17
type input "luna's cleaning"
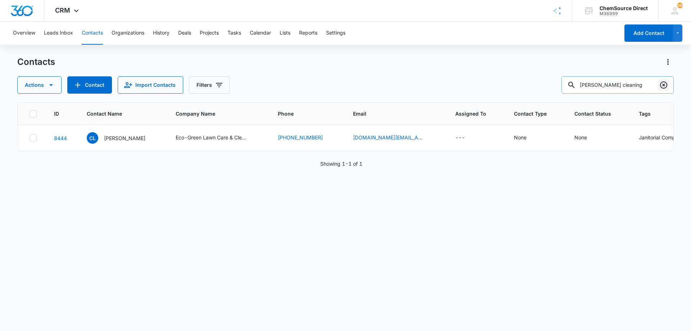
click at [662, 86] on icon "Clear" at bounding box center [664, 85] width 9 height 9
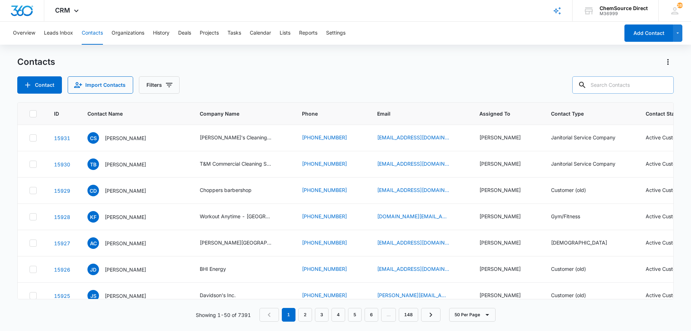
paste input "984-281-7579"
type input "984-281-7579"
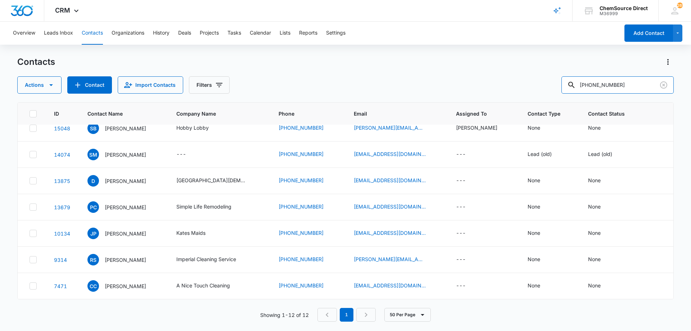
scroll to position [147, 0]
click at [664, 87] on icon "Clear" at bounding box center [664, 85] width 9 height 9
click at [320, 75] on div "Contacts Actions Contact Import Contacts Filters" at bounding box center [345, 74] width 657 height 37
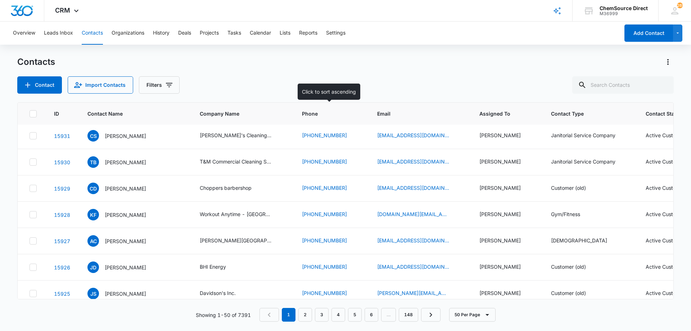
scroll to position [0, 0]
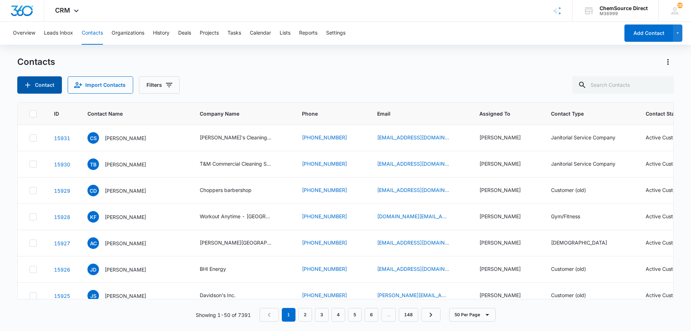
click at [53, 86] on button "Contact" at bounding box center [39, 84] width 45 height 17
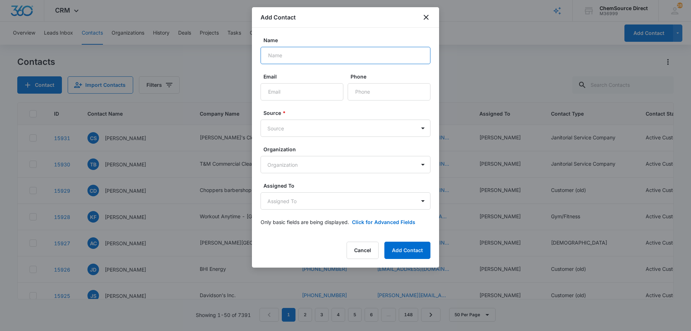
click at [275, 54] on input "Name" at bounding box center [346, 55] width 170 height 17
type input "Luna"
paste input "garcciri8gmail.com"
type input "garcciri8gmail.com"
